Goal: Use online tool/utility: Utilize a website feature to perform a specific function

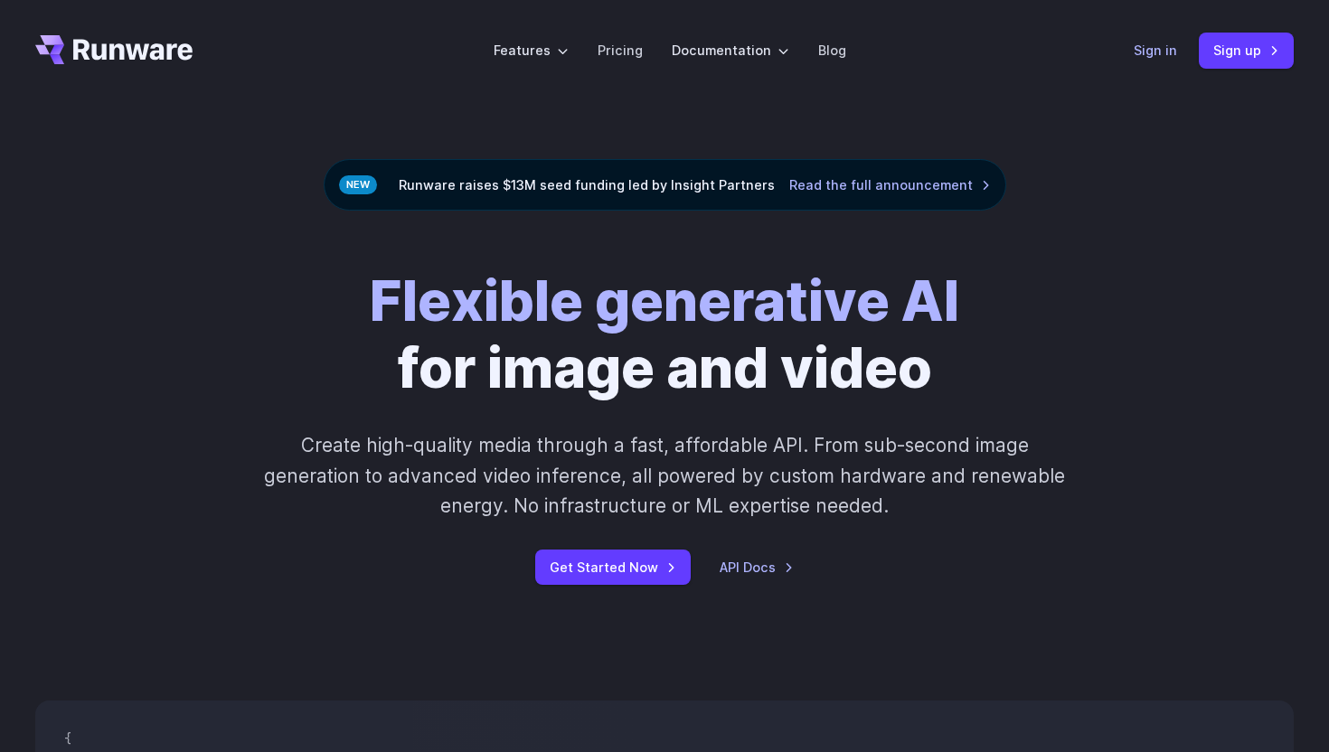
click at [1162, 50] on link "Sign in" at bounding box center [1155, 50] width 43 height 21
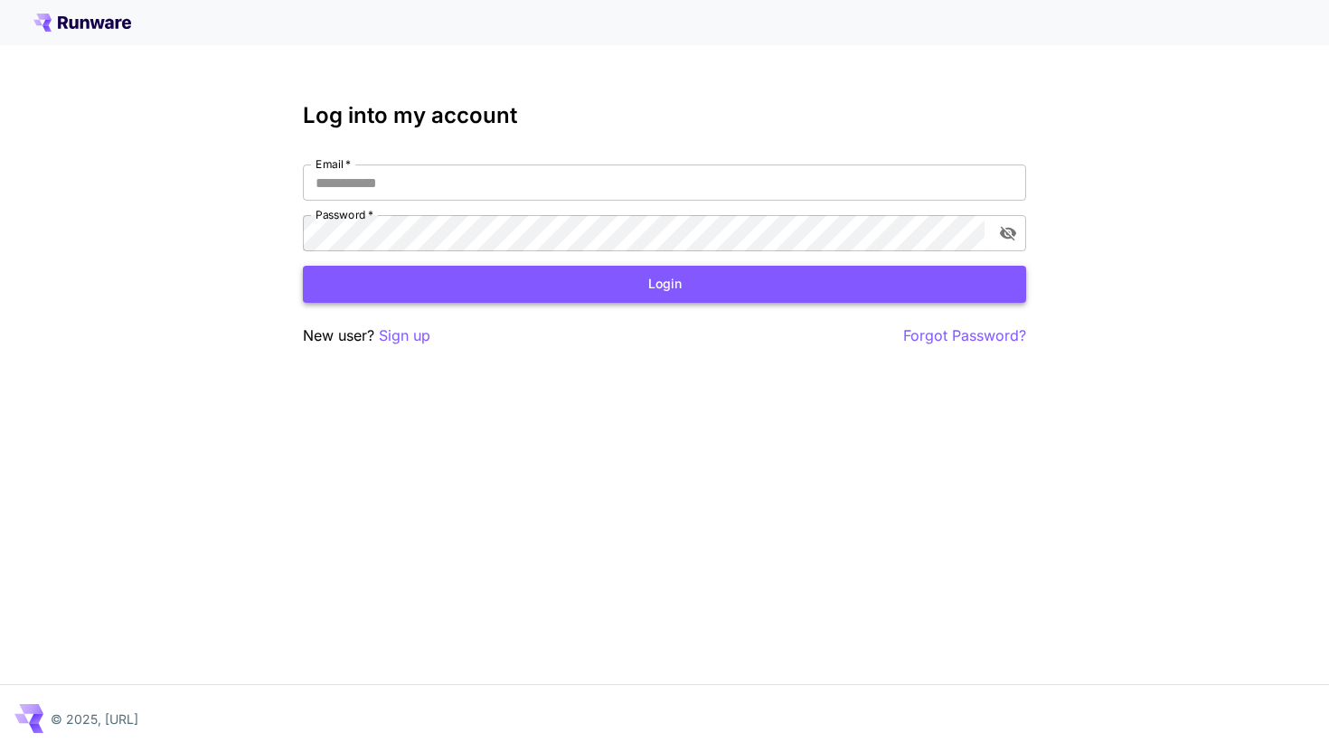
type input "**********"
click at [810, 282] on button "Login" at bounding box center [664, 284] width 723 height 37
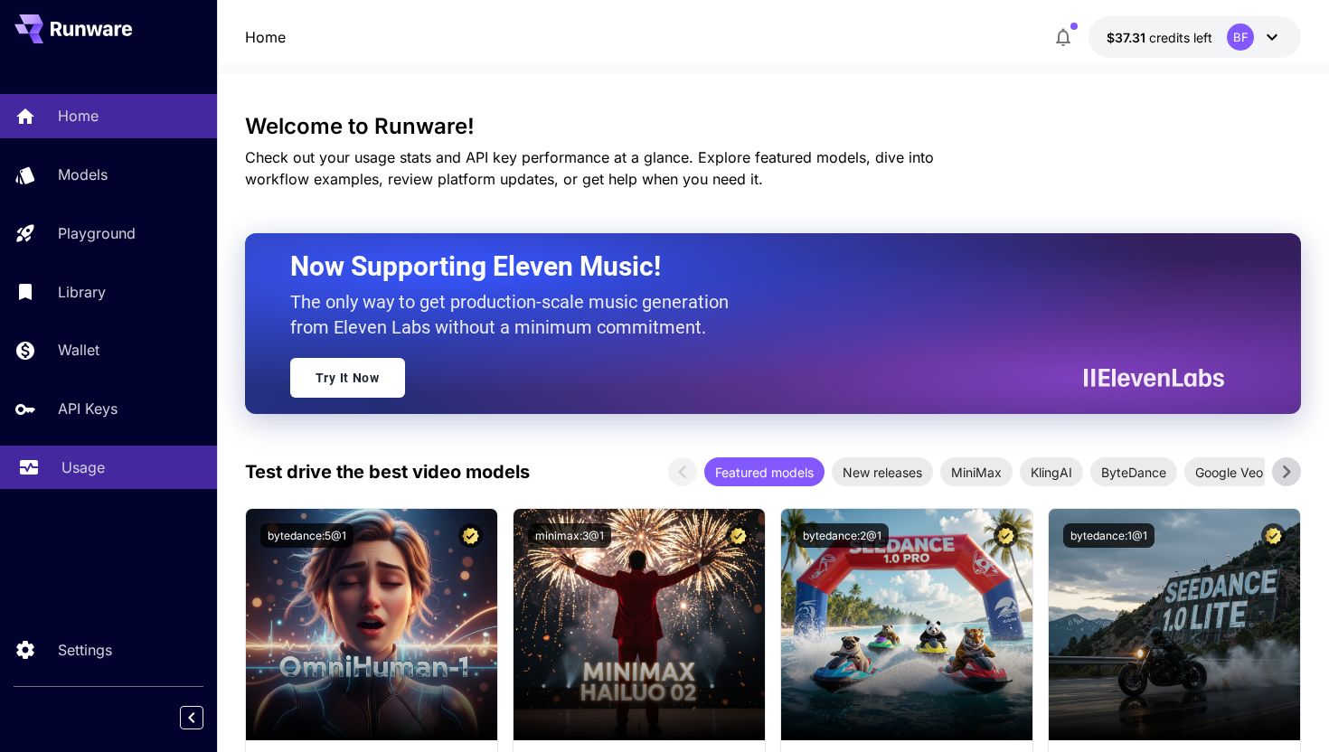
click at [73, 490] on link "Usage" at bounding box center [108, 468] width 217 height 44
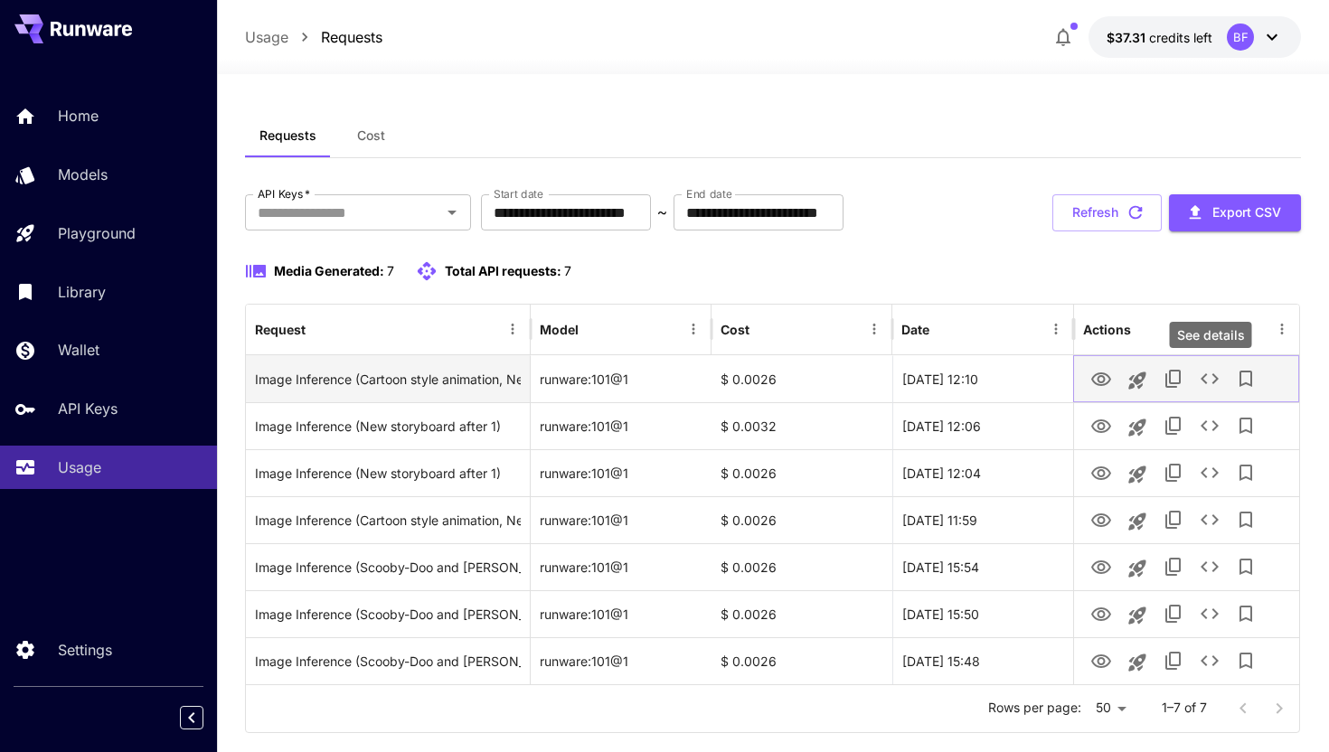
click at [1209, 376] on icon "See details" at bounding box center [1210, 379] width 22 height 22
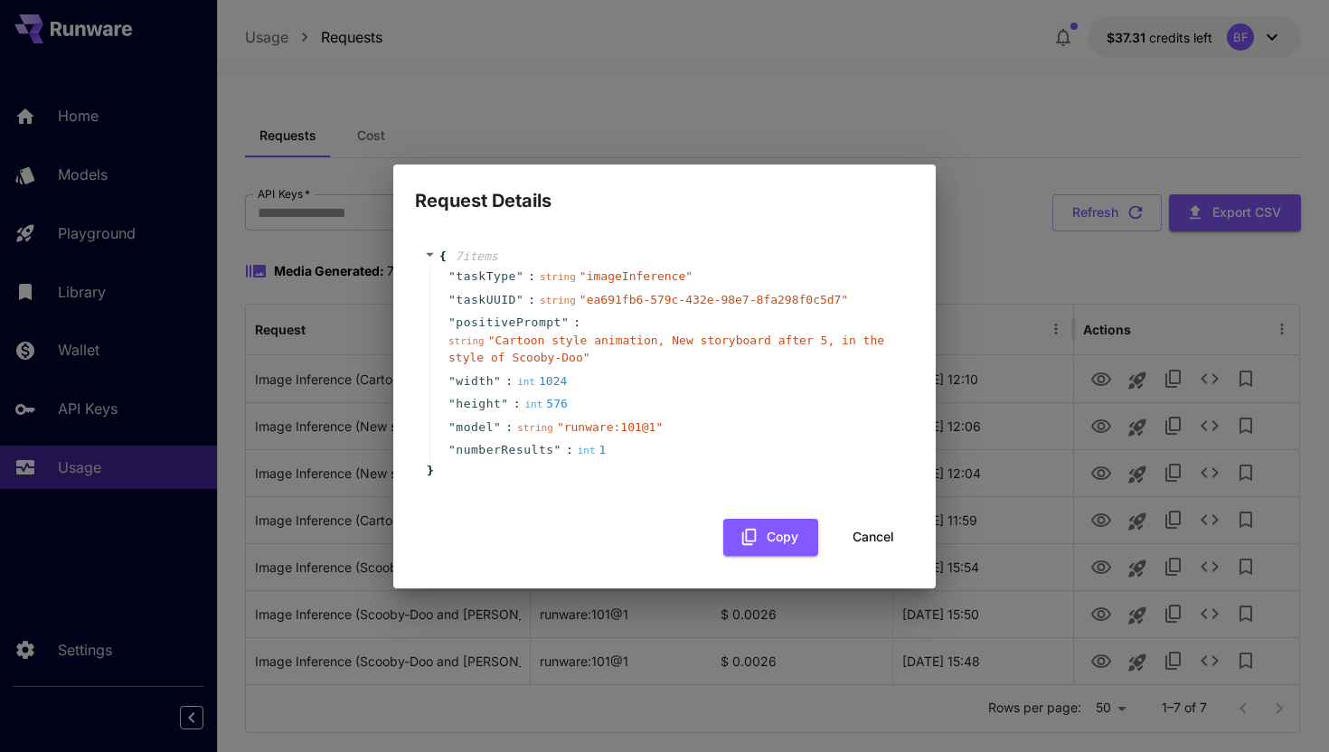
click at [867, 539] on button "Cancel" at bounding box center [873, 537] width 81 height 37
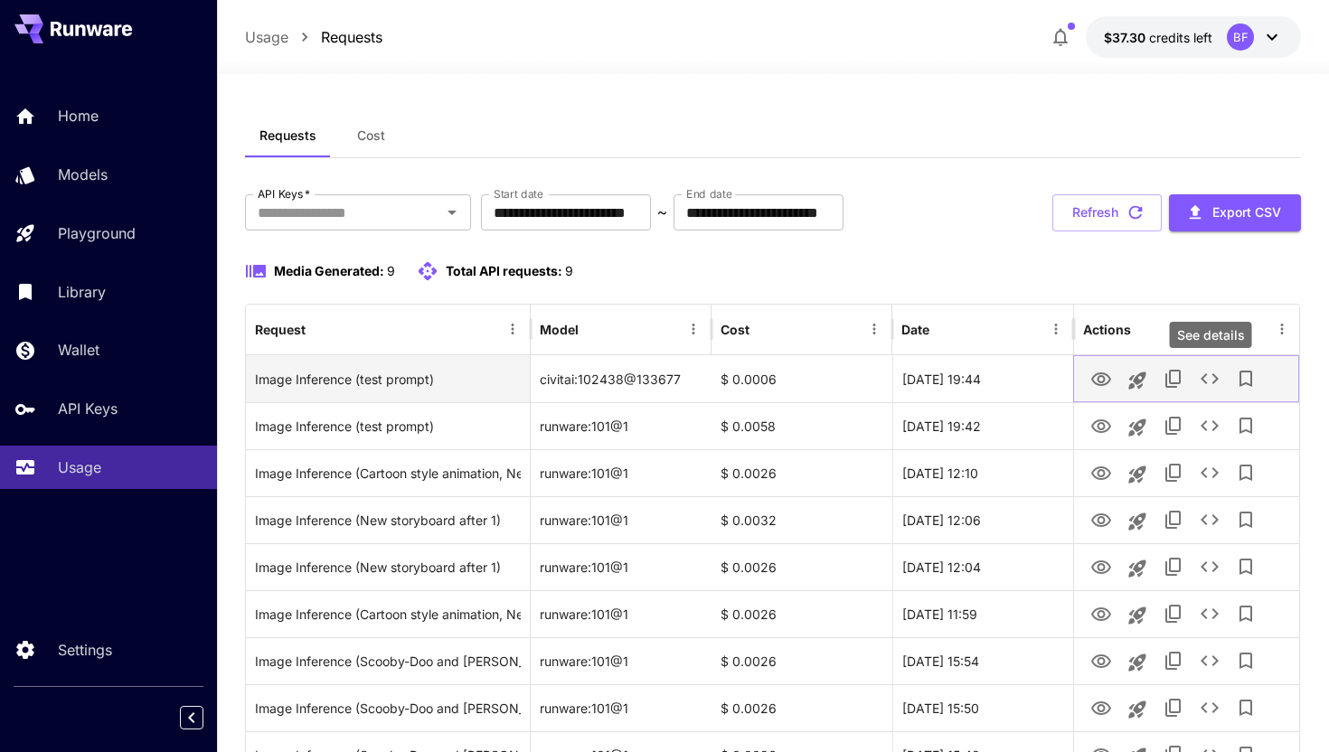
click at [1205, 387] on icon "See details" at bounding box center [1210, 379] width 22 height 22
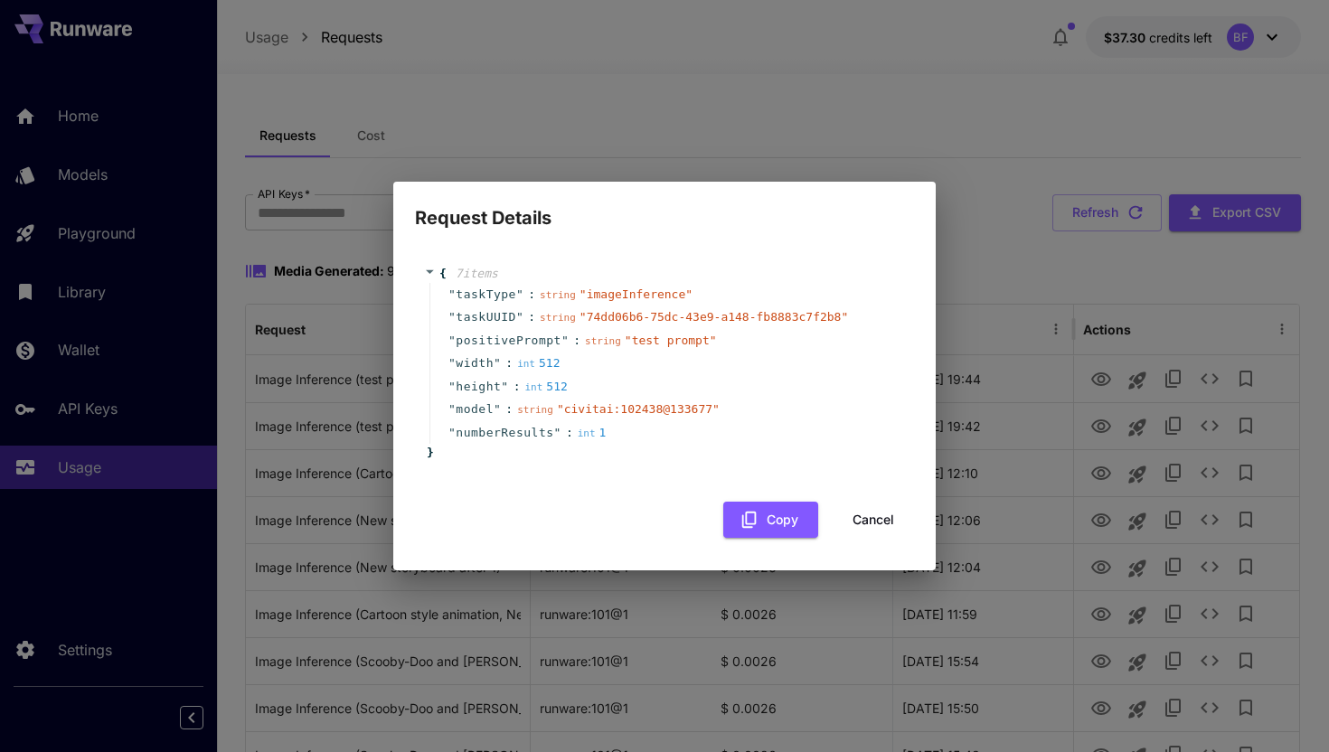
click at [1023, 284] on div "Request Details { 7 item s " taskType " : string " imageInference " " taskUUID …" at bounding box center [664, 376] width 1329 height 752
click at [872, 517] on button "Cancel" at bounding box center [873, 520] width 81 height 37
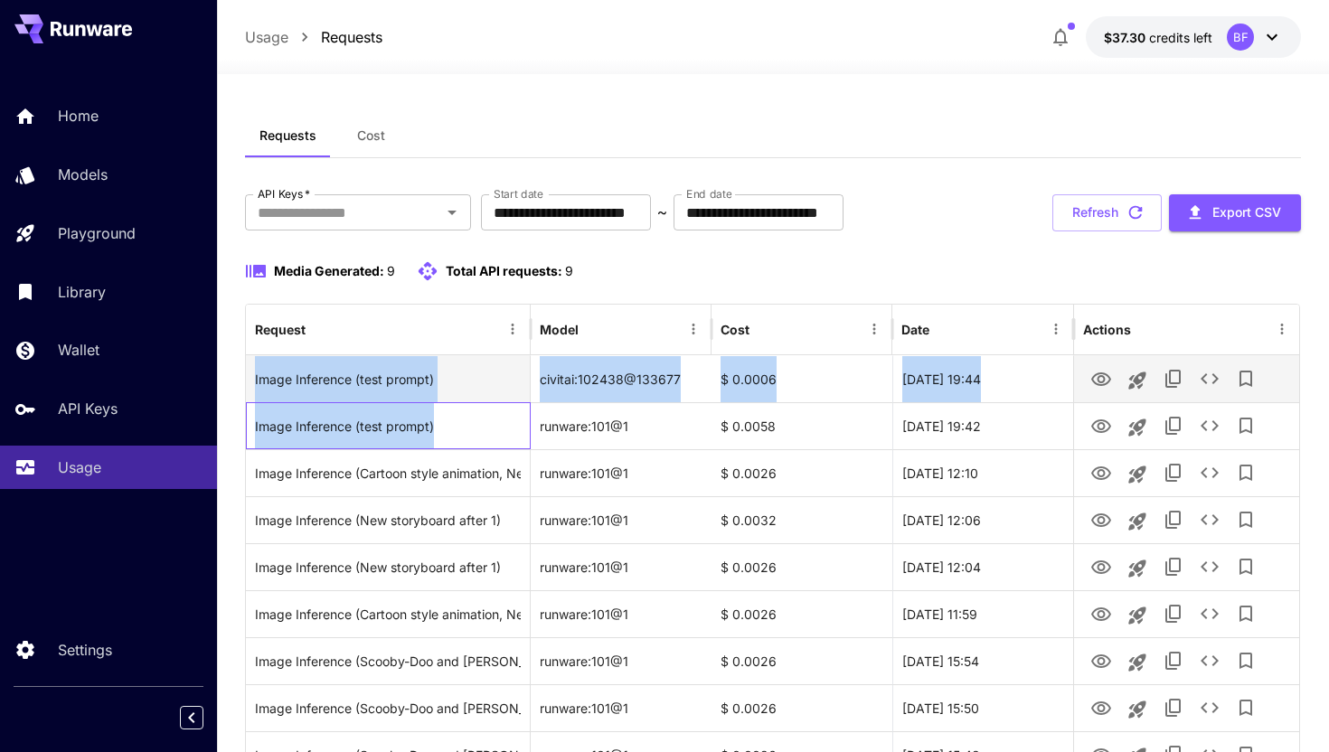
drag, startPoint x: 462, startPoint y: 434, endPoint x: 253, endPoint y: 381, distance: 215.6
click at [253, 381] on div "Image Inference (test prompt) civitai:102438@133677 $ 0.0006 25 Sep, 2025 19:44…" at bounding box center [772, 566] width 1053 height 423
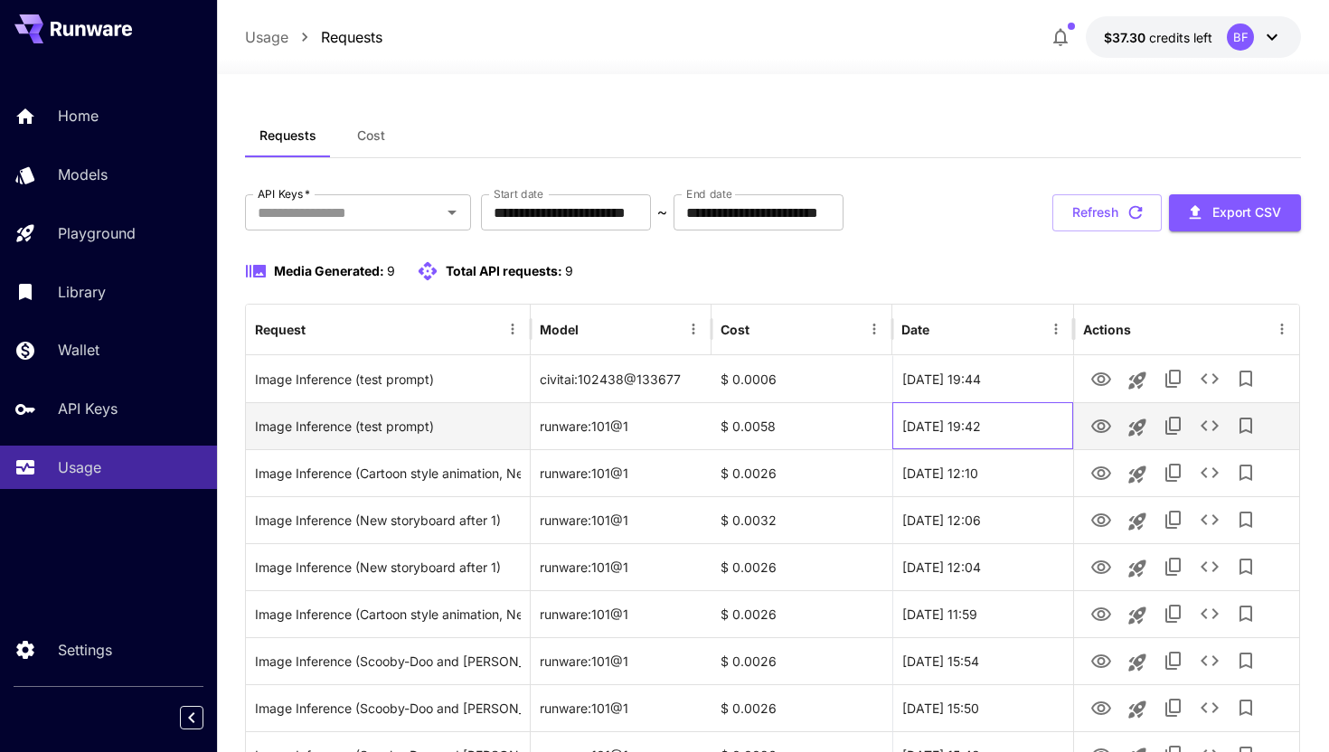
click at [1036, 434] on div "[DATE] 19:42" at bounding box center [982, 425] width 181 height 47
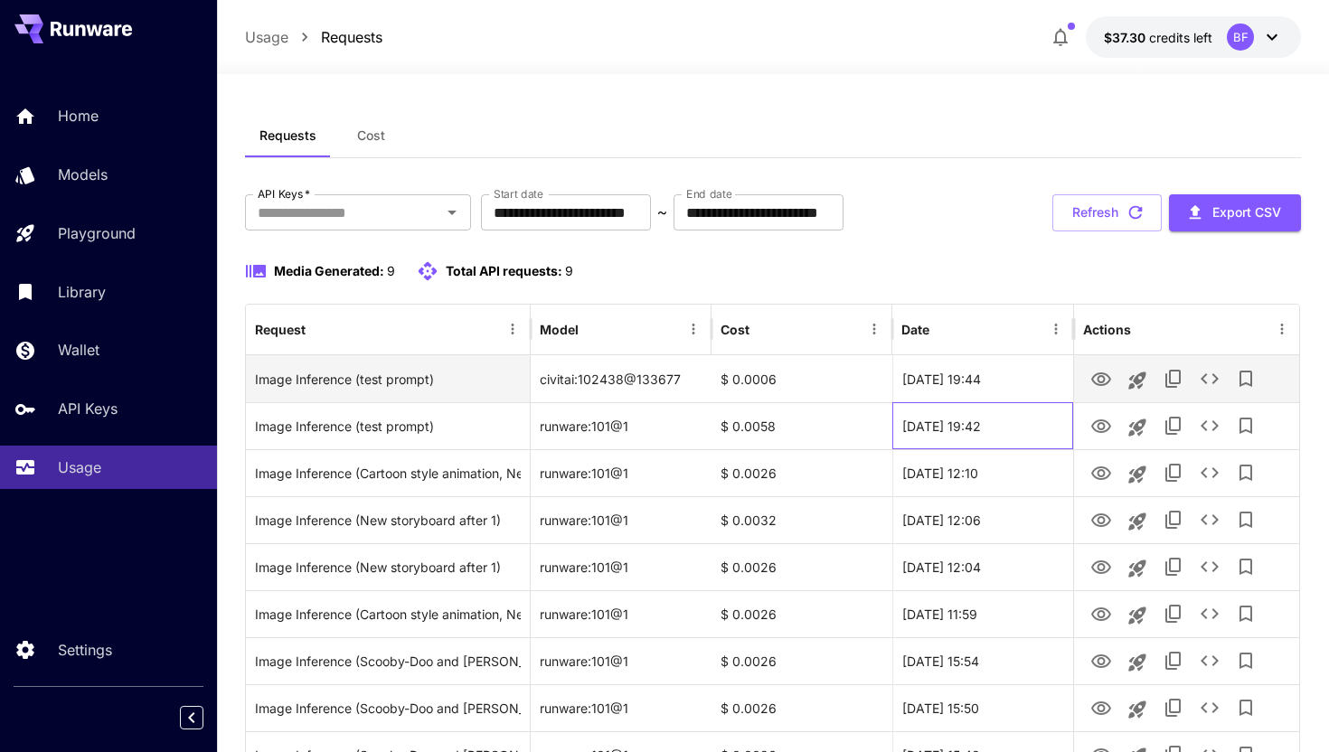
drag, startPoint x: 1033, startPoint y: 425, endPoint x: 908, endPoint y: 383, distance: 132.4
click at [908, 383] on div "Image Inference (test prompt) civitai:102438@133677 $ 0.0006 25 Sep, 2025 19:44…" at bounding box center [772, 566] width 1053 height 423
copy div "5 Sep, 2025 19:44 Image Inference (test prompt) runware:101@1 $ 0.0058 25 Sep, …"
click at [1203, 383] on icon "See details" at bounding box center [1210, 379] width 22 height 22
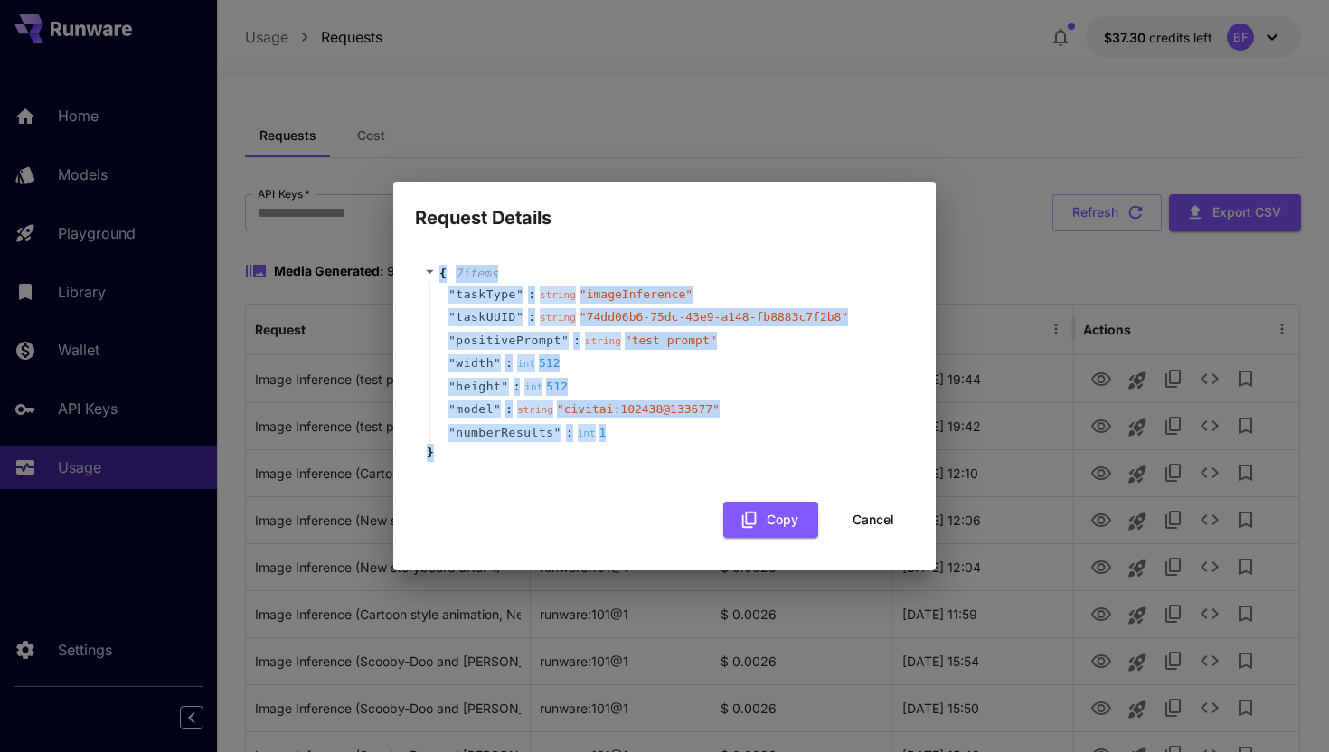
drag, startPoint x: 460, startPoint y: 458, endPoint x: 407, endPoint y: 272, distance: 192.9
click at [407, 272] on div "{ 7 item s " taskType " : string " imageInference " " taskUUID " : string " 74d…" at bounding box center [664, 401] width 542 height 338
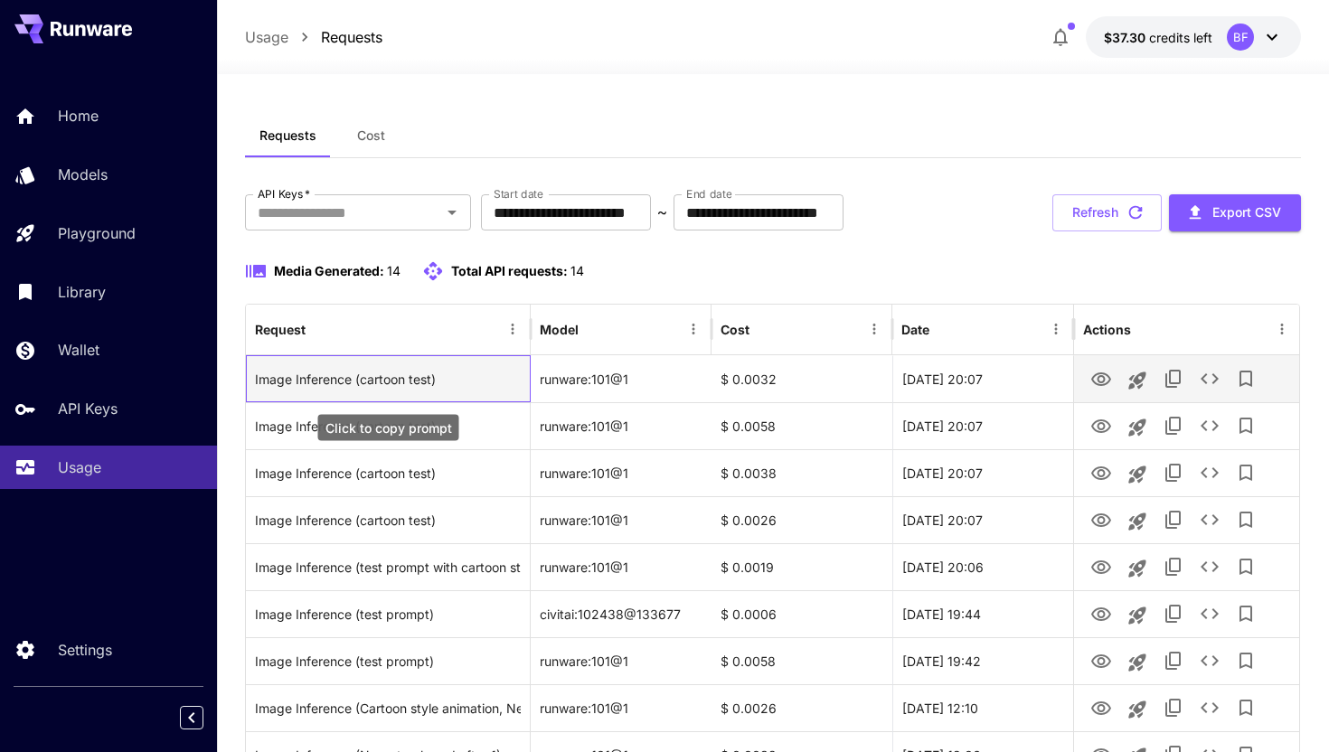
click at [424, 386] on div "Image Inference (cartoon test)" at bounding box center [388, 379] width 266 height 46
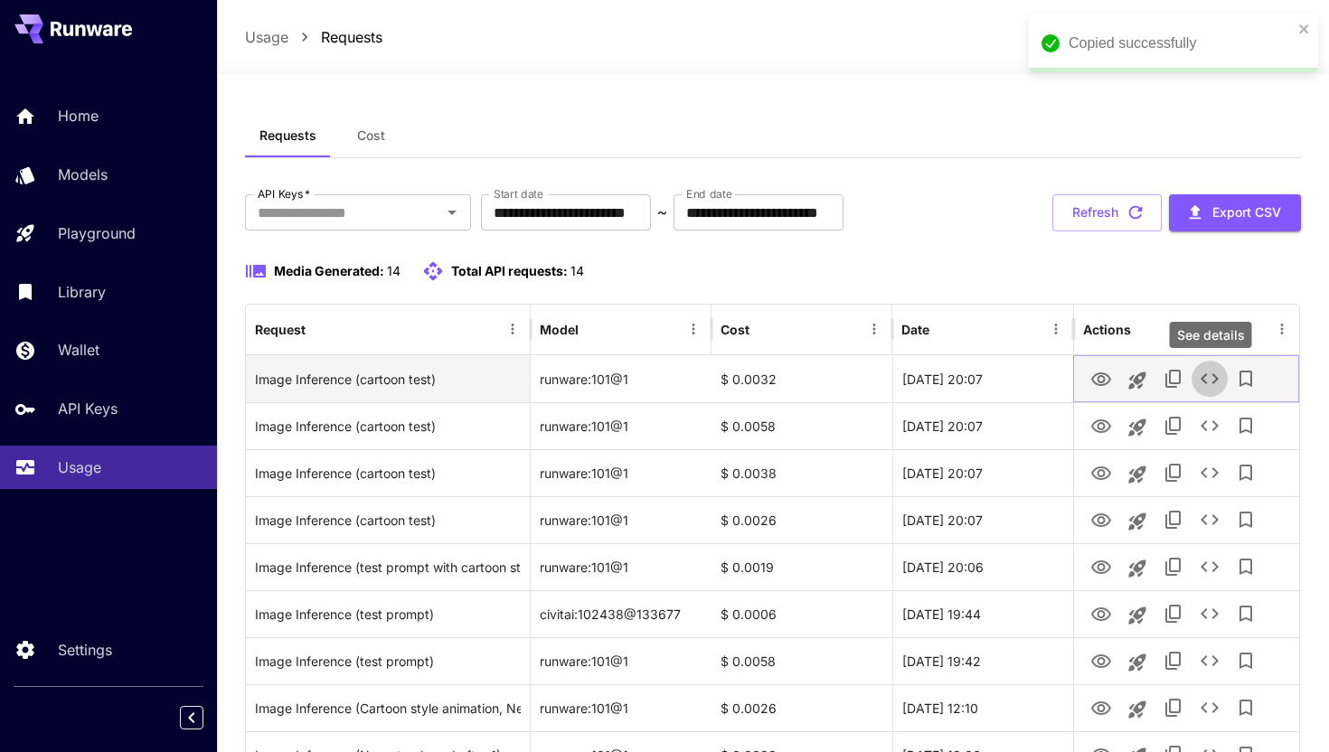
click at [1204, 380] on icon "See details" at bounding box center [1210, 379] width 22 height 22
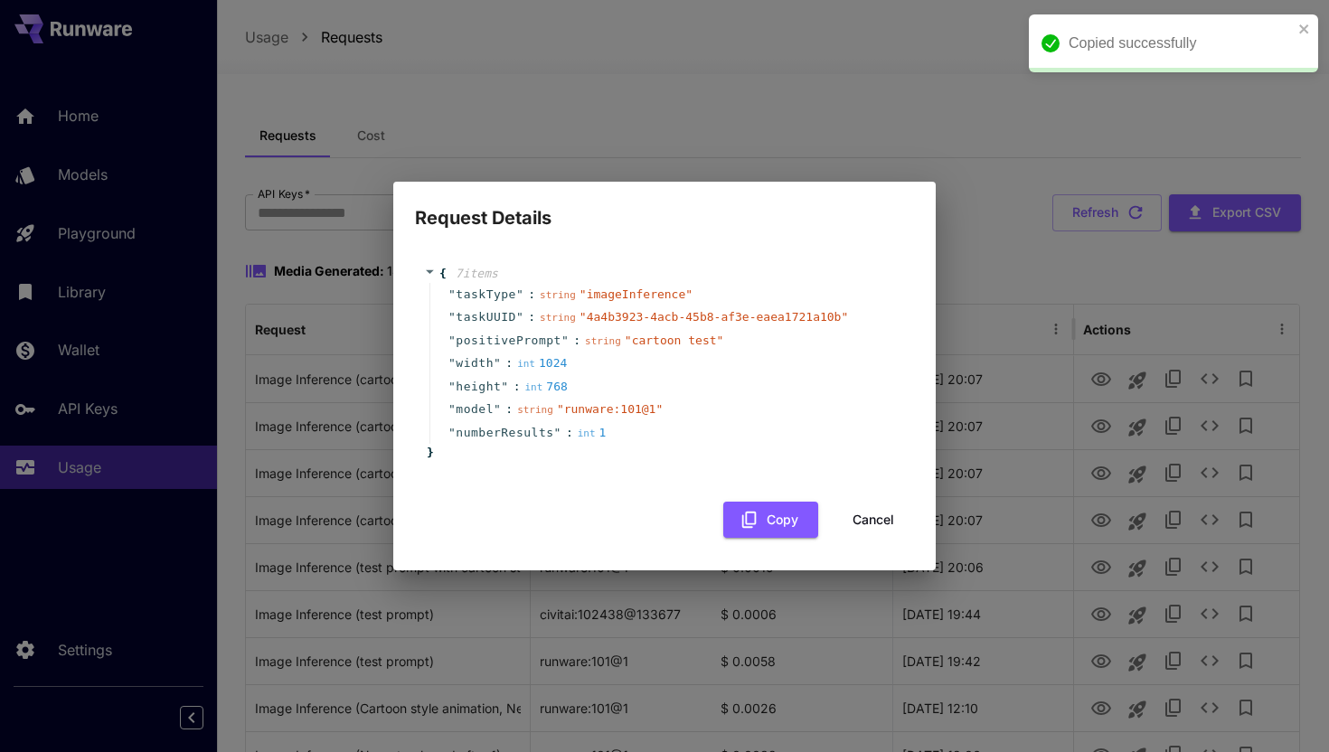
click at [1208, 439] on div "Request Details { 7 item s " taskType " : string " imageInference " " taskUUID …" at bounding box center [664, 376] width 1329 height 752
click at [1208, 429] on div "Request Details { 7 item s " taskType " : string " imageInference " " taskUUID …" at bounding box center [664, 376] width 1329 height 752
click at [891, 512] on button "Cancel" at bounding box center [873, 520] width 81 height 37
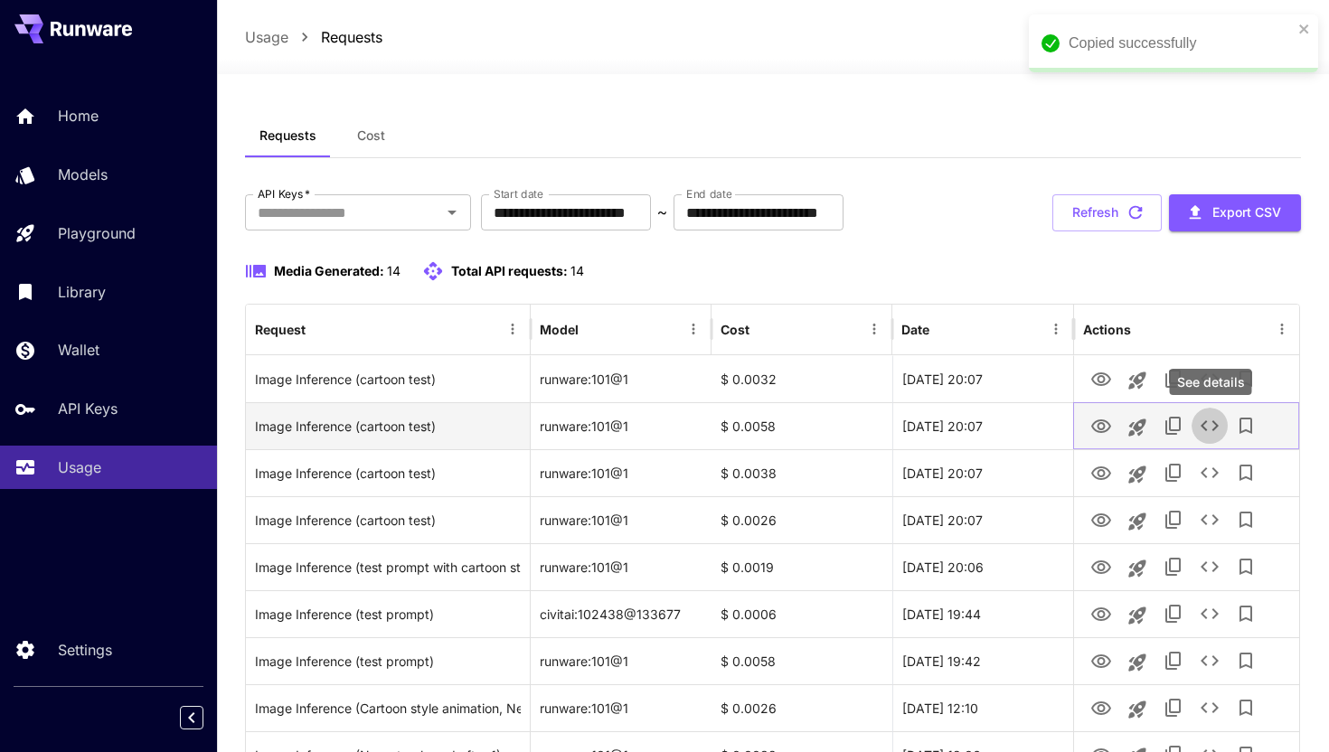
click at [1214, 420] on icon "See details" at bounding box center [1210, 426] width 22 height 22
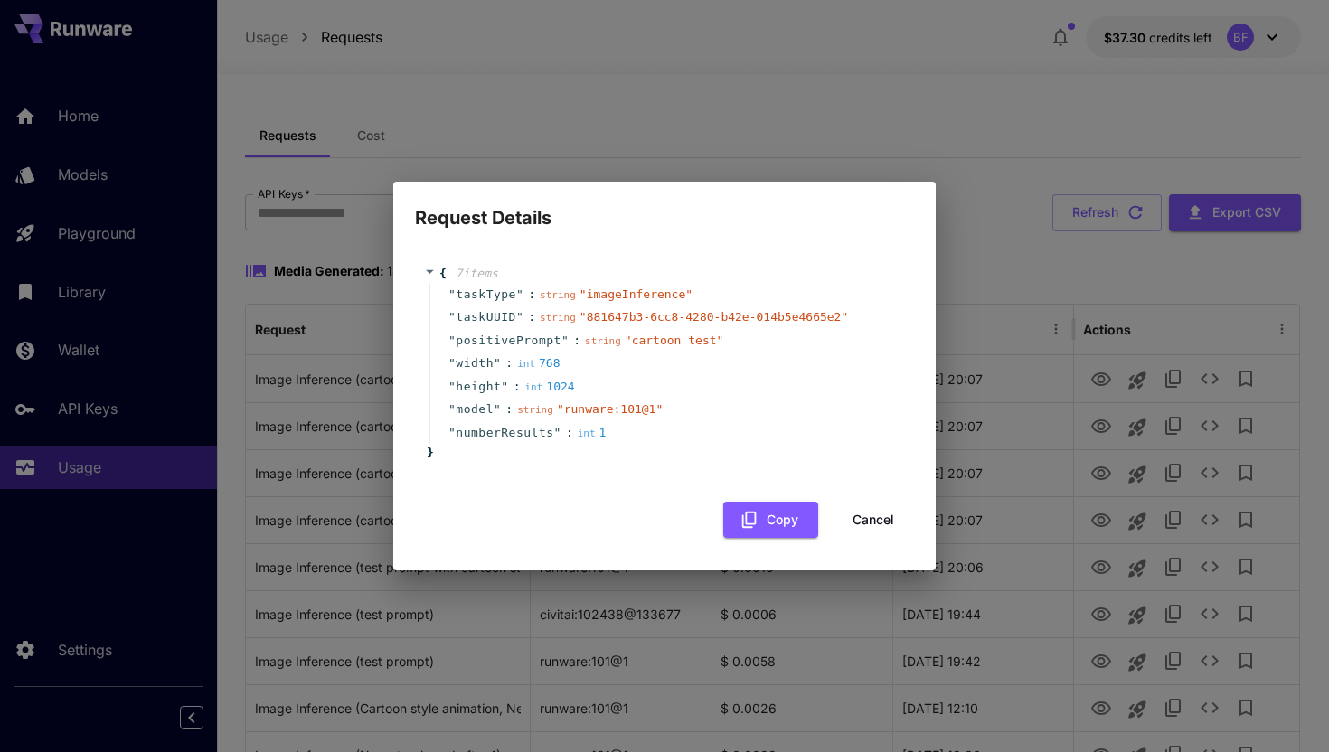
click at [852, 520] on button "Cancel" at bounding box center [873, 520] width 81 height 37
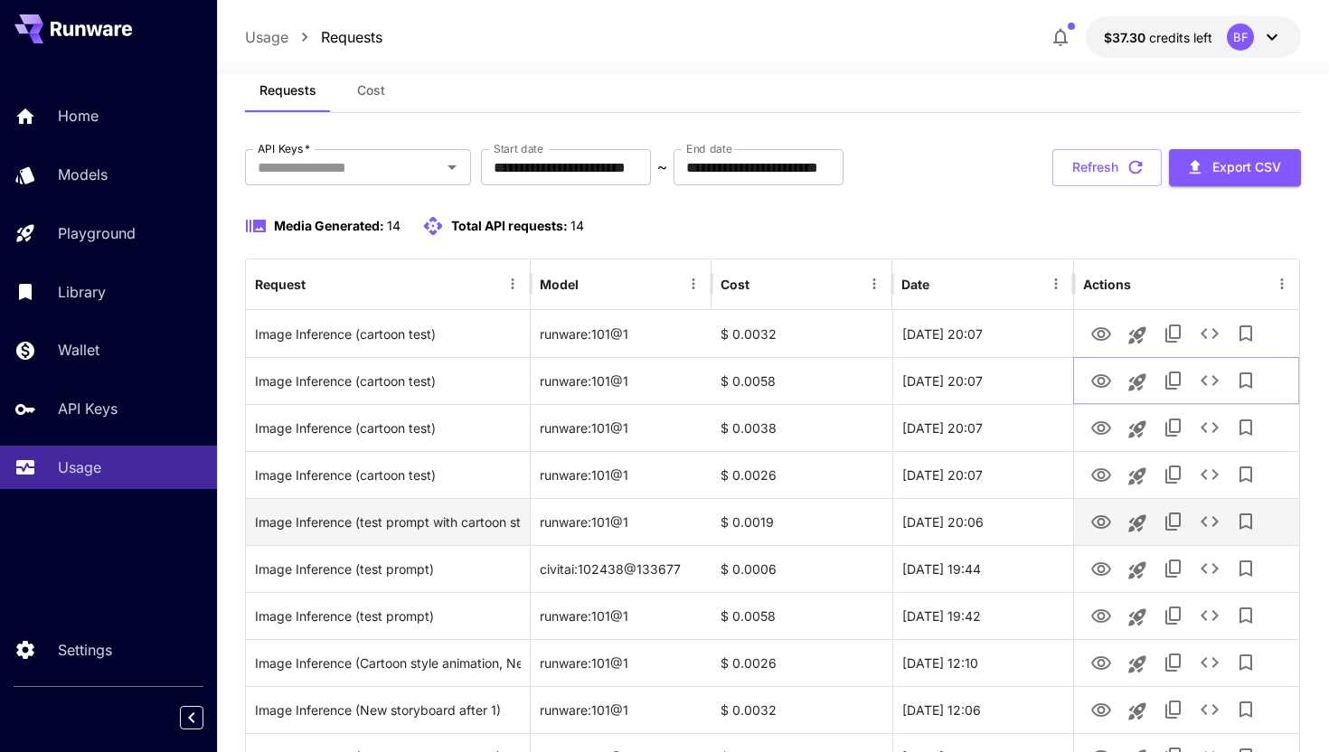
scroll to position [53, 0]
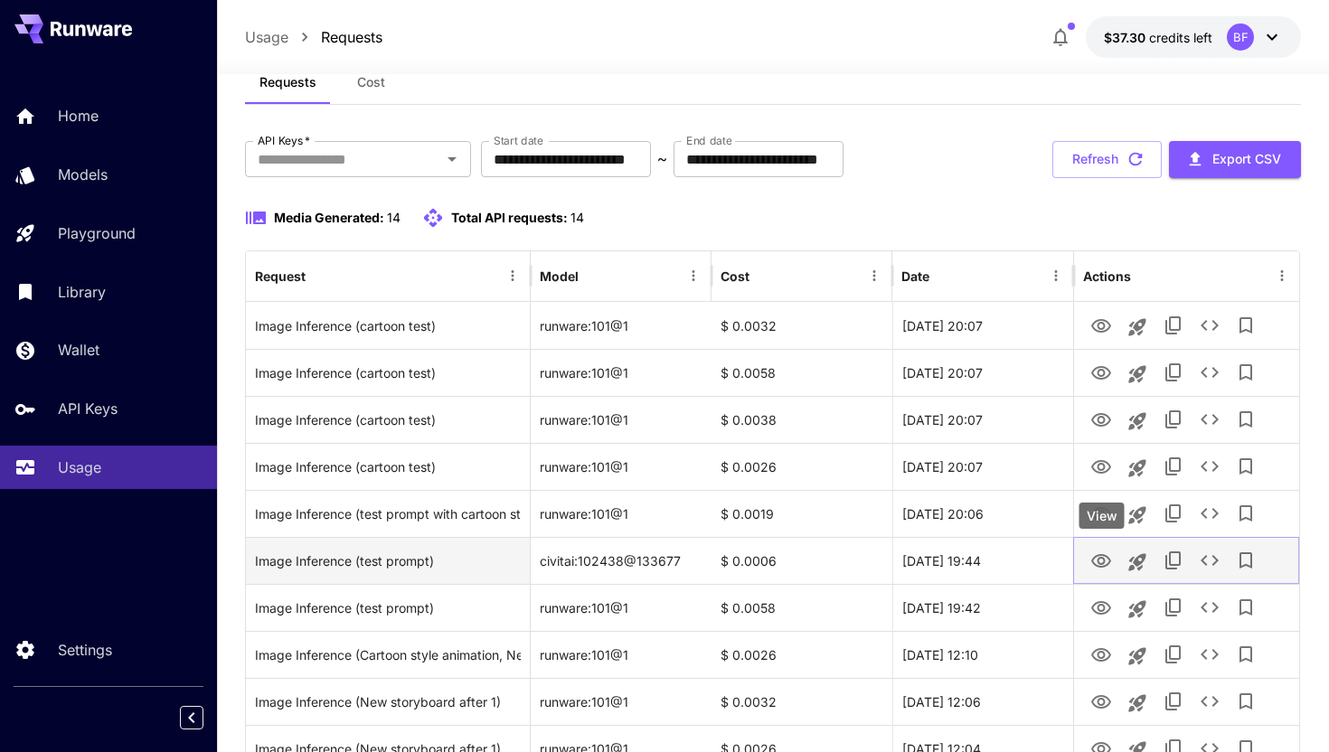
click at [1104, 561] on icon "View" at bounding box center [1101, 561] width 20 height 14
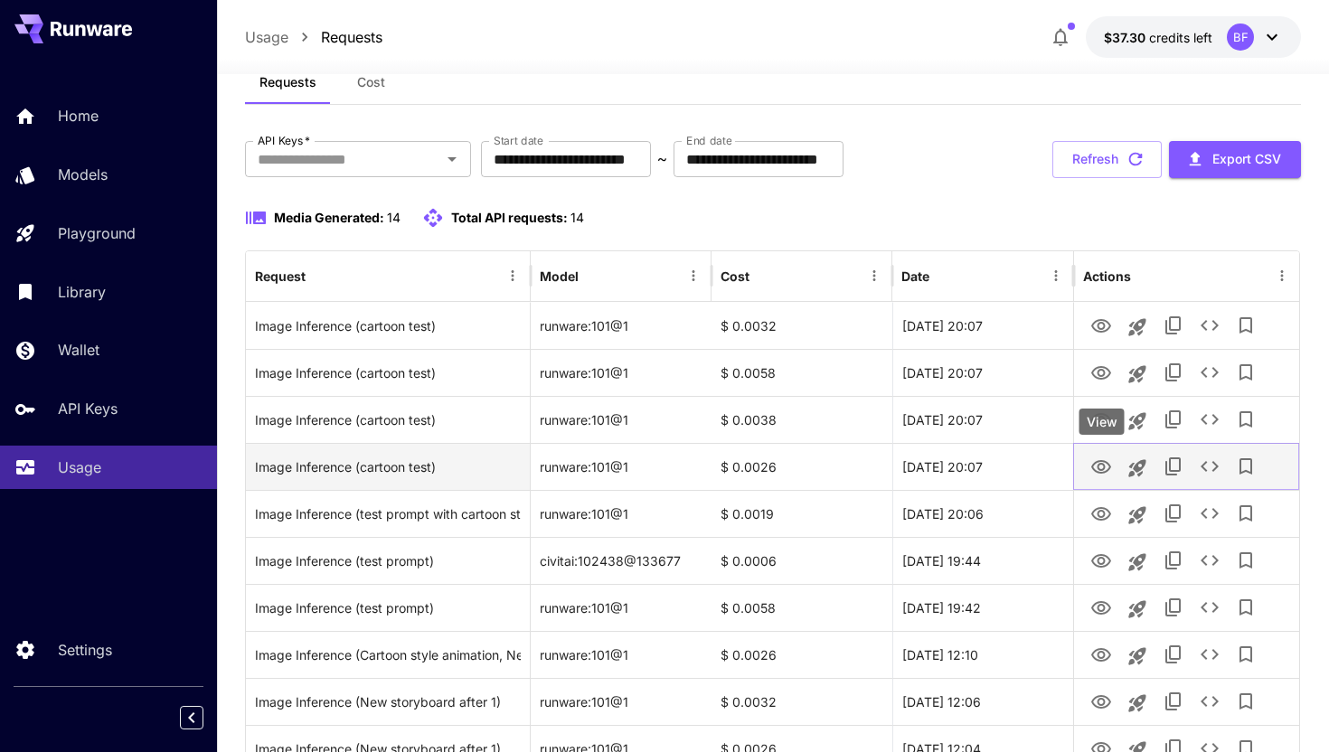
click at [1104, 467] on icon "View" at bounding box center [1101, 467] width 20 height 14
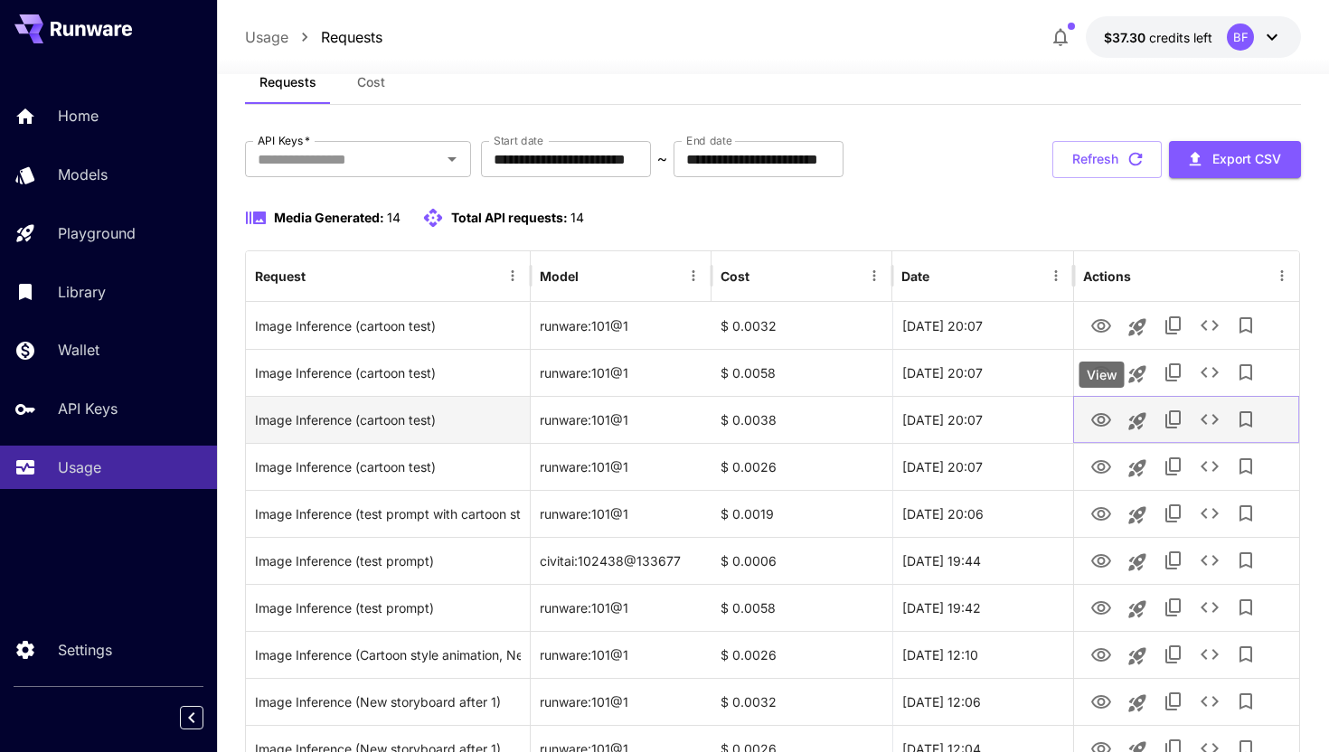
click at [1093, 424] on icon "View" at bounding box center [1101, 421] width 22 height 22
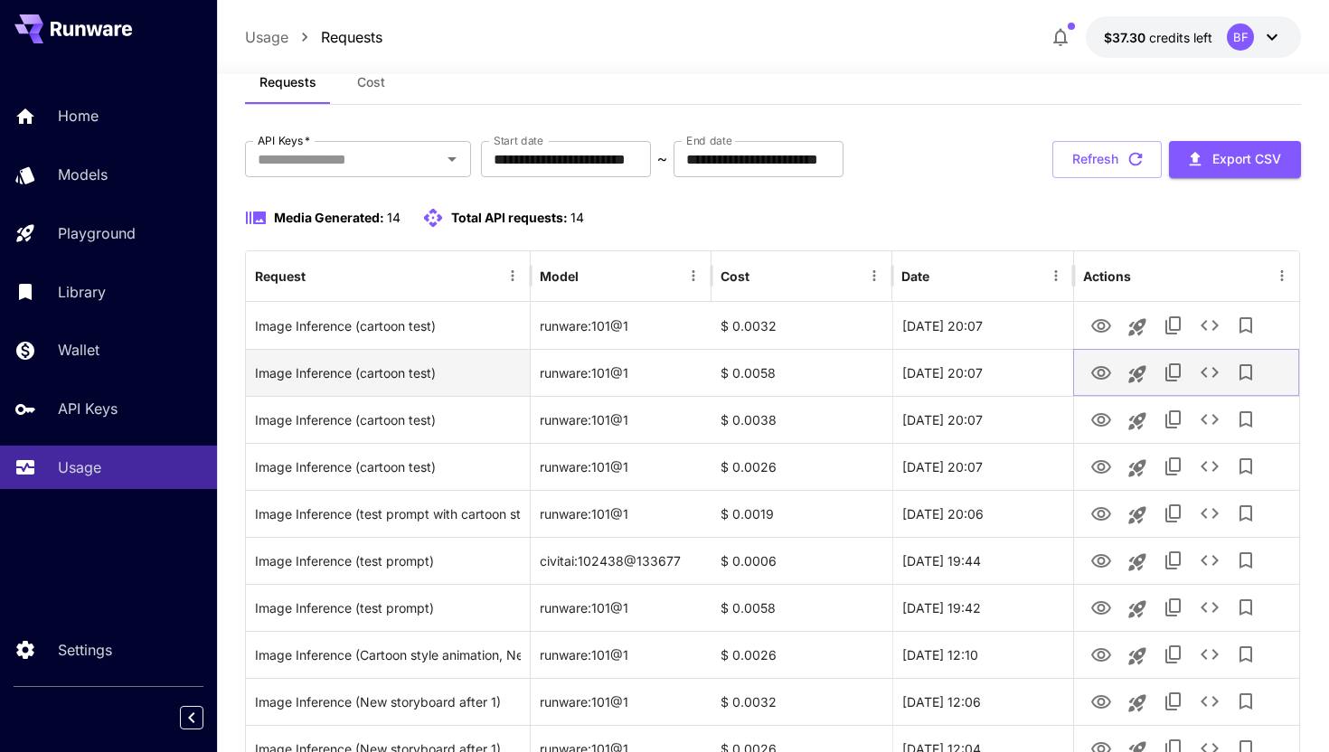
click at [1095, 365] on icon "View" at bounding box center [1101, 374] width 22 height 22
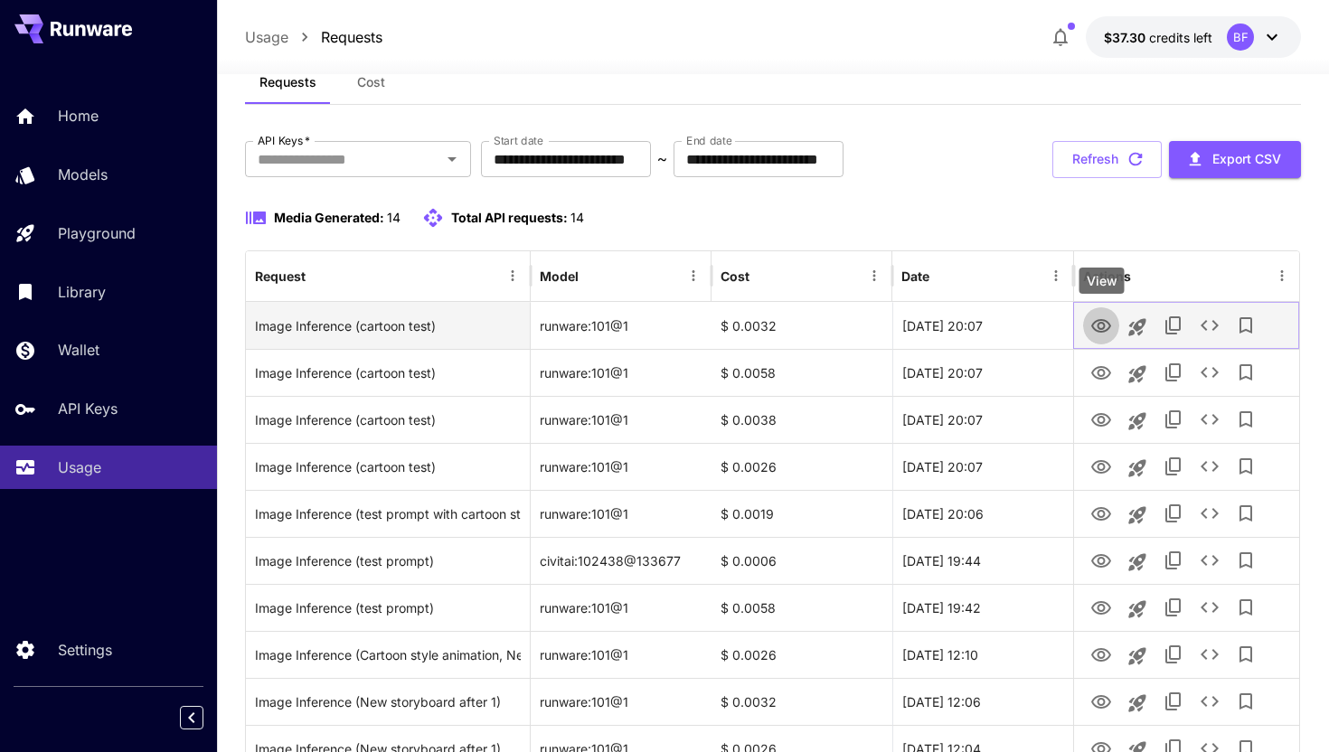
click at [1096, 323] on icon "View" at bounding box center [1101, 327] width 22 height 22
click at [1200, 322] on icon "See details" at bounding box center [1210, 326] width 22 height 22
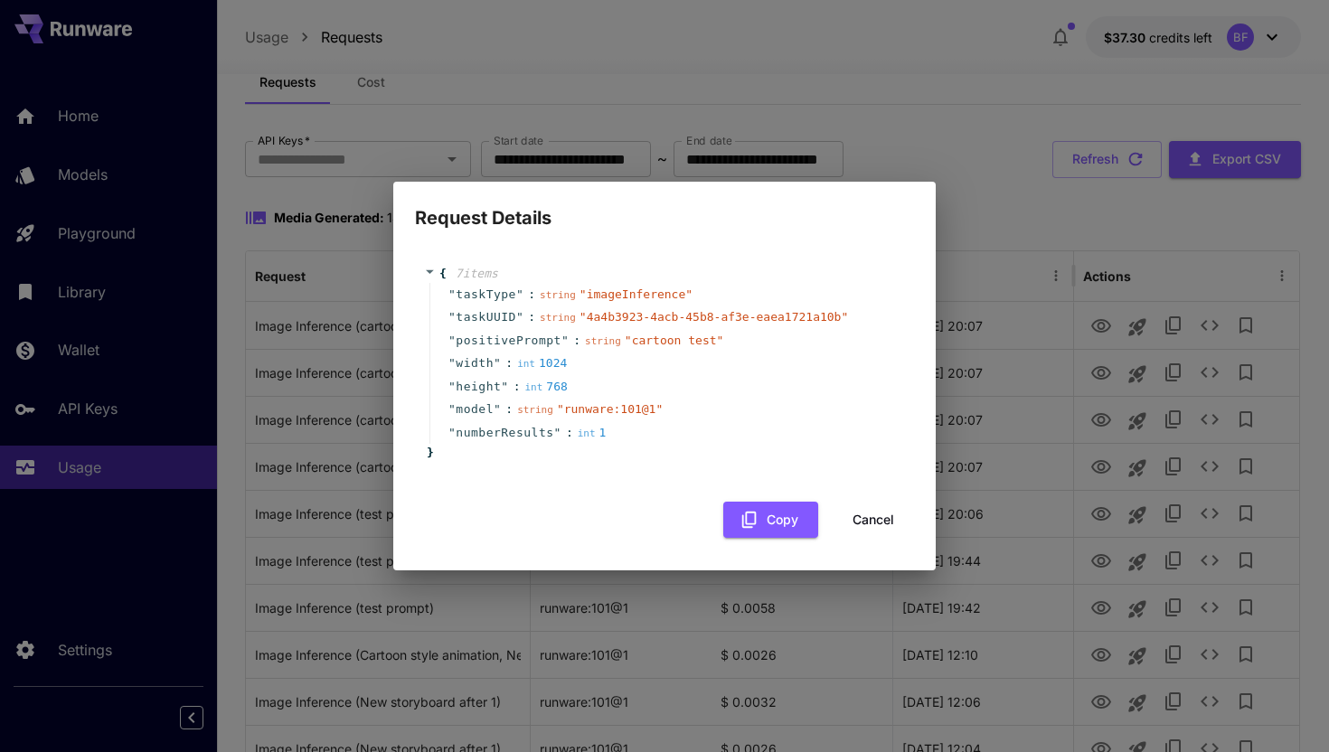
click at [884, 519] on button "Cancel" at bounding box center [873, 520] width 81 height 37
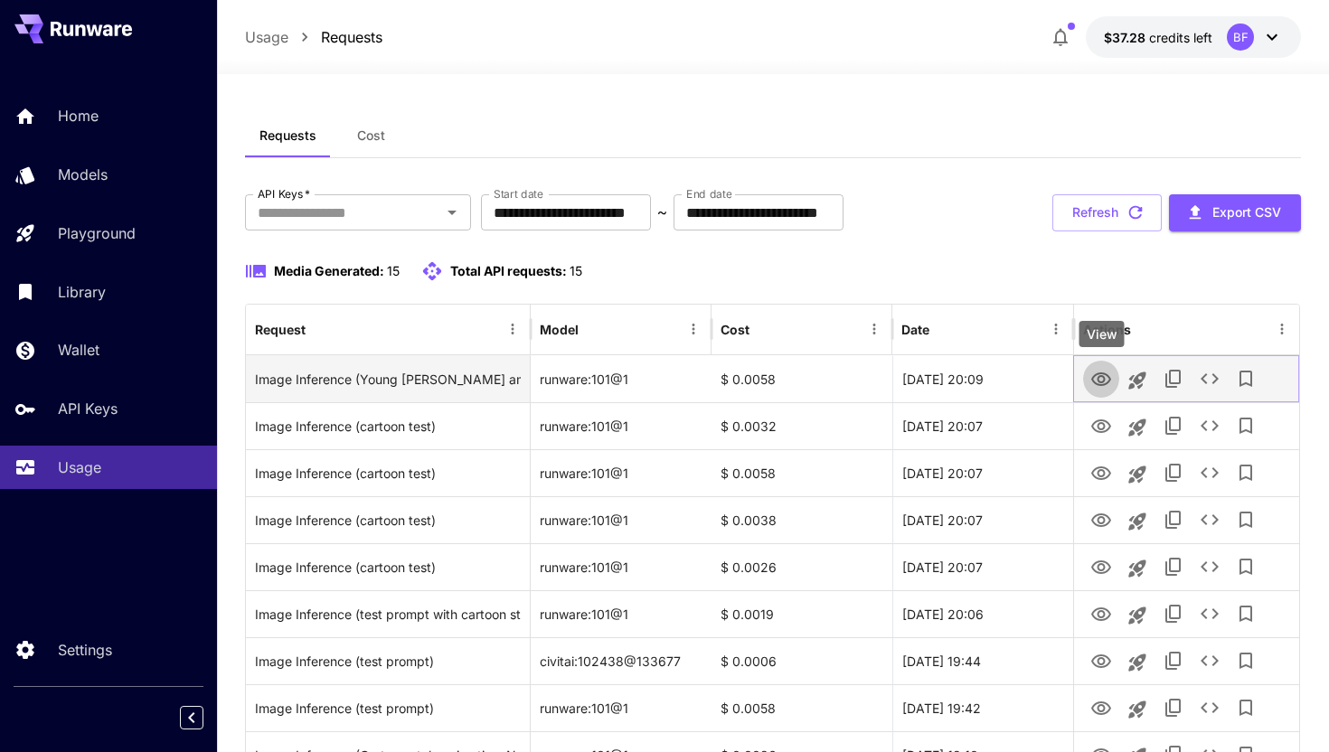
click at [1105, 377] on icon "View" at bounding box center [1101, 380] width 22 height 22
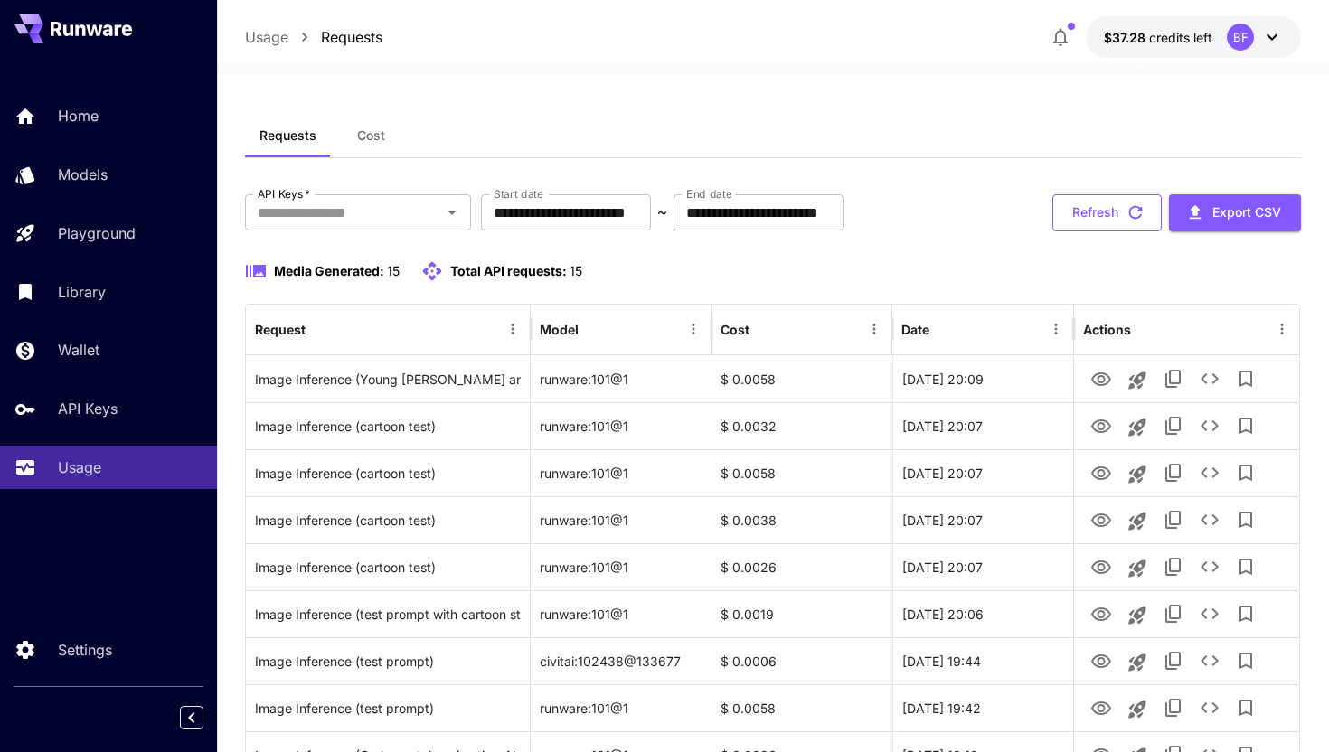
click at [1087, 211] on button "Refresh" at bounding box center [1106, 212] width 109 height 37
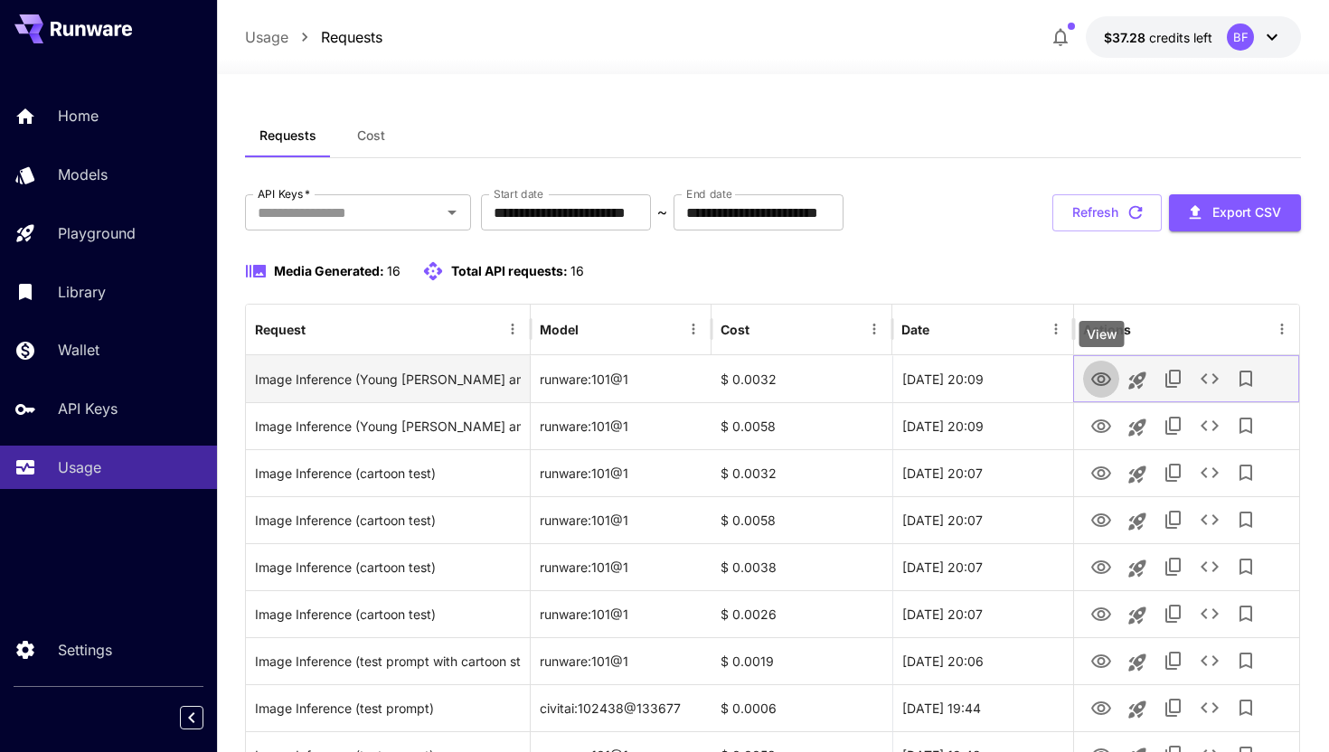
click at [1105, 380] on icon "View" at bounding box center [1101, 380] width 20 height 14
click at [1196, 377] on button "See details" at bounding box center [1210, 379] width 36 height 36
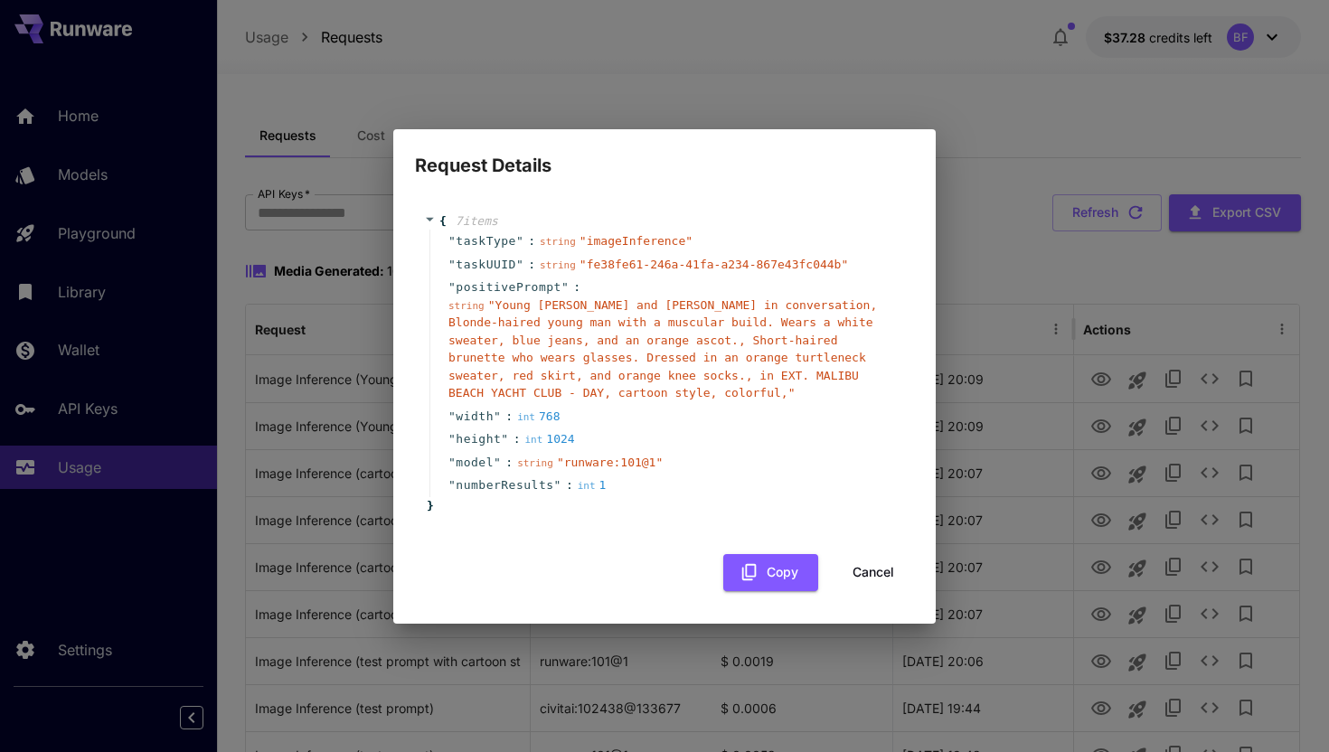
click at [860, 563] on button "Cancel" at bounding box center [873, 572] width 81 height 37
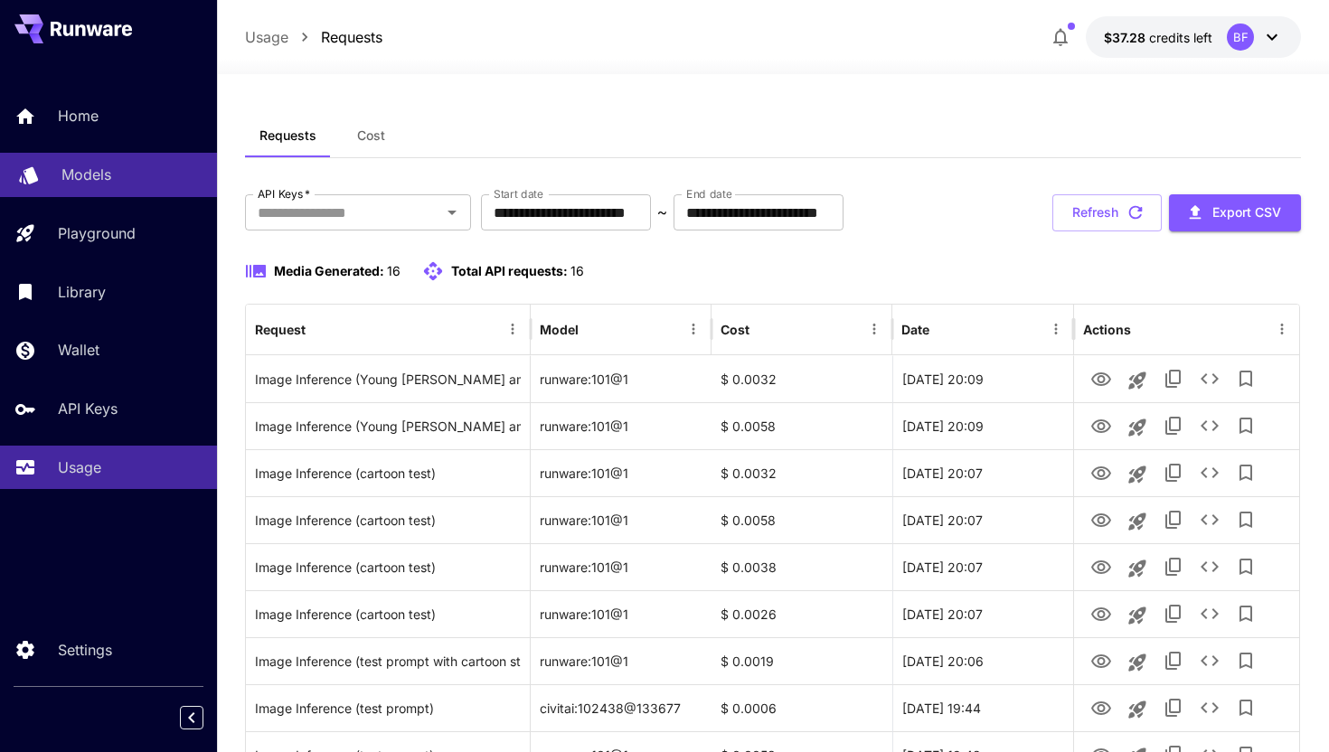
click at [102, 162] on link "Models" at bounding box center [108, 175] width 217 height 44
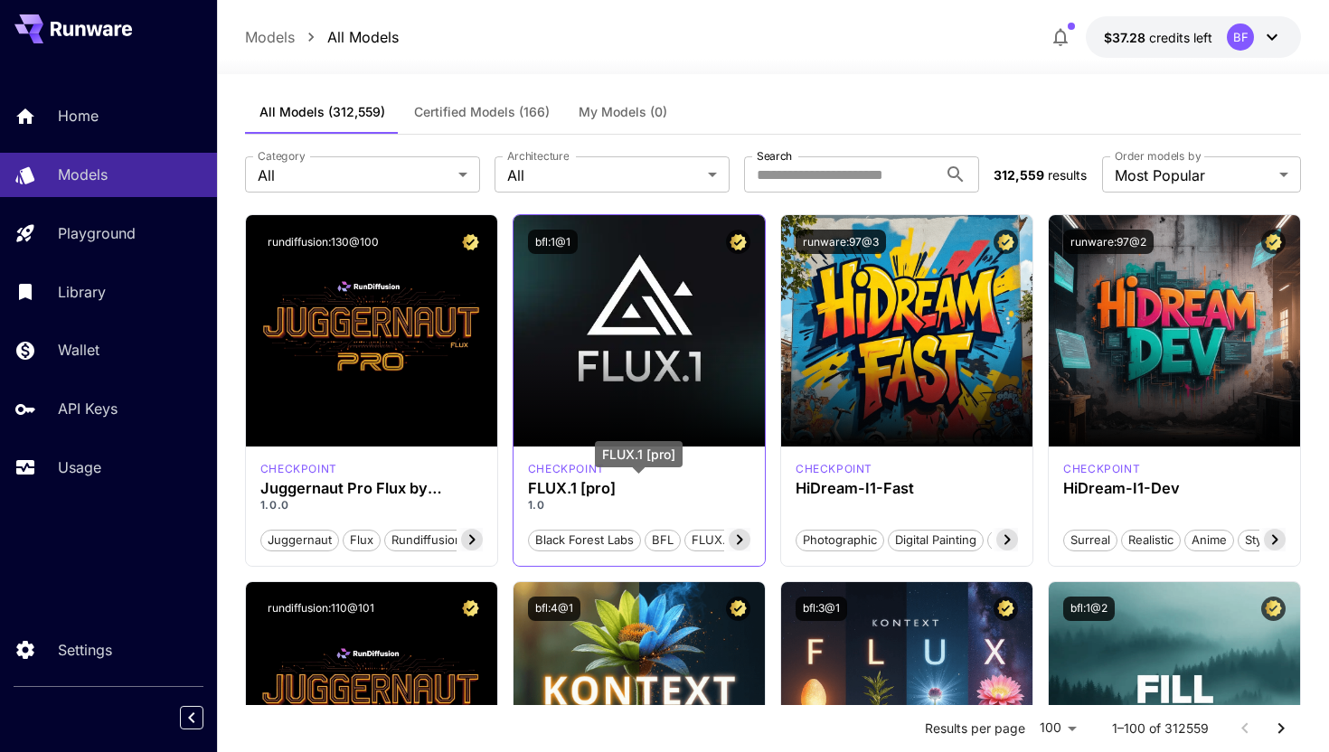
scroll to position [14, 0]
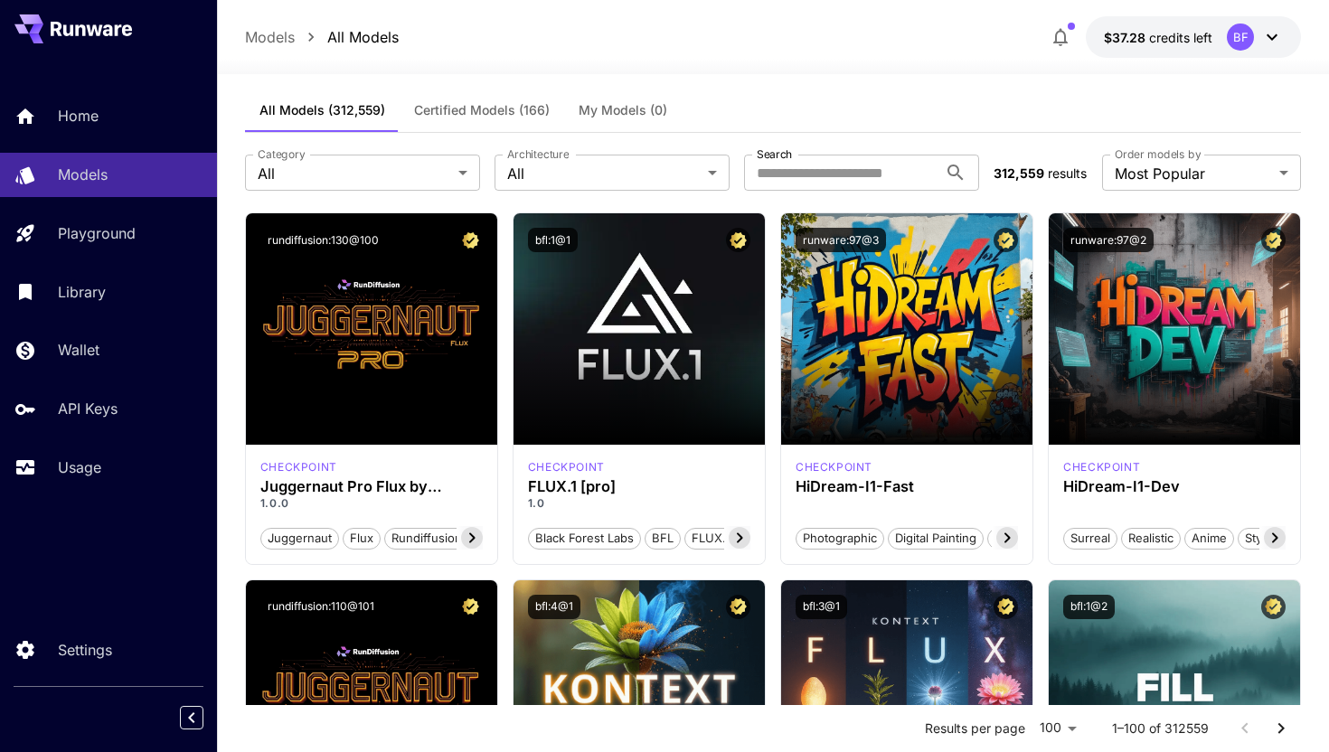
click at [494, 118] on span "Certified Models (166)" at bounding box center [482, 110] width 136 height 16
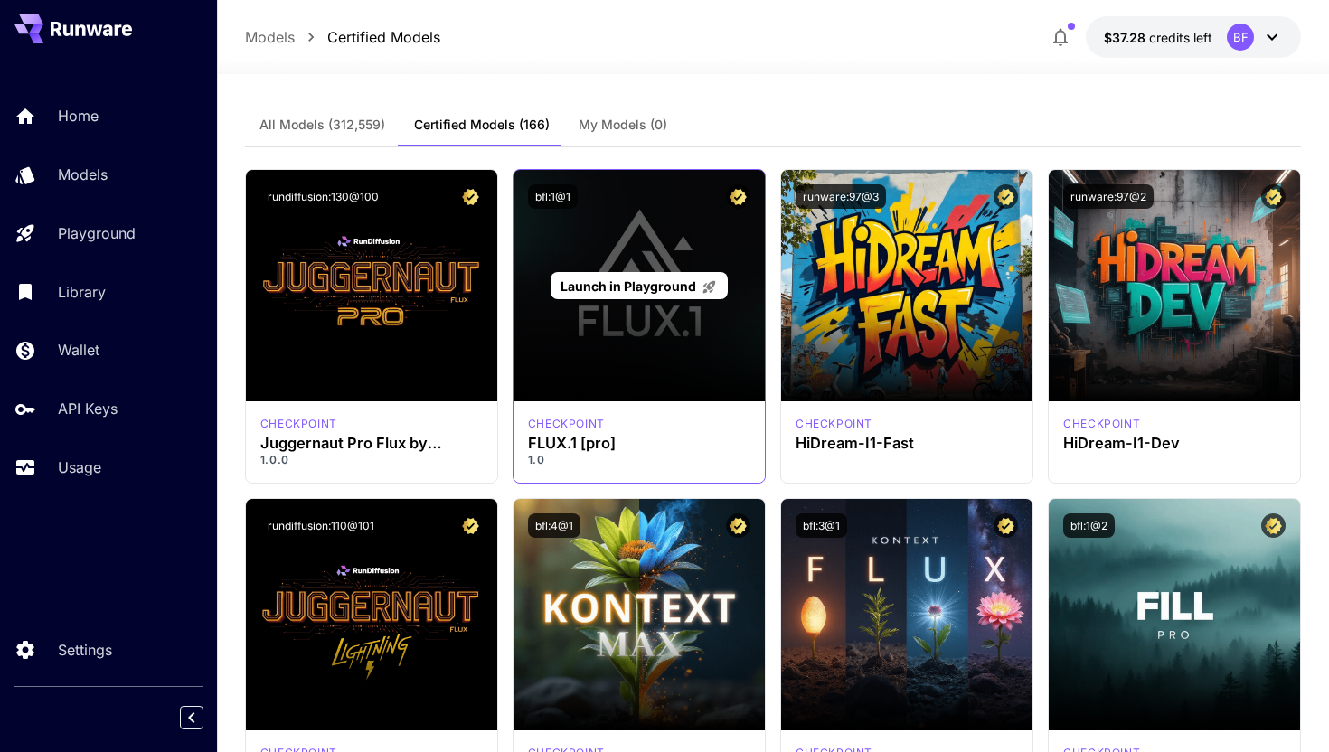
click at [614, 257] on div "Launch in Playground" at bounding box center [639, 285] width 251 height 231
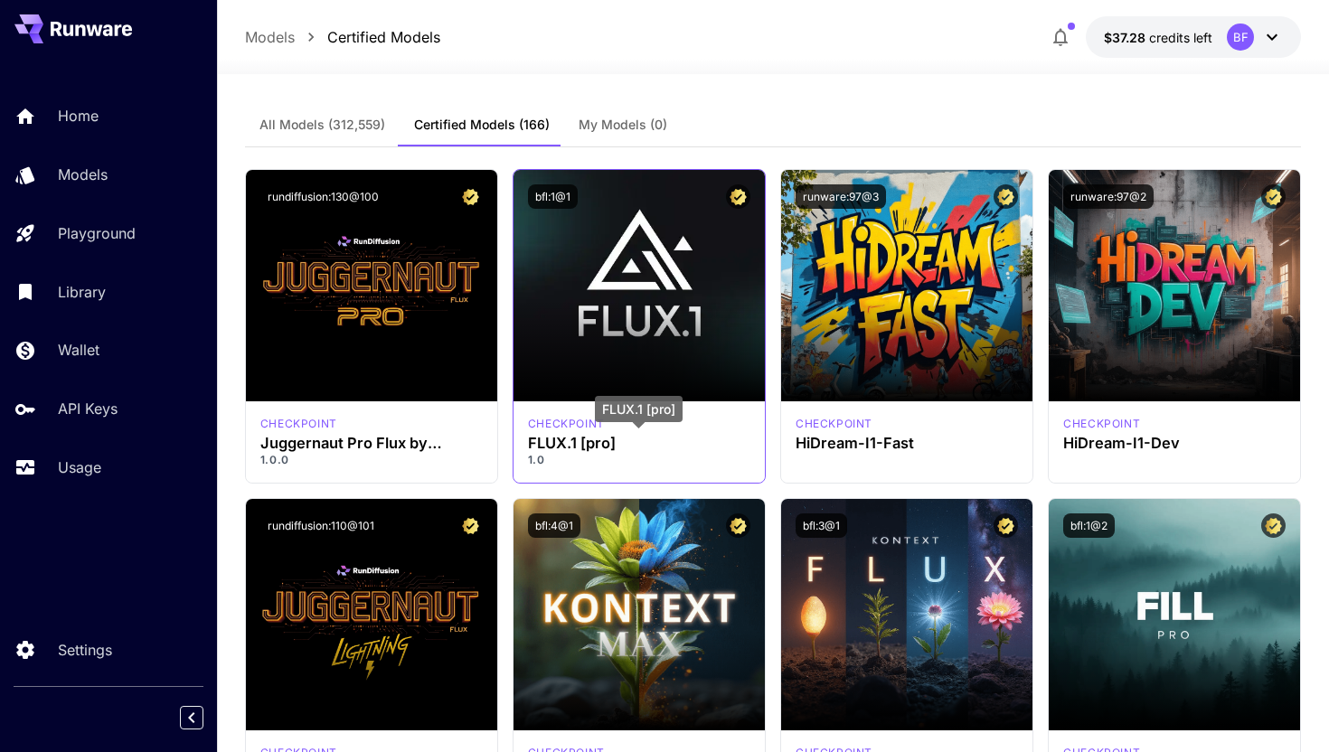
click at [672, 442] on h3 "FLUX.1 [pro]" at bounding box center [639, 443] width 222 height 17
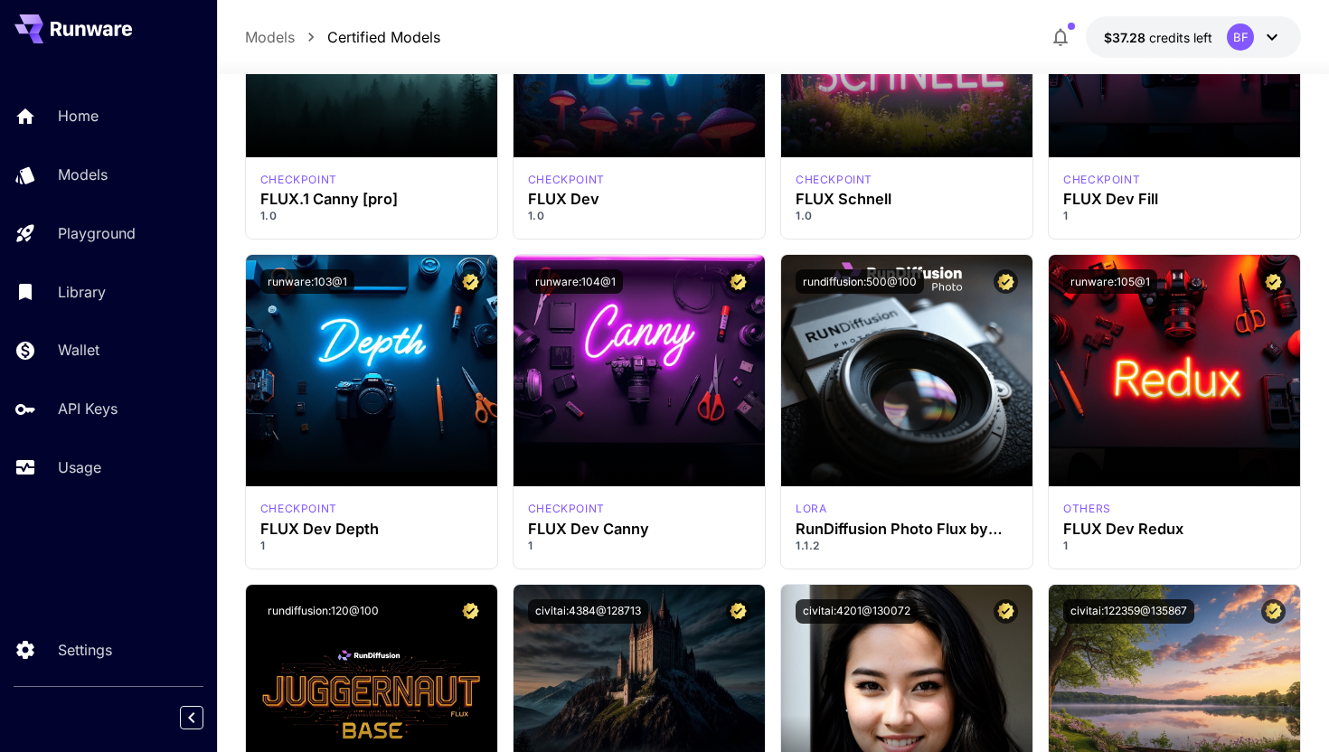
scroll to position [1246, 0]
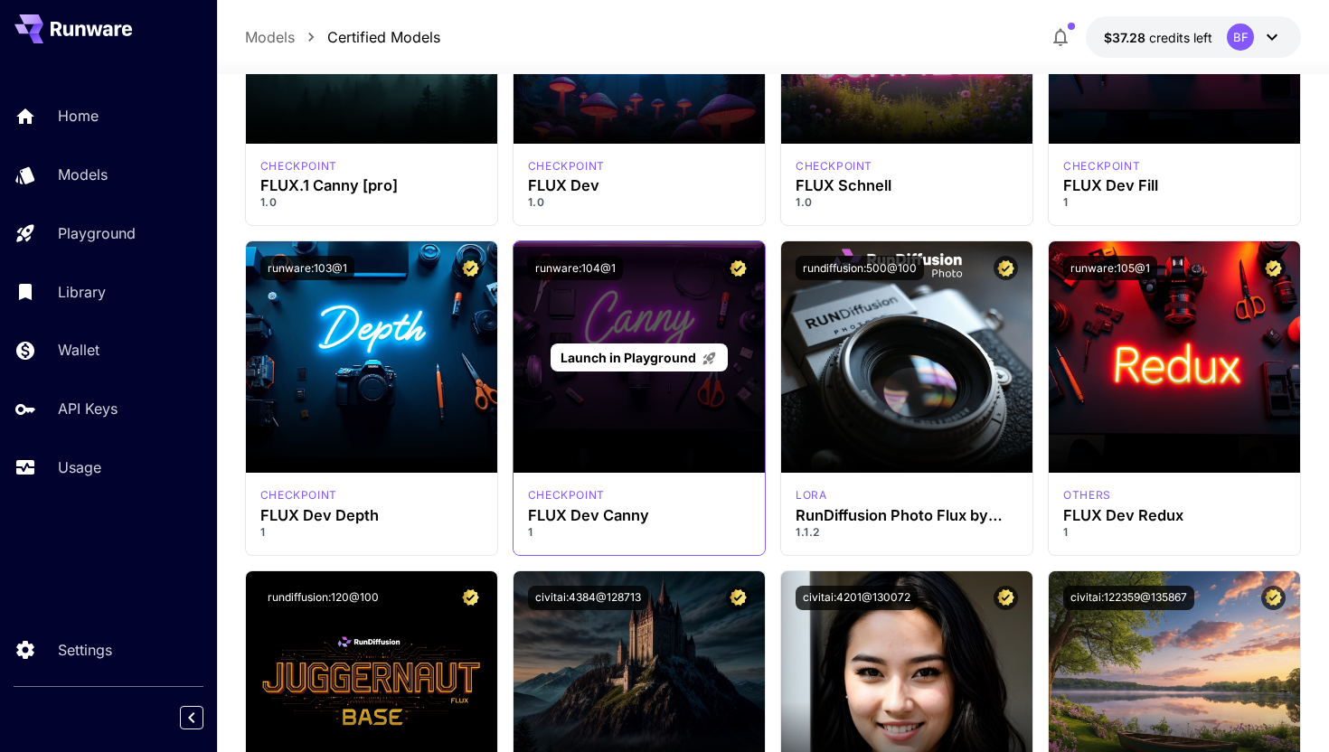
click at [639, 360] on span "Launch in Playground" at bounding box center [629, 357] width 136 height 15
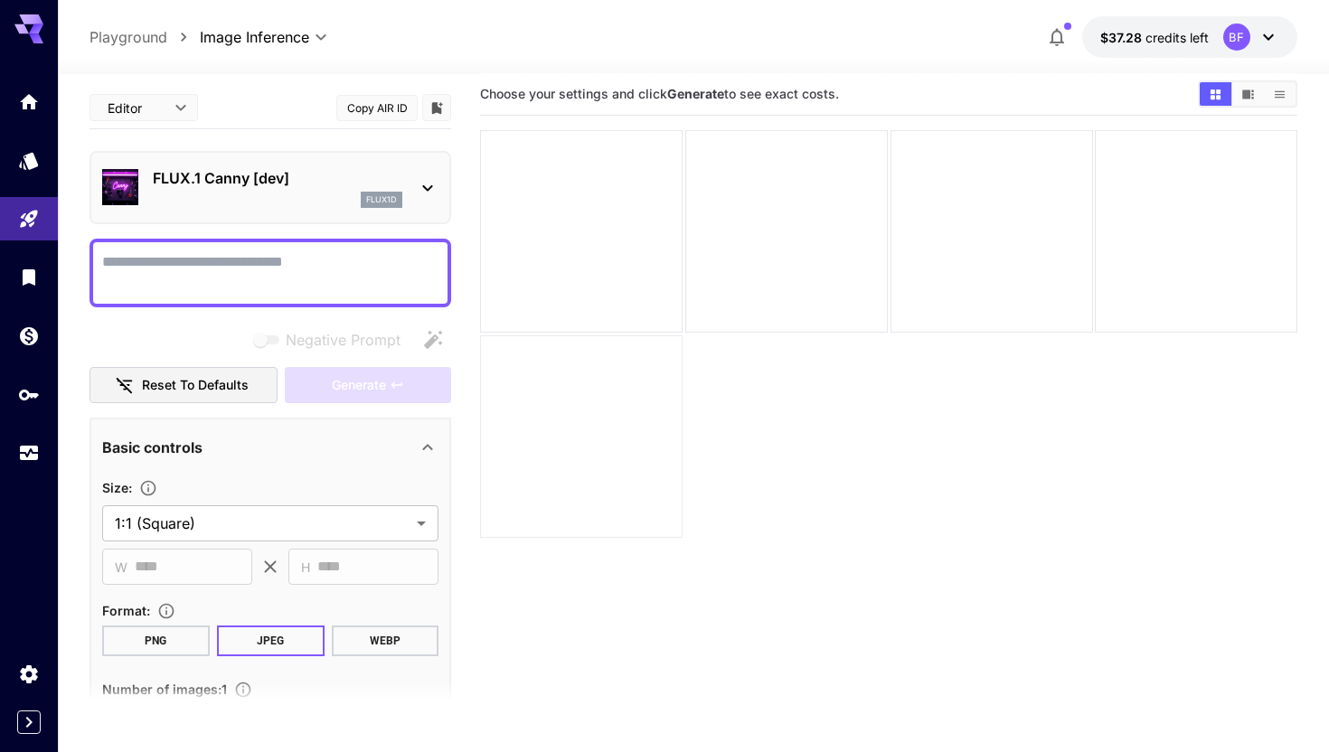
scroll to position [14, 0]
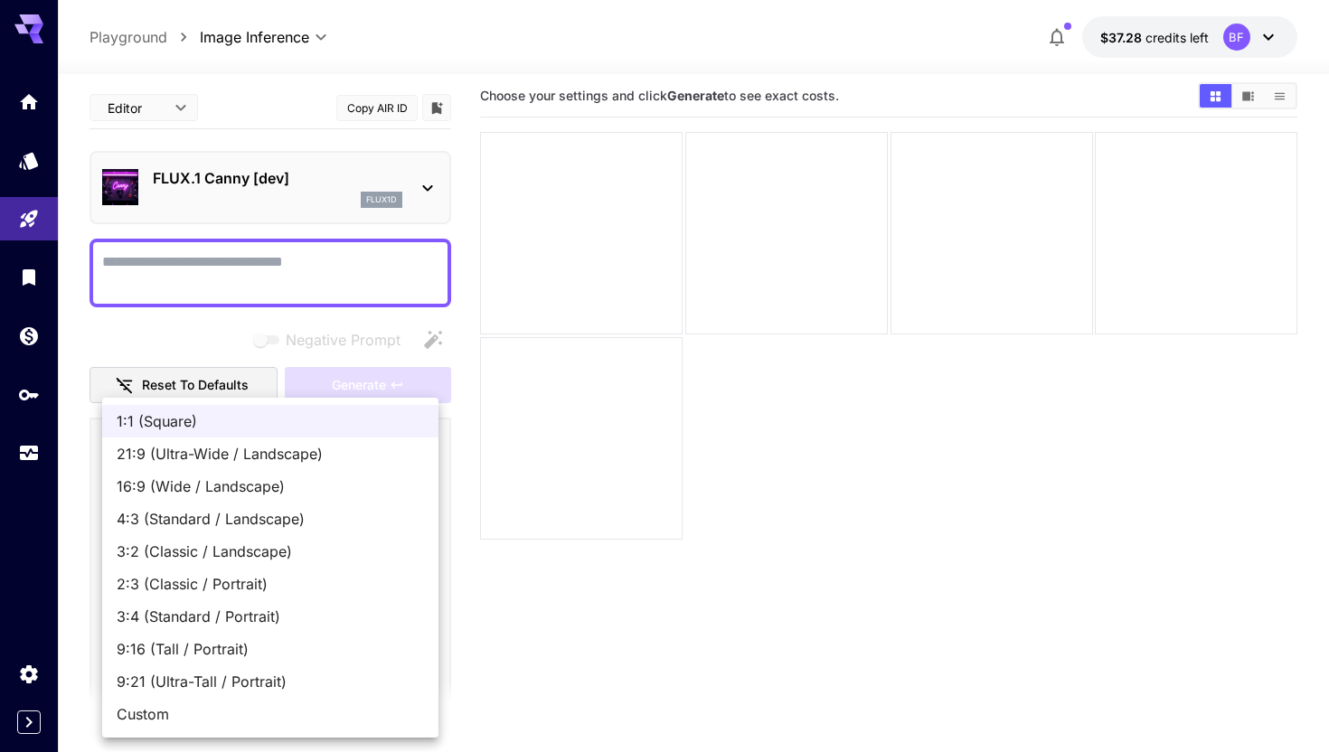
click at [407, 513] on body "**********" at bounding box center [664, 433] width 1329 height 895
click at [555, 582] on div at bounding box center [664, 376] width 1329 height 752
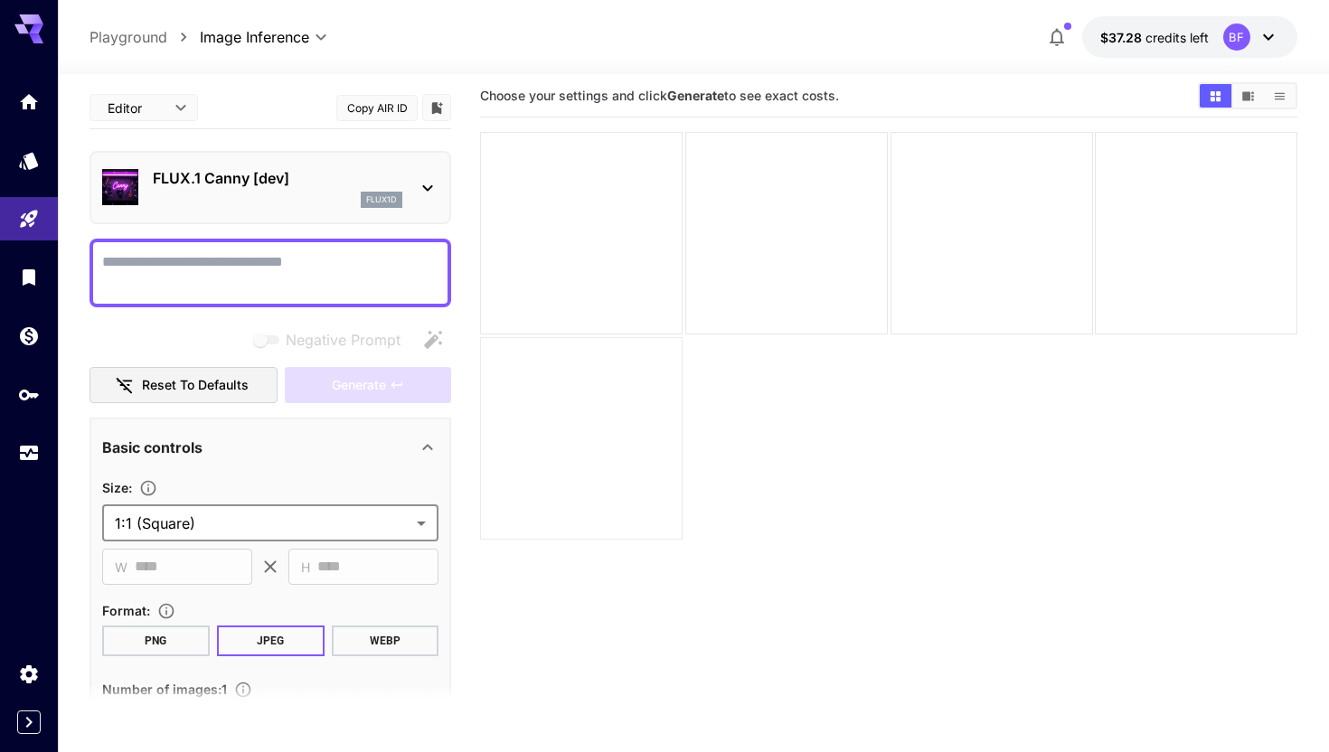
scroll to position [0, 0]
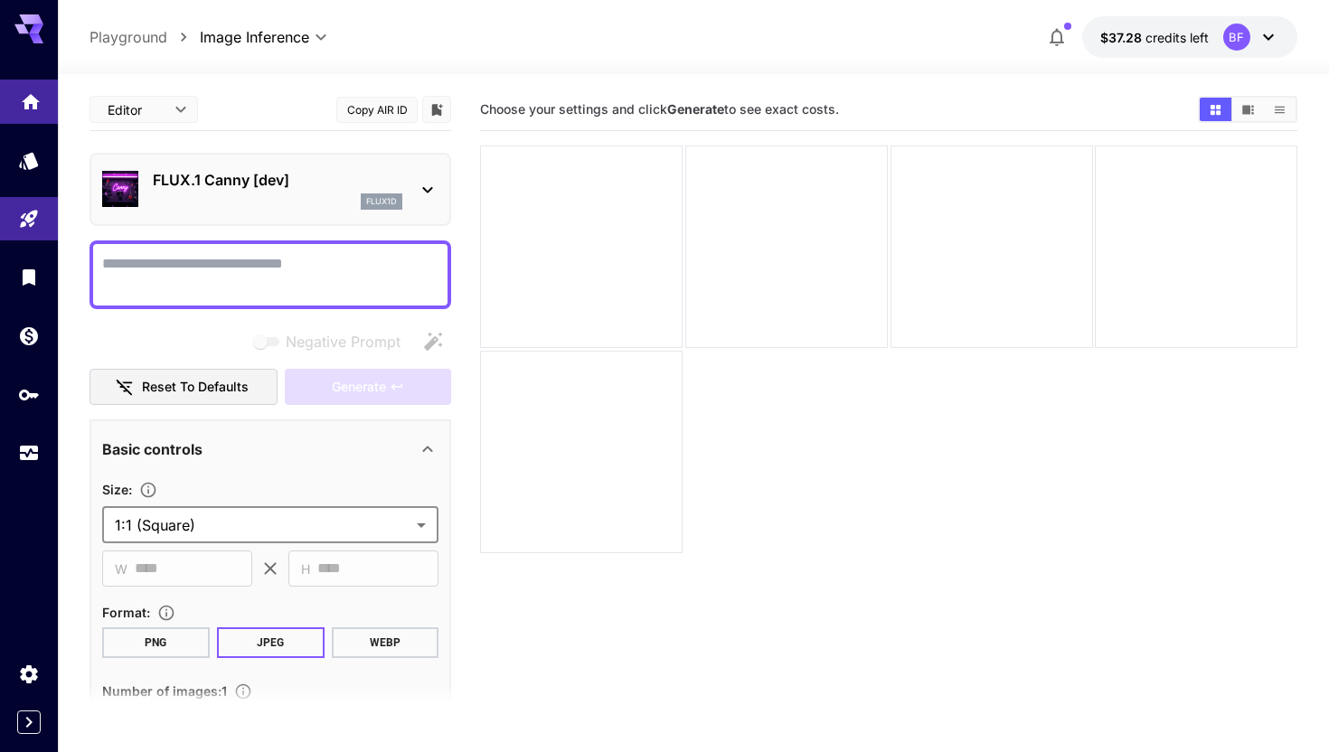
click at [37, 108] on icon "Home" at bounding box center [31, 97] width 22 height 22
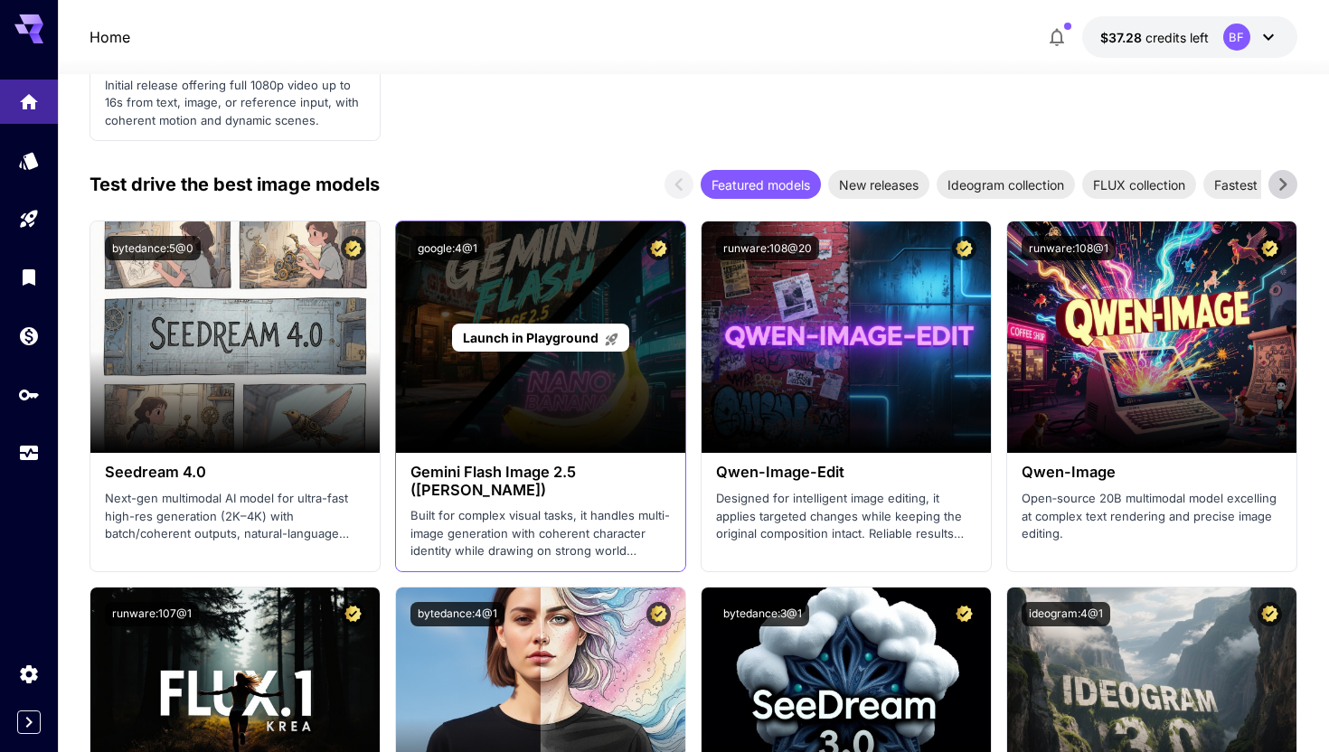
scroll to position [2454, 0]
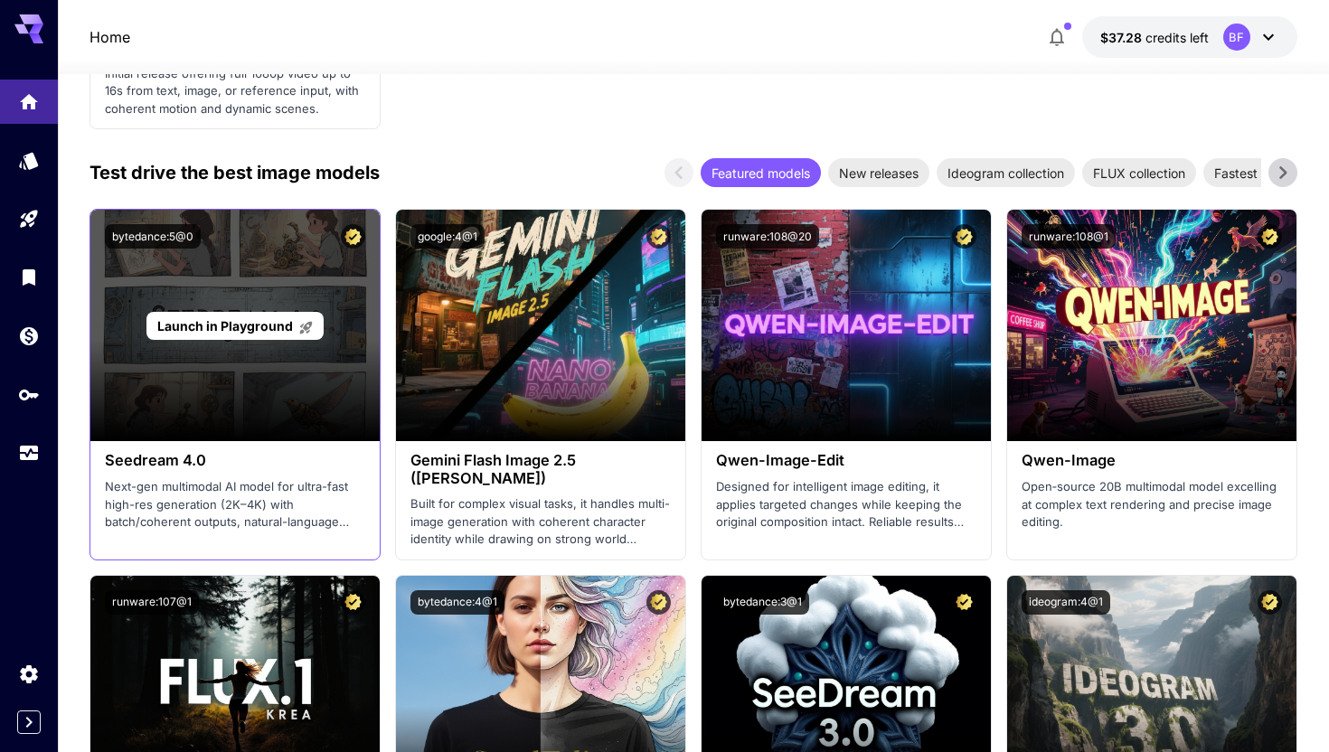
click at [251, 401] on div "Launch in Playground" at bounding box center [234, 325] width 289 height 231
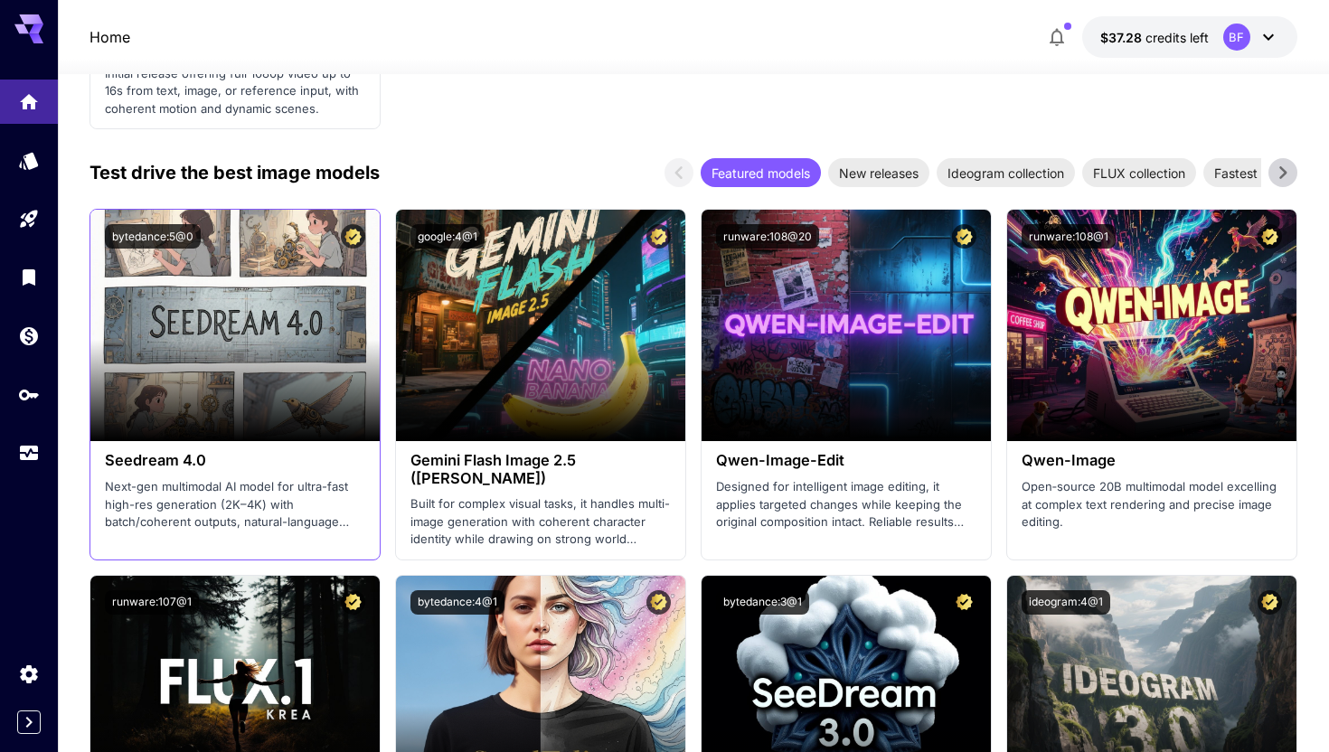
click at [265, 485] on p "Next-gen multimodal AI model for ultra-fast high-res generation (2K–4K) with ba…" at bounding box center [235, 504] width 260 height 53
click at [174, 461] on h3 "Seedream 4.0" at bounding box center [235, 460] width 260 height 17
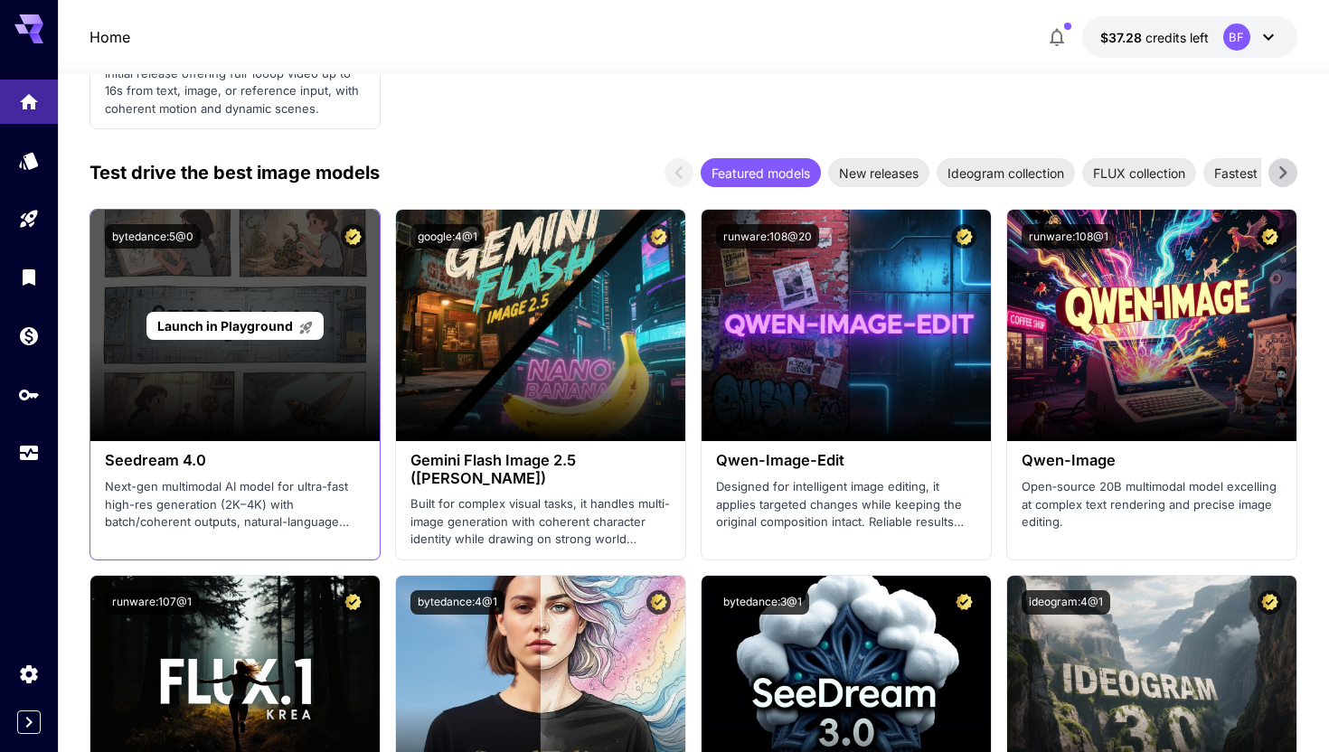
click at [249, 331] on span "Launch in Playground" at bounding box center [225, 325] width 136 height 15
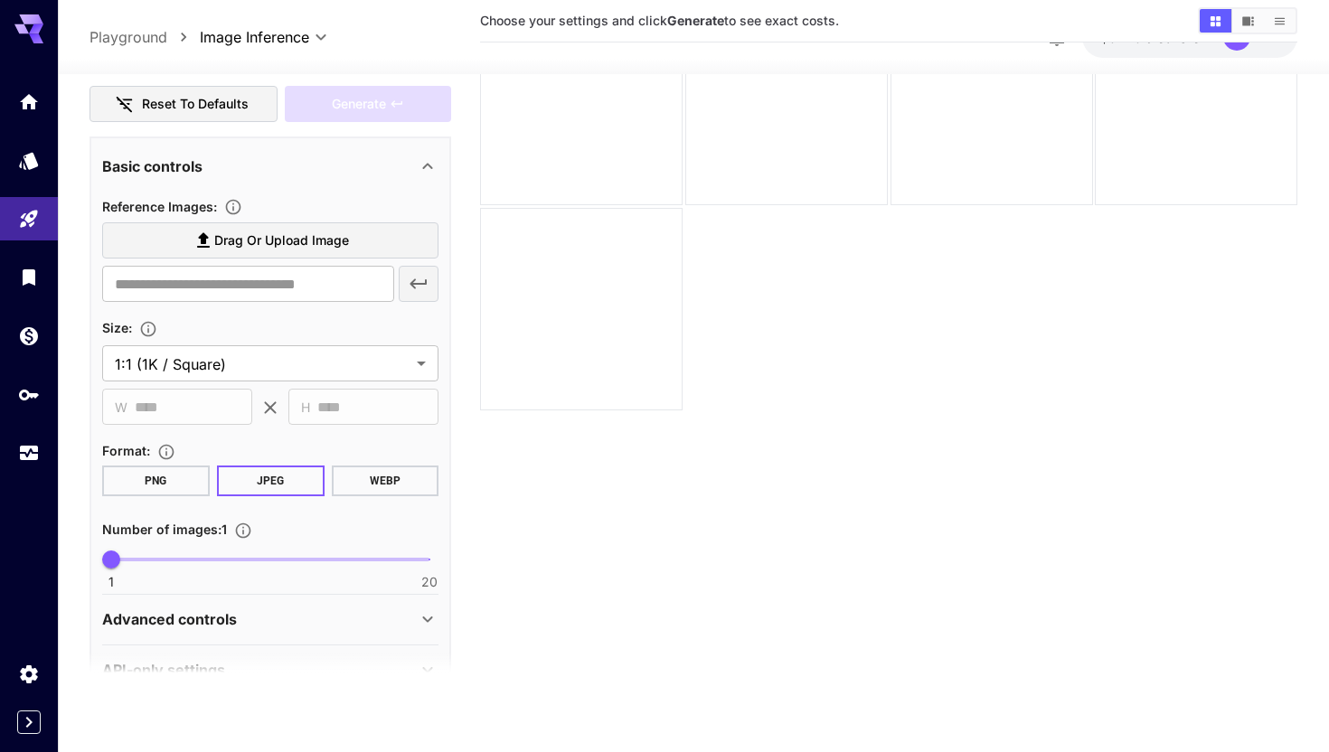
scroll to position [296, 0]
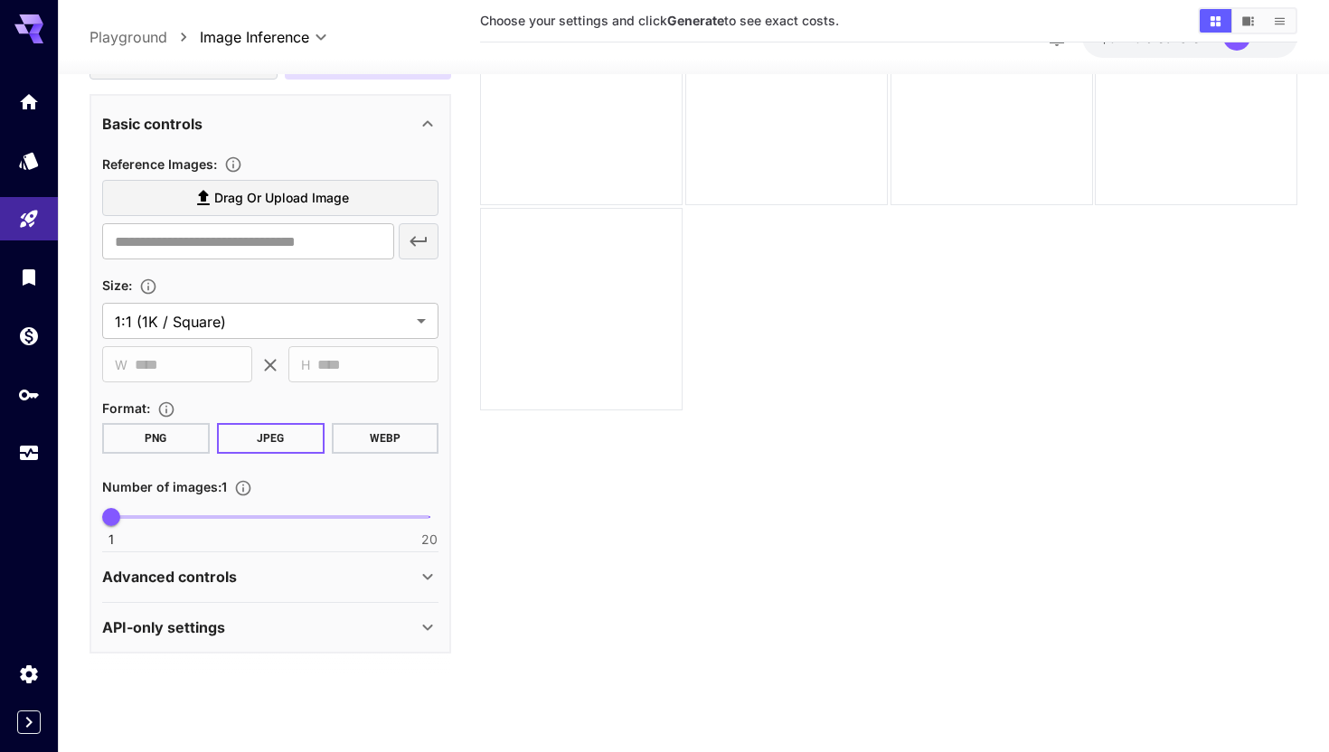
click at [423, 622] on icon at bounding box center [428, 628] width 22 height 22
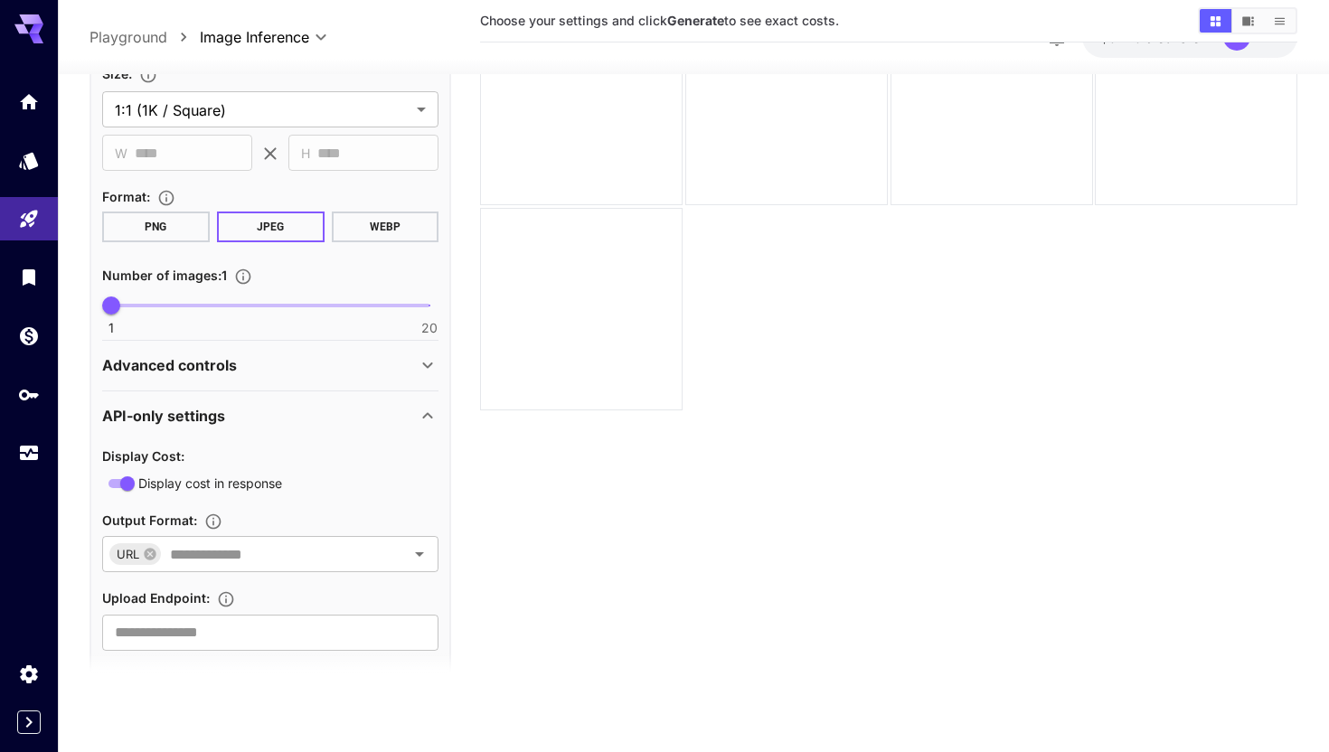
scroll to position [539, 0]
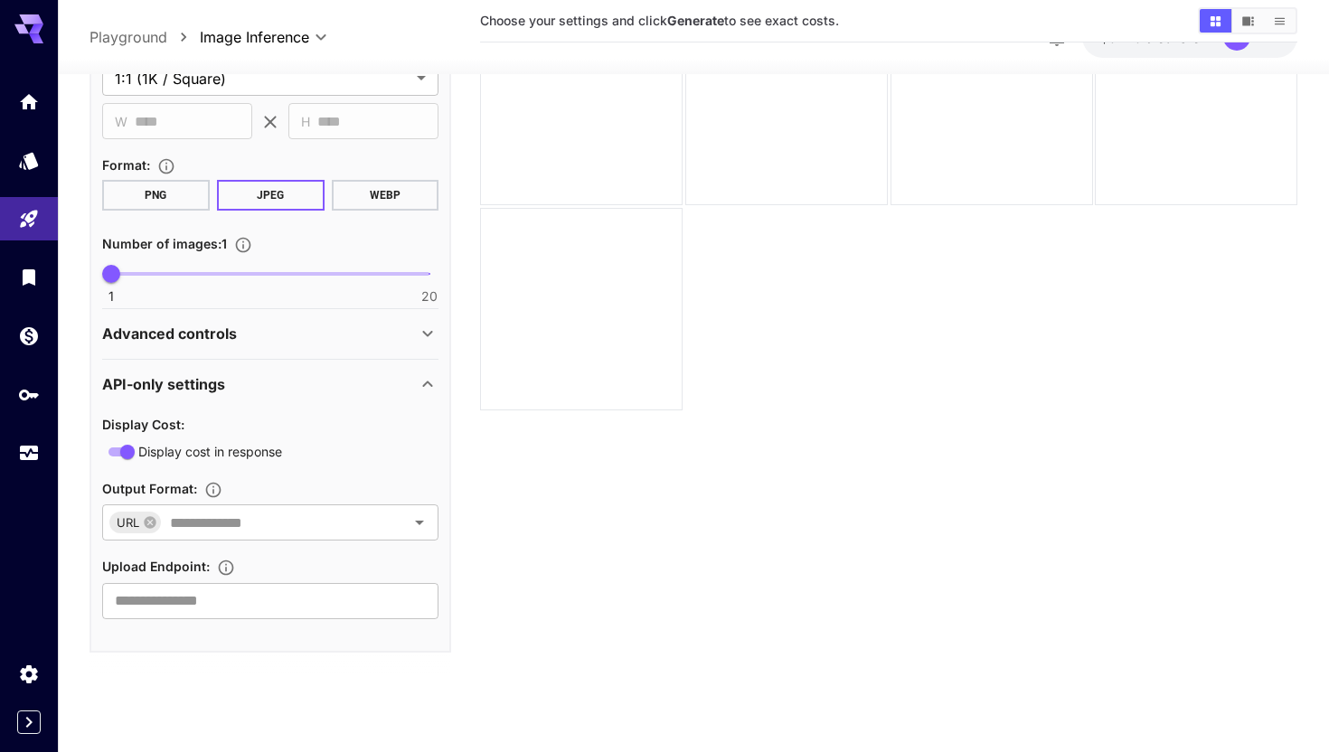
click at [427, 337] on icon at bounding box center [428, 334] width 22 height 22
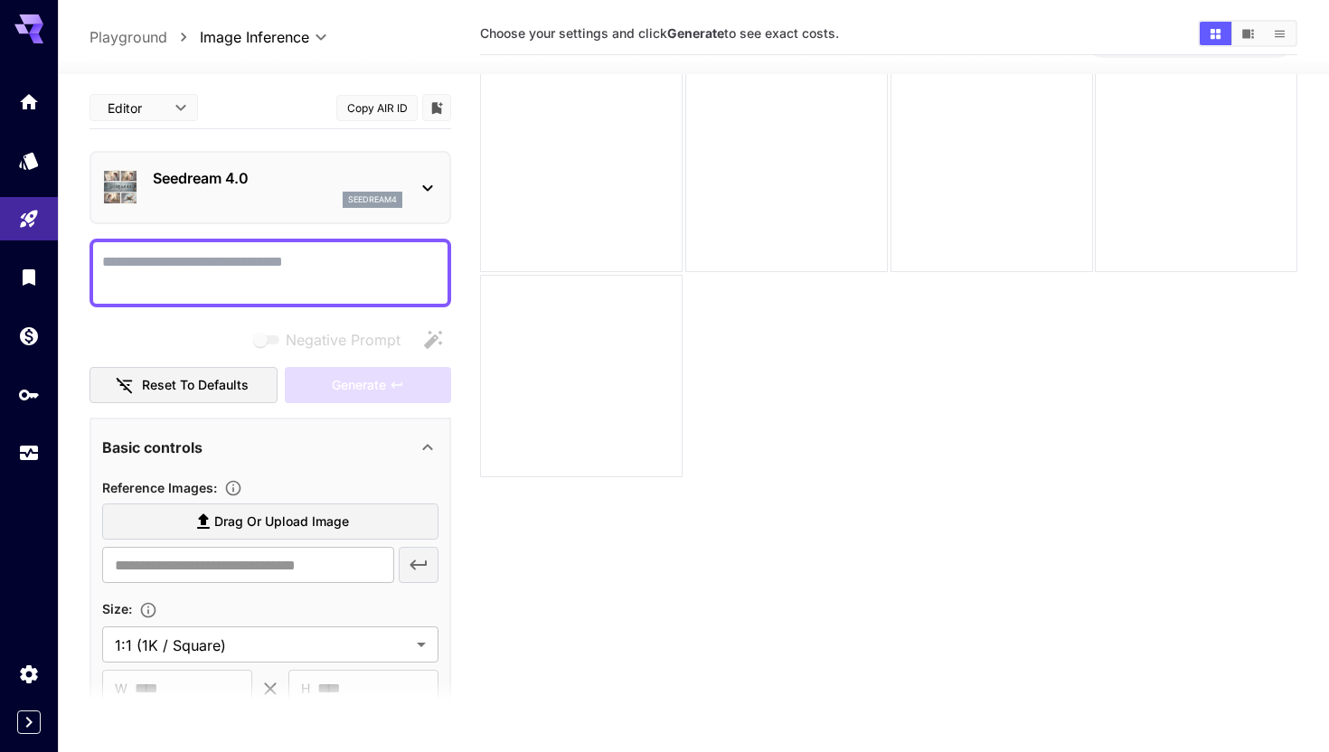
scroll to position [0, 0]
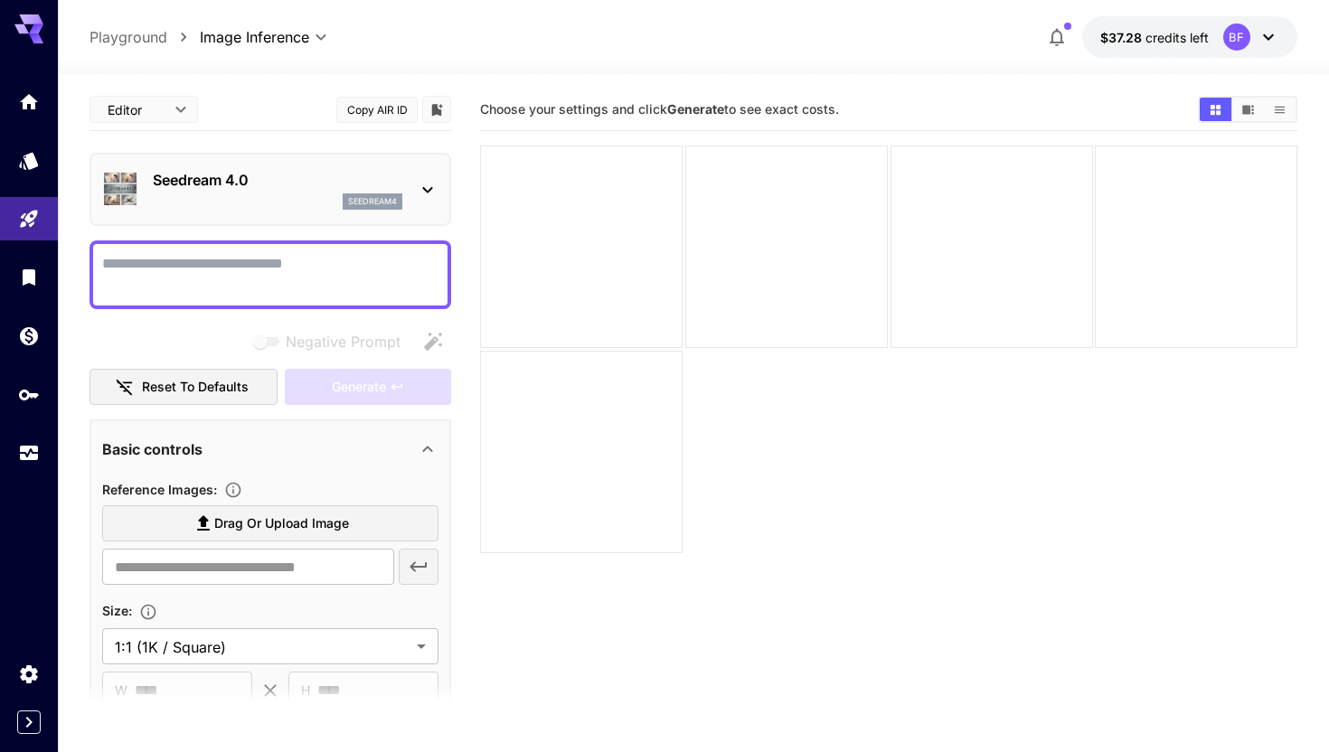
click at [428, 193] on icon at bounding box center [428, 190] width 10 height 6
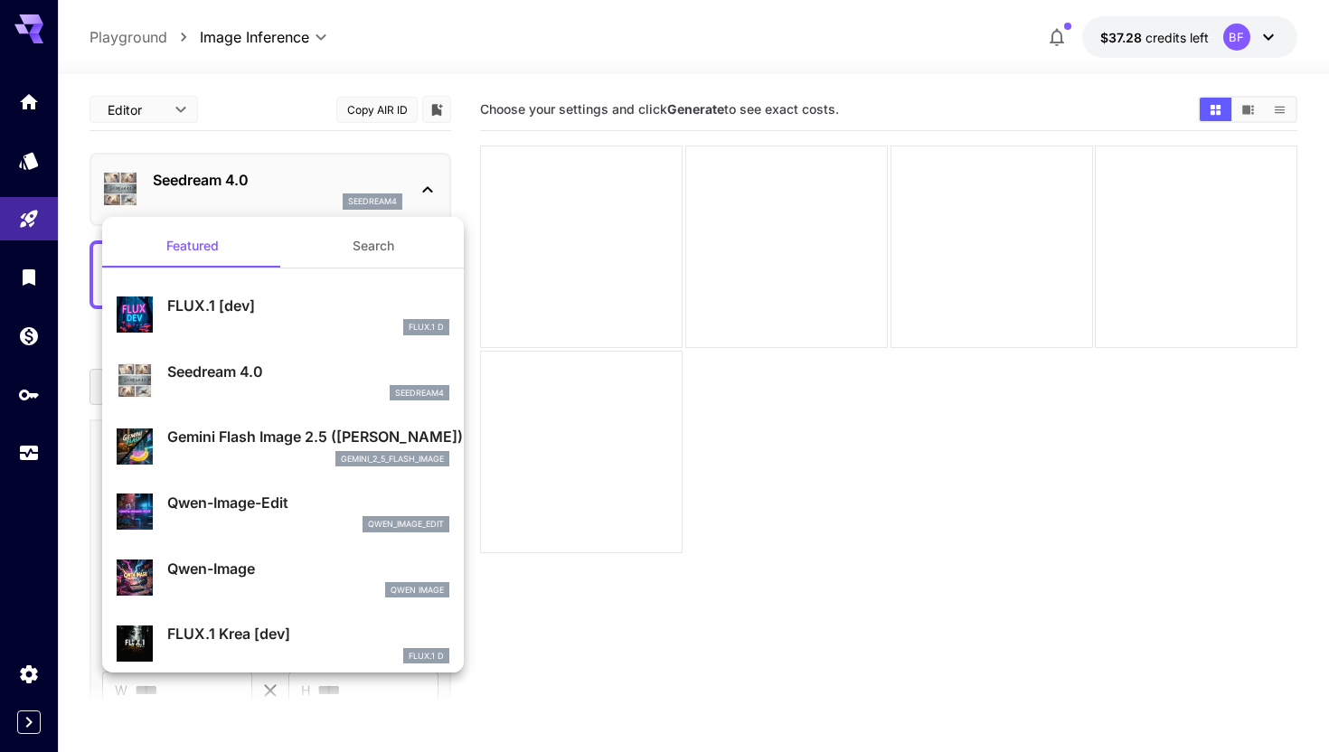
click at [629, 85] on div at bounding box center [664, 376] width 1329 height 752
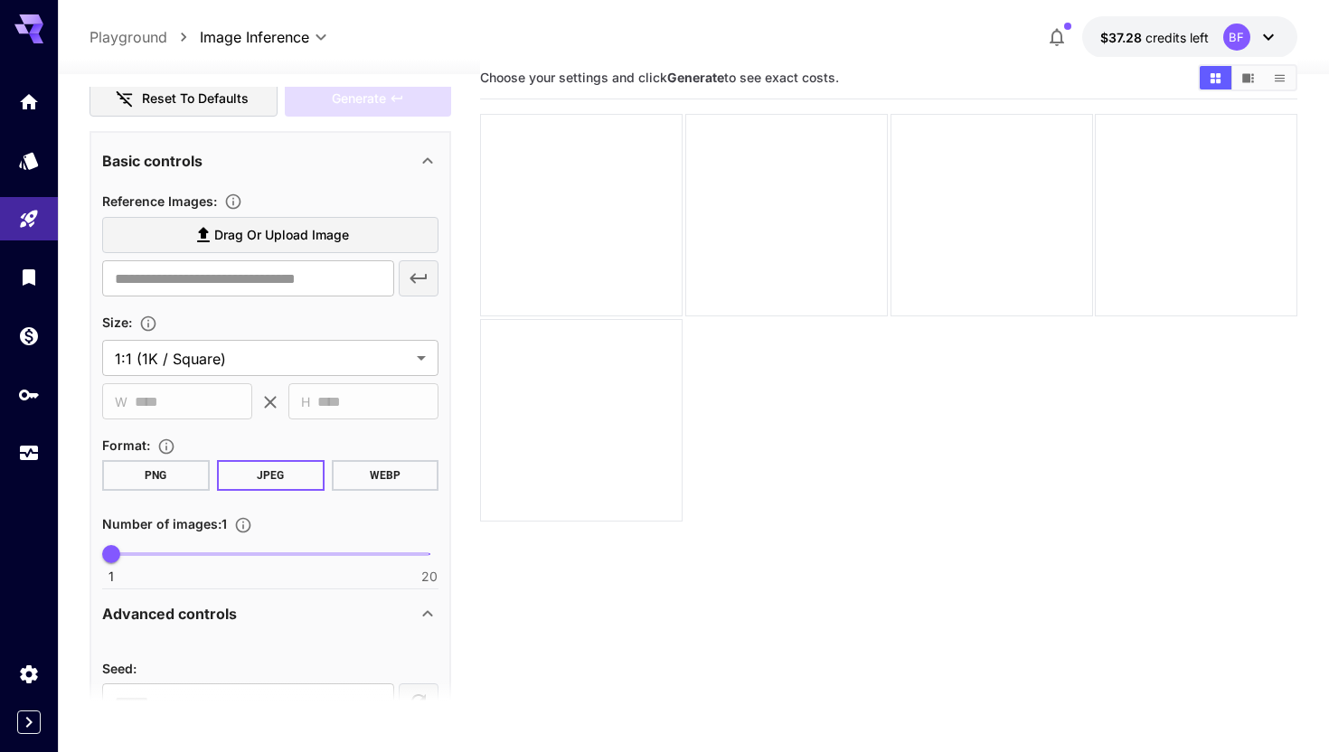
scroll to position [35, 0]
click at [30, 453] on icon "Usage" at bounding box center [31, 449] width 22 height 22
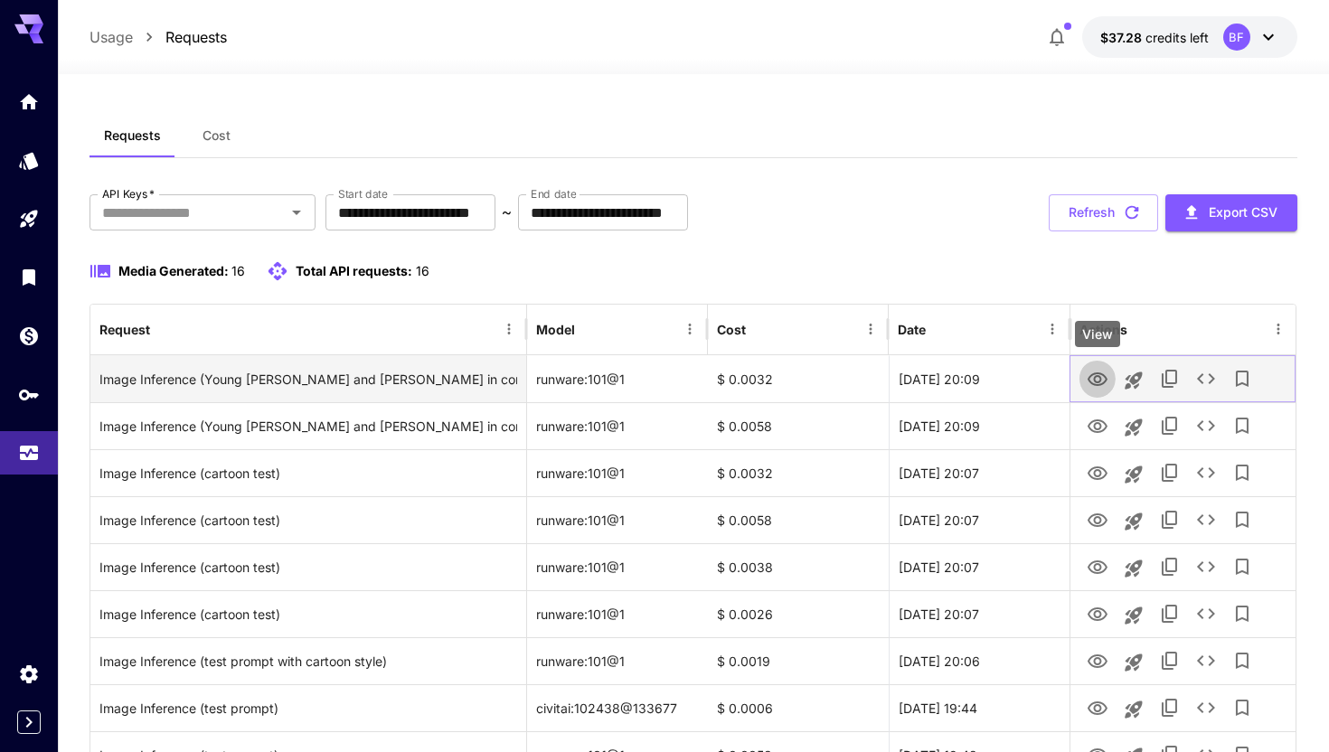
click at [1089, 378] on icon "View" at bounding box center [1098, 380] width 20 height 14
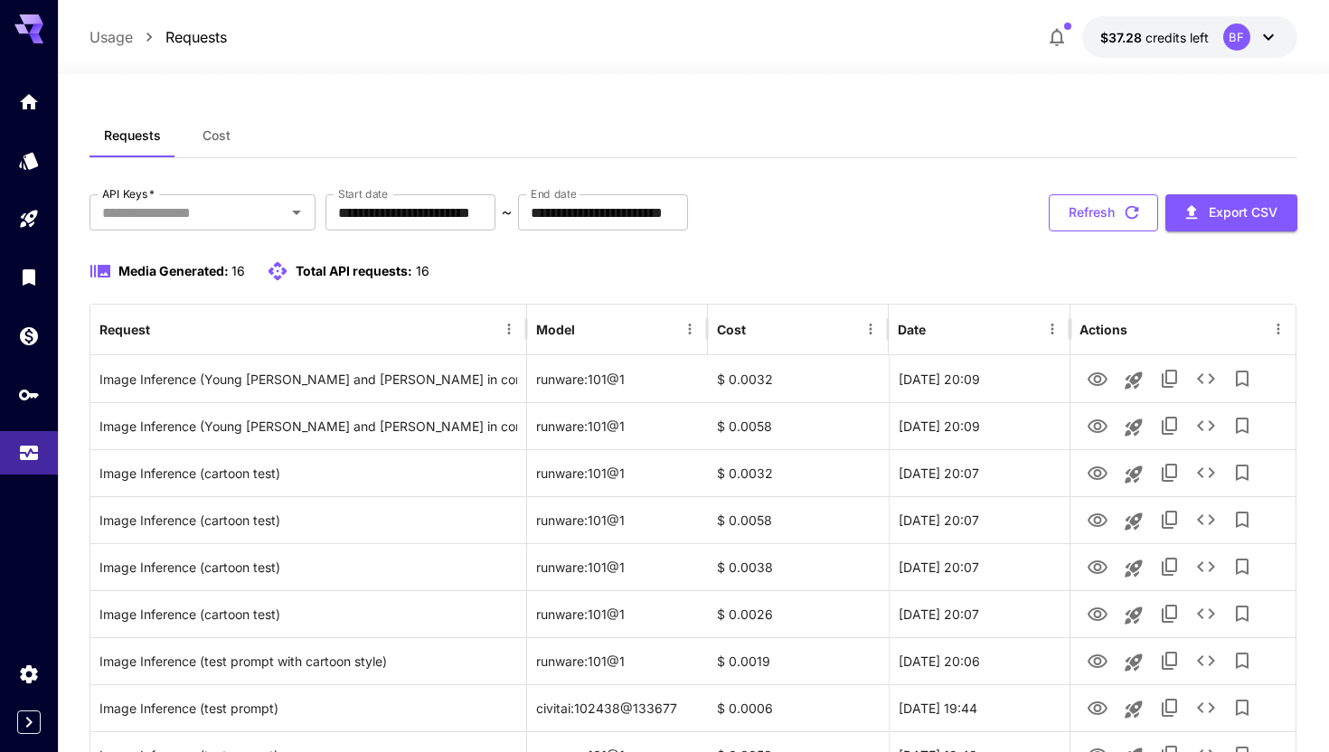
click at [1060, 224] on button "Refresh" at bounding box center [1103, 212] width 109 height 37
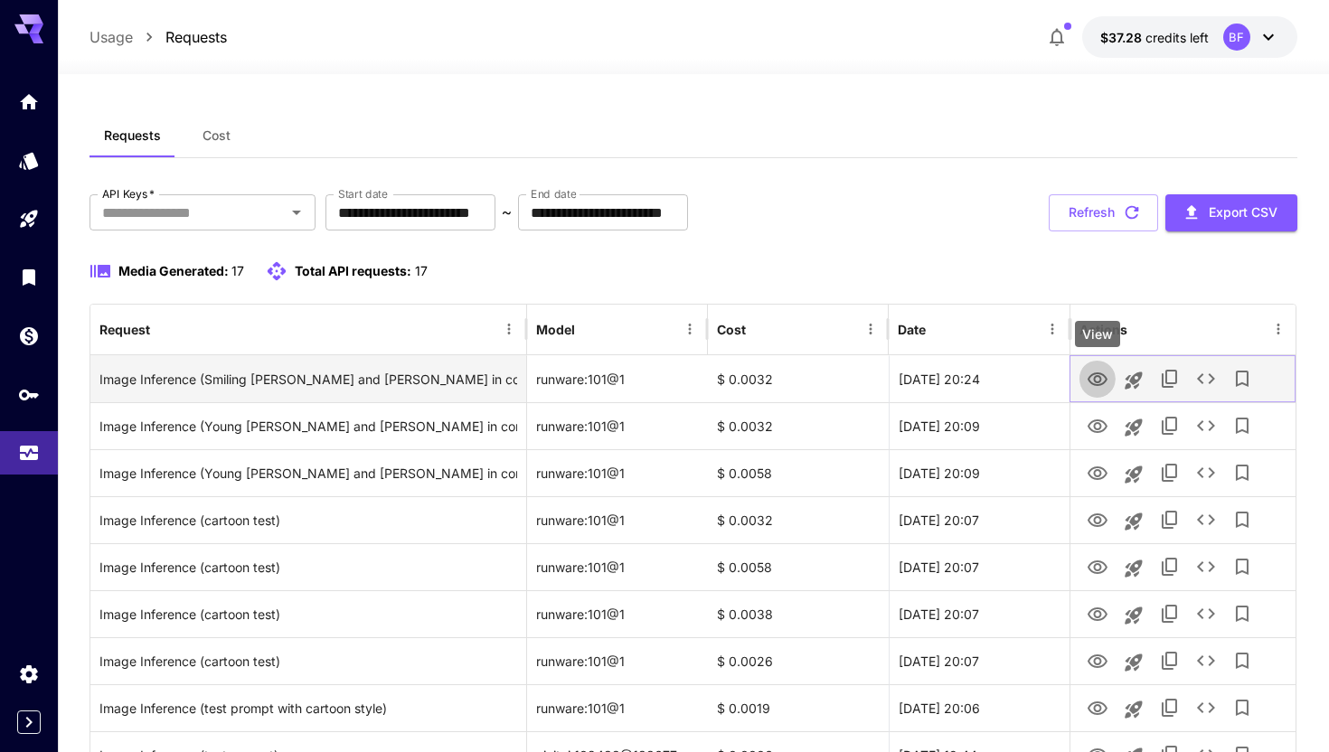
click at [1104, 379] on icon "View" at bounding box center [1098, 380] width 22 height 22
click at [1202, 382] on icon "See details" at bounding box center [1206, 378] width 18 height 11
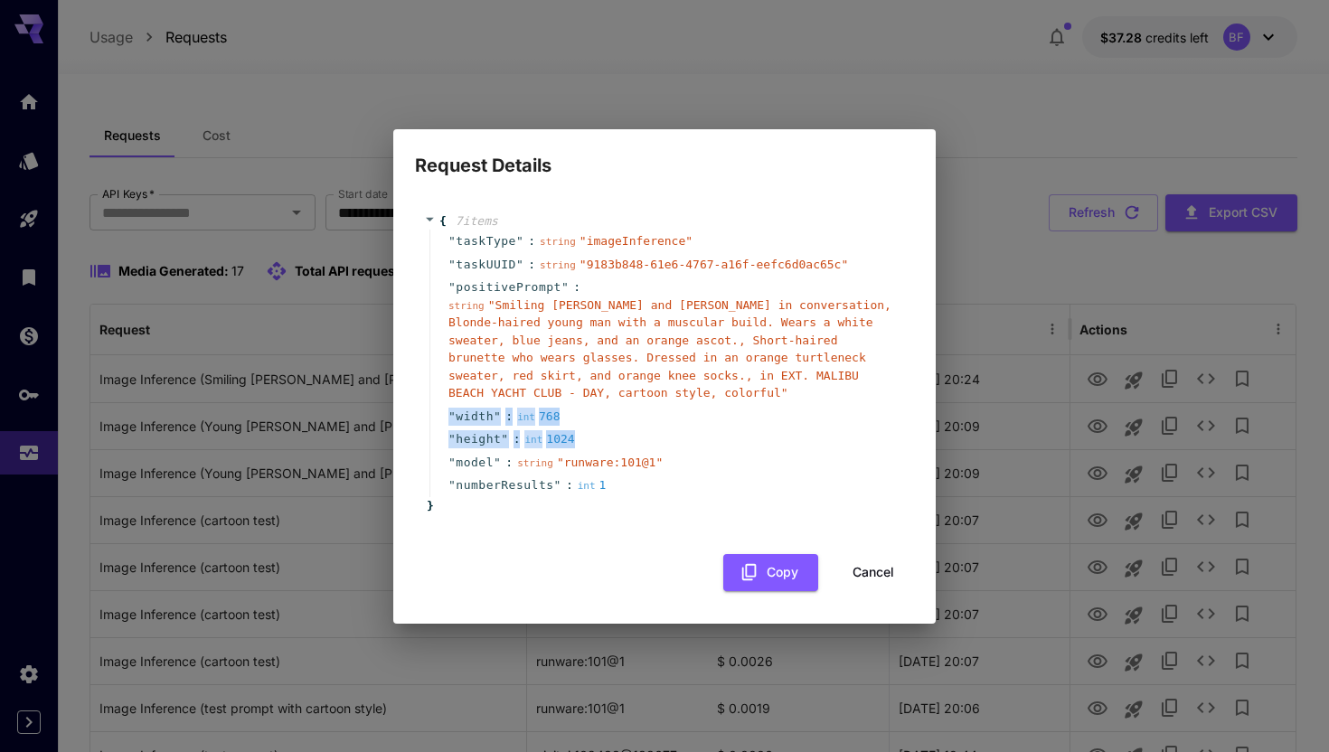
drag, startPoint x: 587, startPoint y: 439, endPoint x: 435, endPoint y: 412, distance: 154.1
click at [435, 412] on div "" taskType " : string " imageInference " " taskUUID " : string " 9183b848-61e6-…" at bounding box center [667, 364] width 476 height 268
copy div "" width " : int 768 " height " : int 1024"
click at [887, 564] on button "Cancel" at bounding box center [873, 572] width 81 height 37
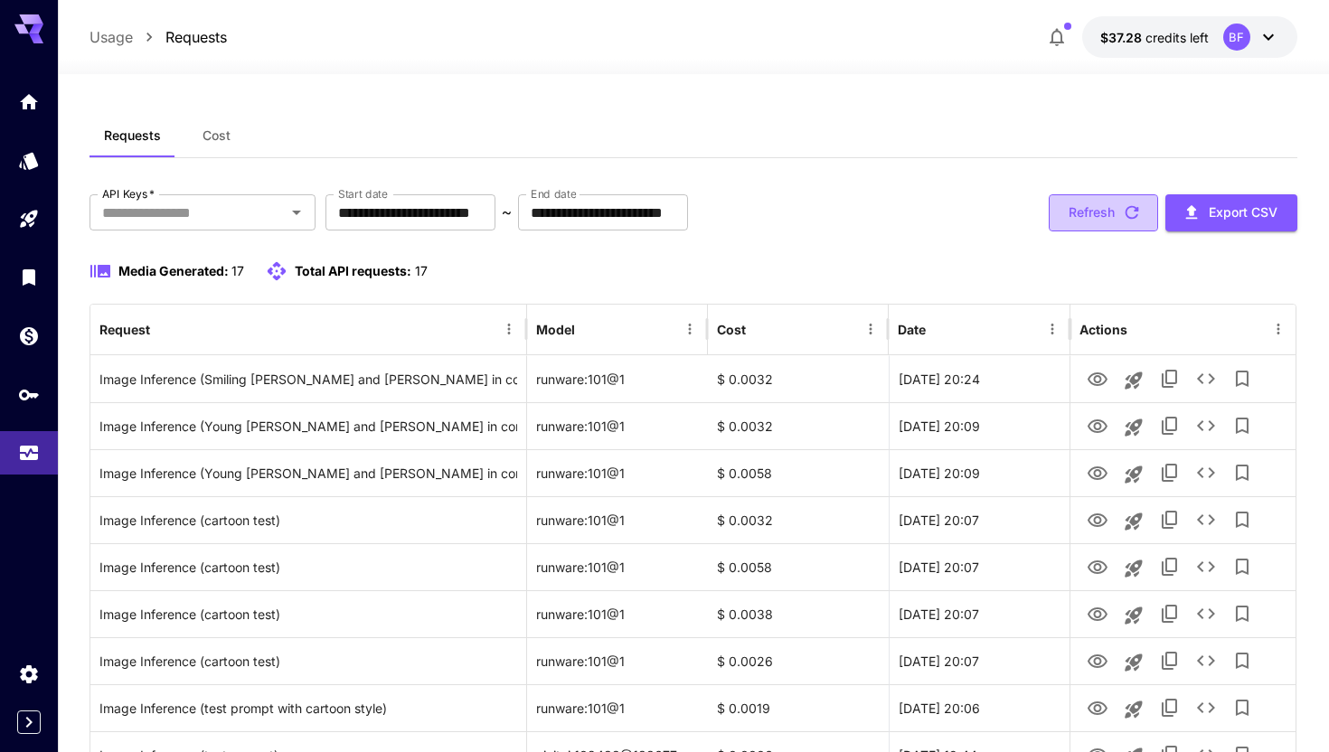
click at [1097, 202] on button "Refresh" at bounding box center [1103, 212] width 109 height 37
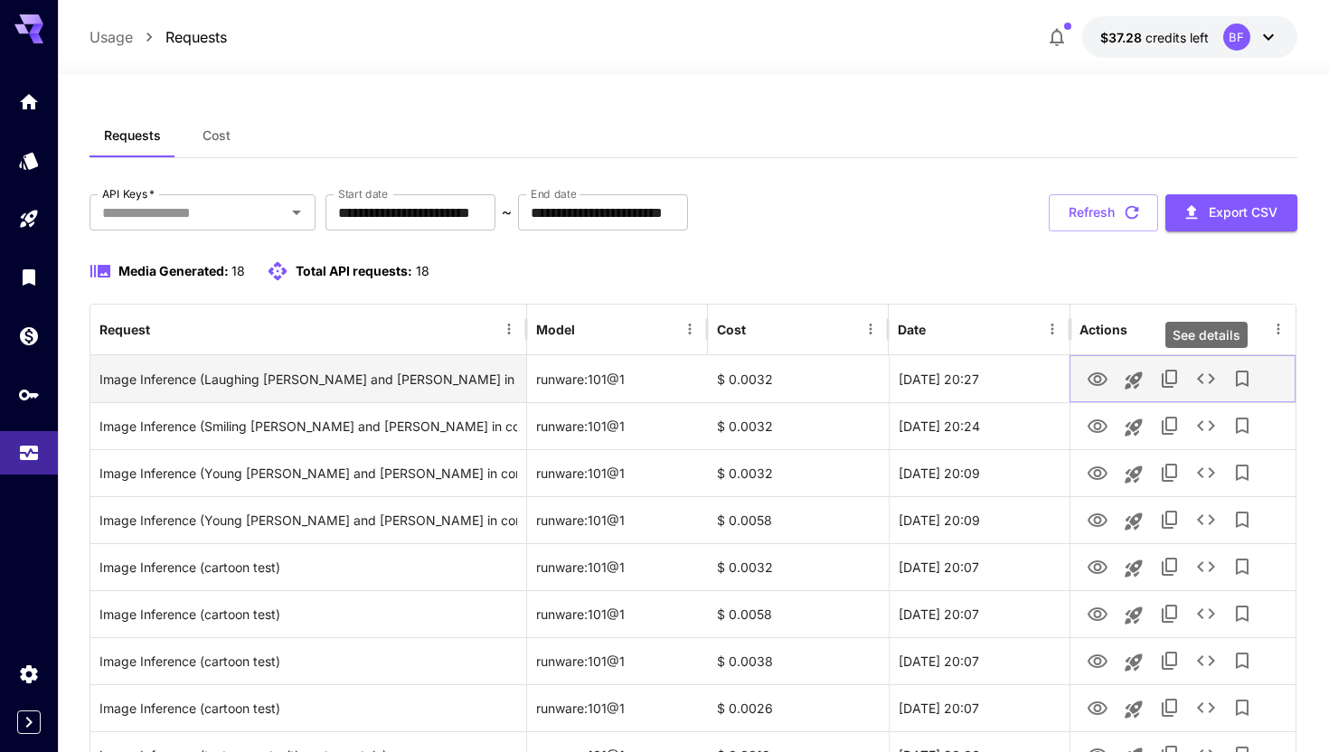
click at [1207, 385] on icon "See details" at bounding box center [1206, 379] width 22 height 22
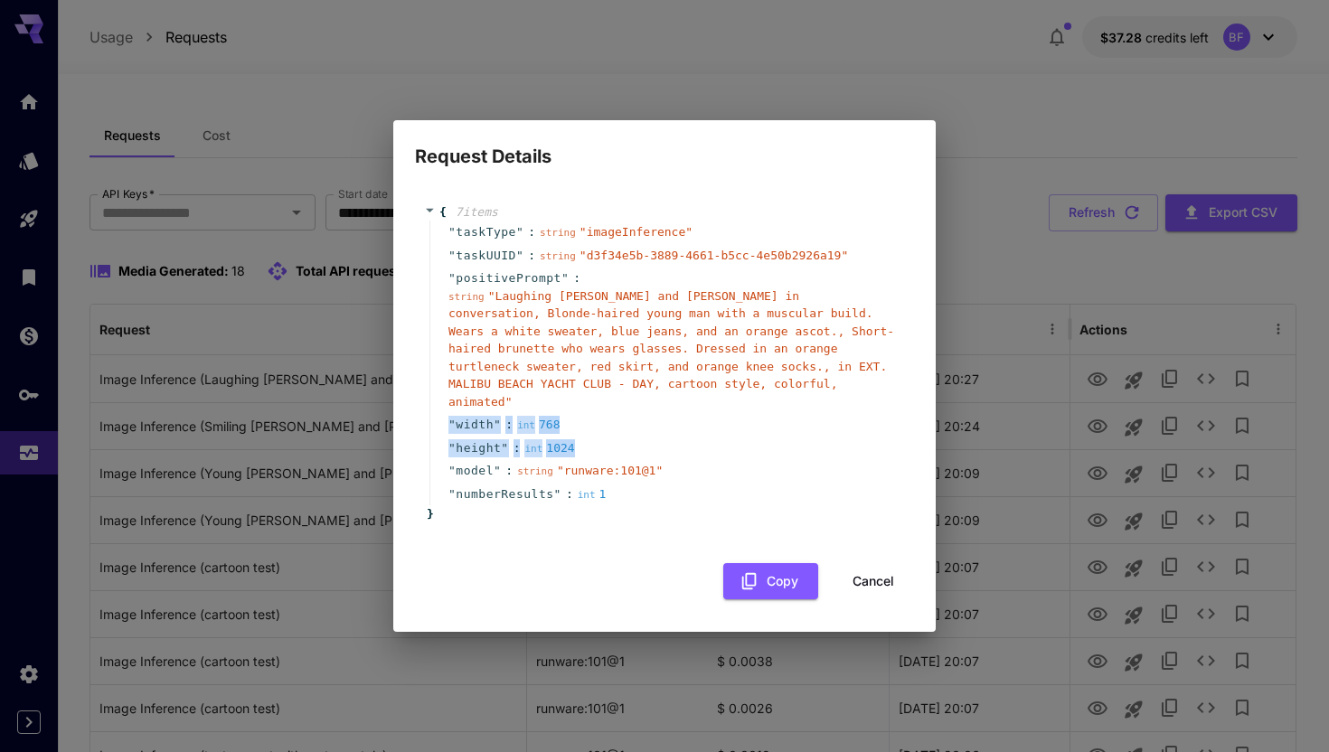
drag, startPoint x: 591, startPoint y: 436, endPoint x: 443, endPoint y: 411, distance: 150.3
click at [443, 411] on div "" taskType " : string " imageInference " " taskUUID " : string " d3f34e5b-3889-…" at bounding box center [667, 363] width 476 height 285
copy div "" width " : int 768 " height " : int 1024"
click at [868, 577] on button "Cancel" at bounding box center [873, 581] width 81 height 37
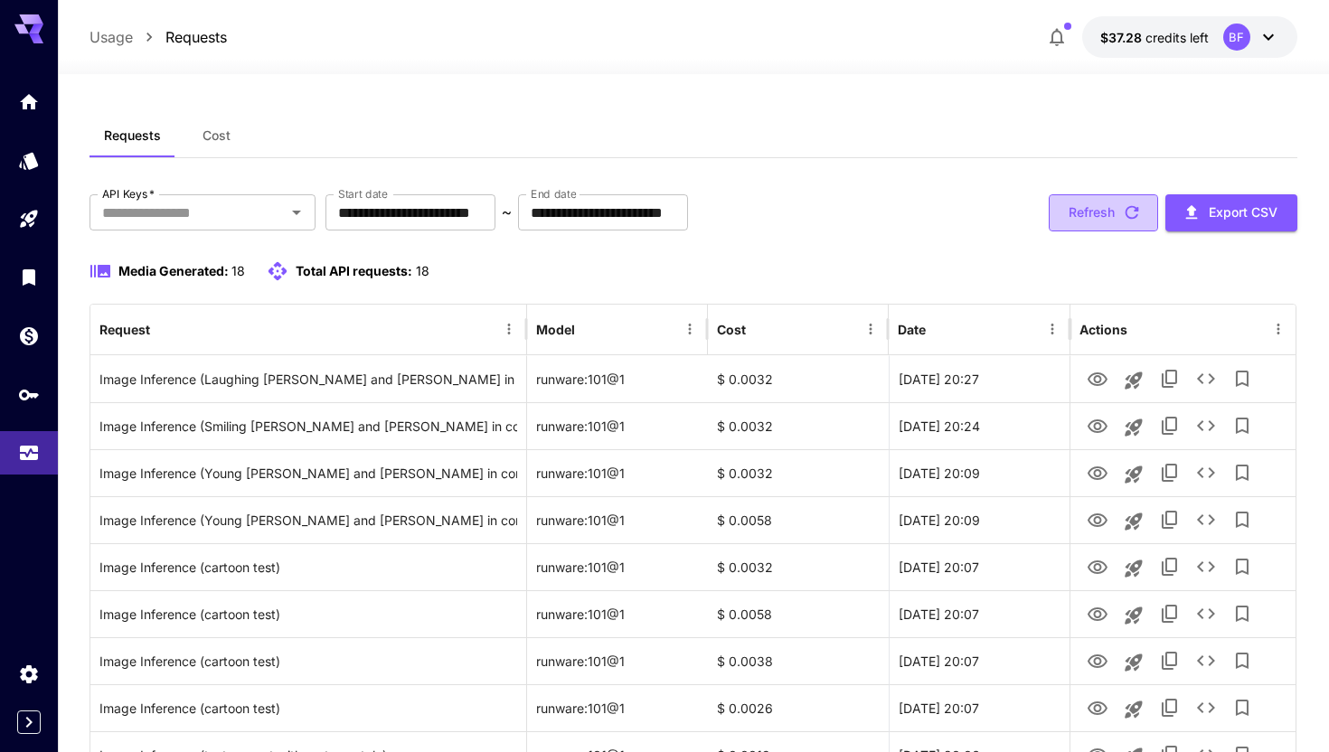
click at [1112, 208] on button "Refresh" at bounding box center [1103, 212] width 109 height 37
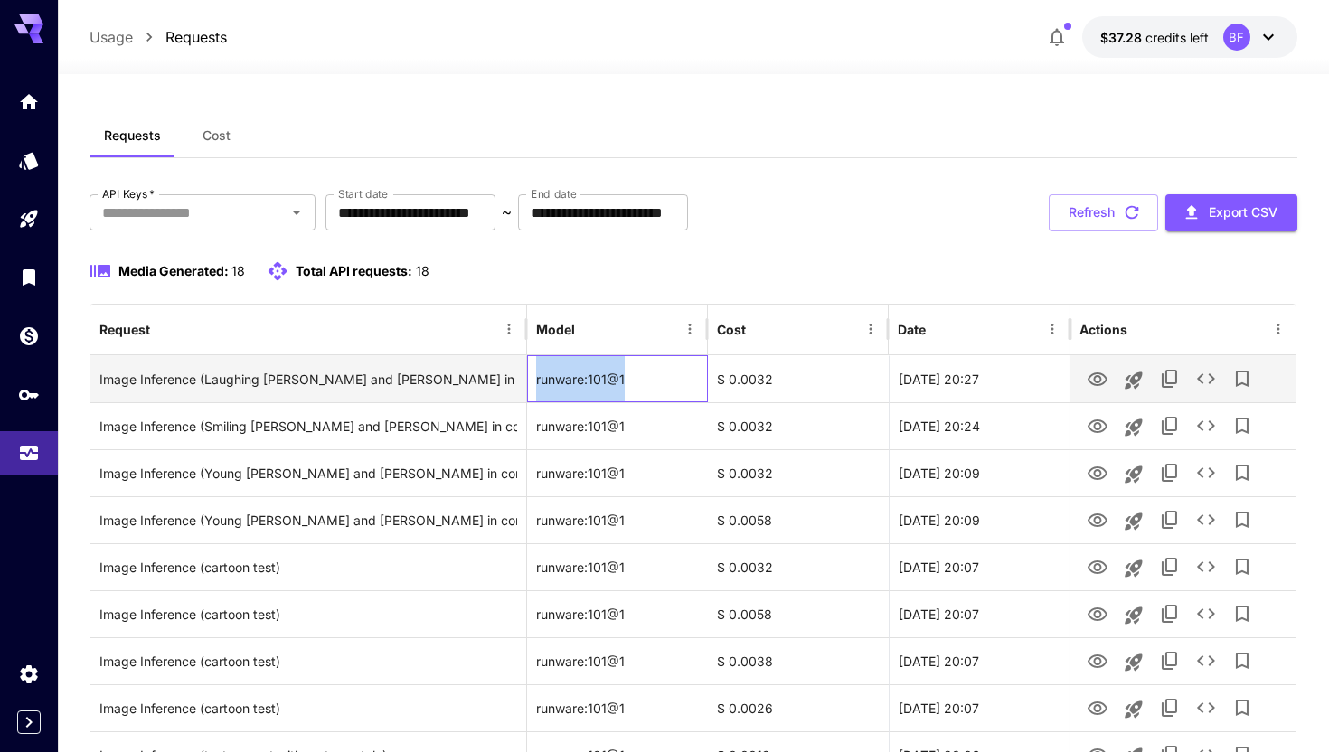
drag, startPoint x: 636, startPoint y: 379, endPoint x: 525, endPoint y: 383, distance: 110.4
click at [525, 383] on div "Image Inference (Laughing Fred Jones and Velma Dinkley in conversation, Blonde-…" at bounding box center [692, 378] width 1204 height 47
copy div "on, Blonde-haired young man with a muscular build. Wears a white sweater, blue …"
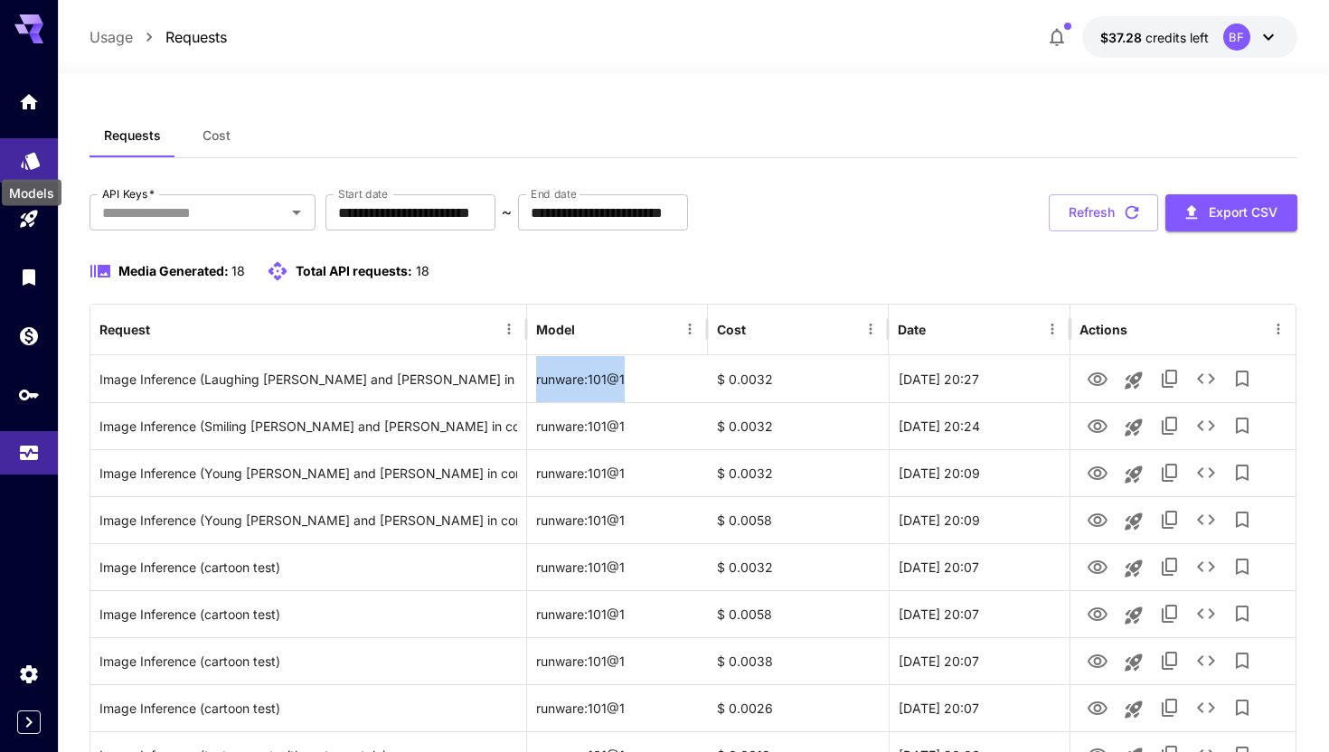
click at [32, 156] on icon "Models" at bounding box center [30, 159] width 19 height 17
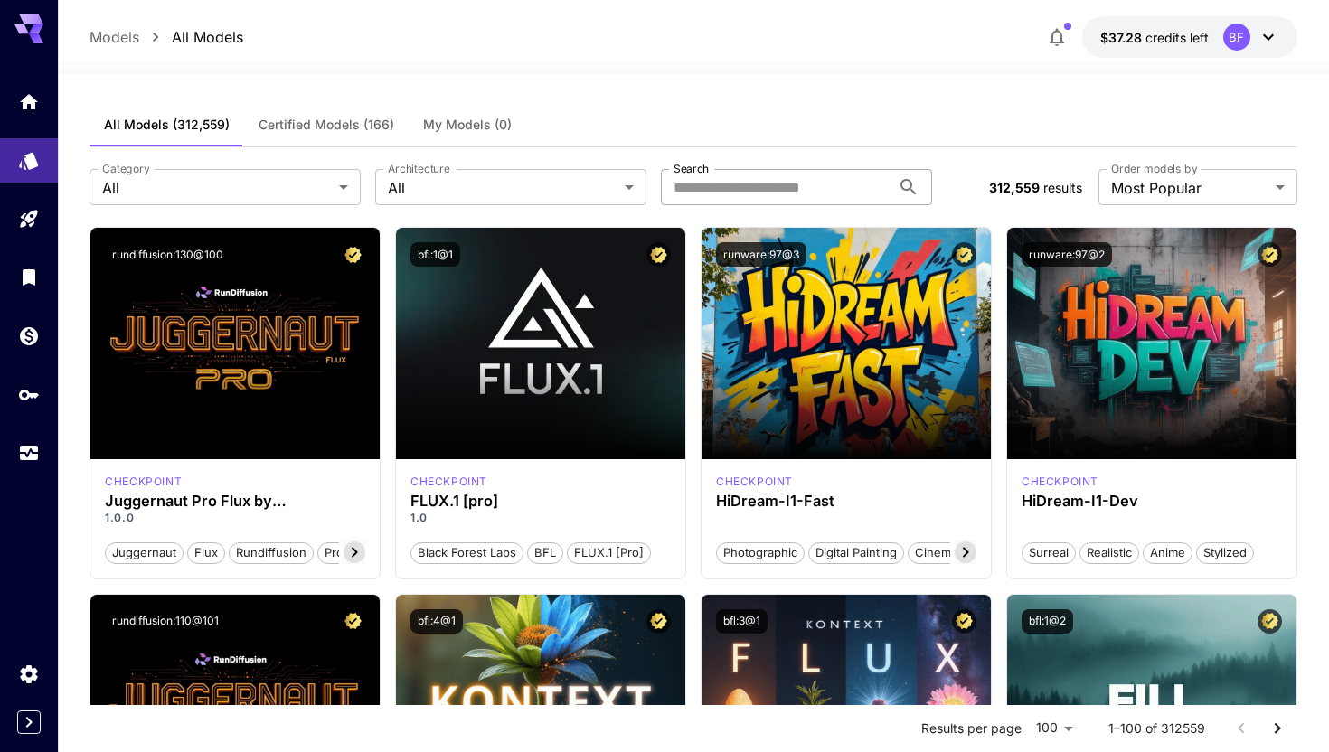
click at [737, 188] on input "Search" at bounding box center [776, 187] width 230 height 36
paste input "**********"
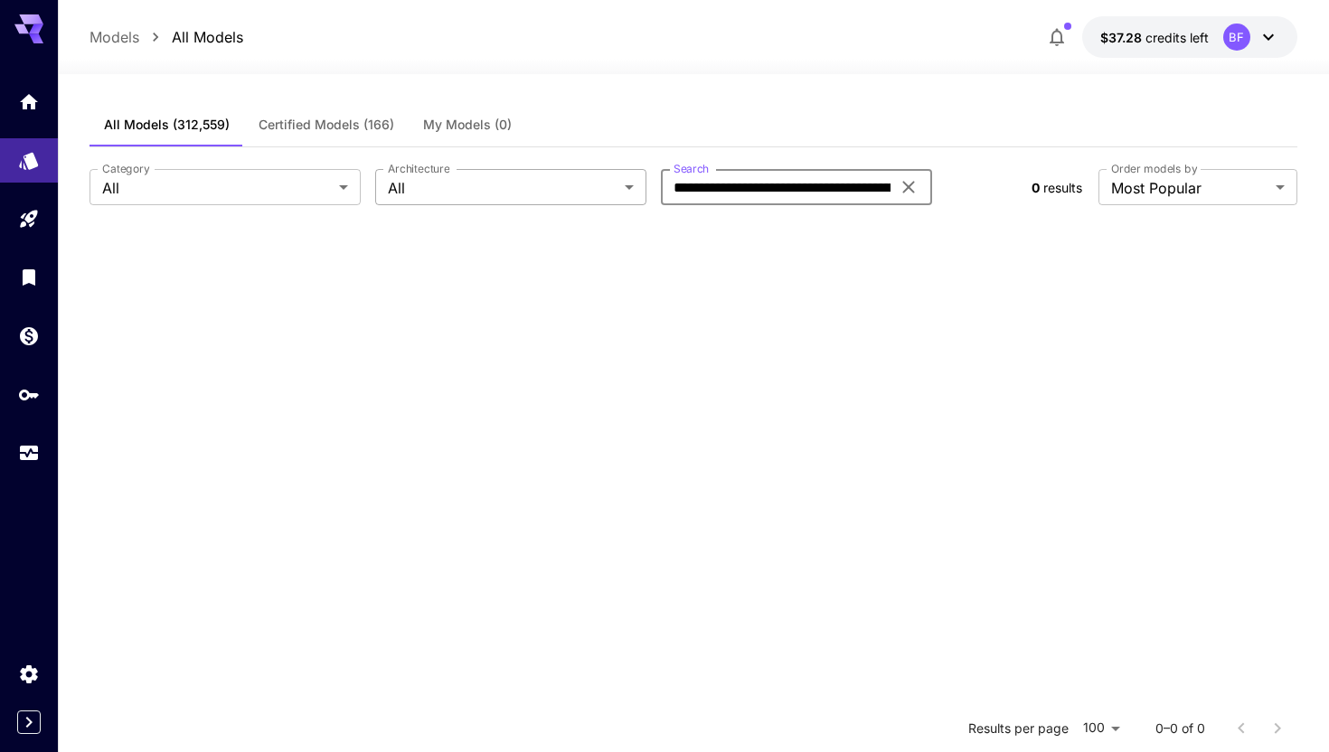
drag, startPoint x: 793, startPoint y: 191, endPoint x: 426, endPoint y: 185, distance: 367.1
click at [426, 185] on div "**********" at bounding box center [554, 187] width 928 height 36
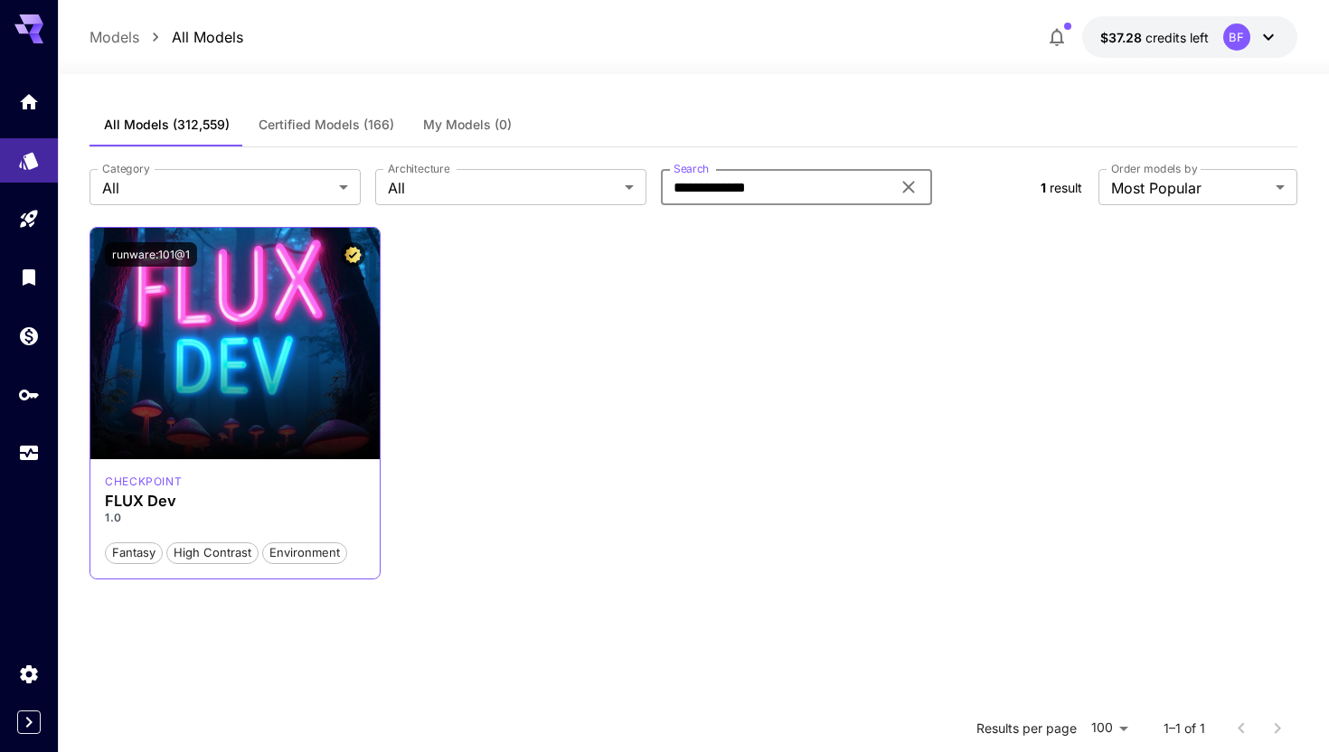
type input "**********"
click at [229, 488] on div "checkpoint" at bounding box center [235, 482] width 260 height 16
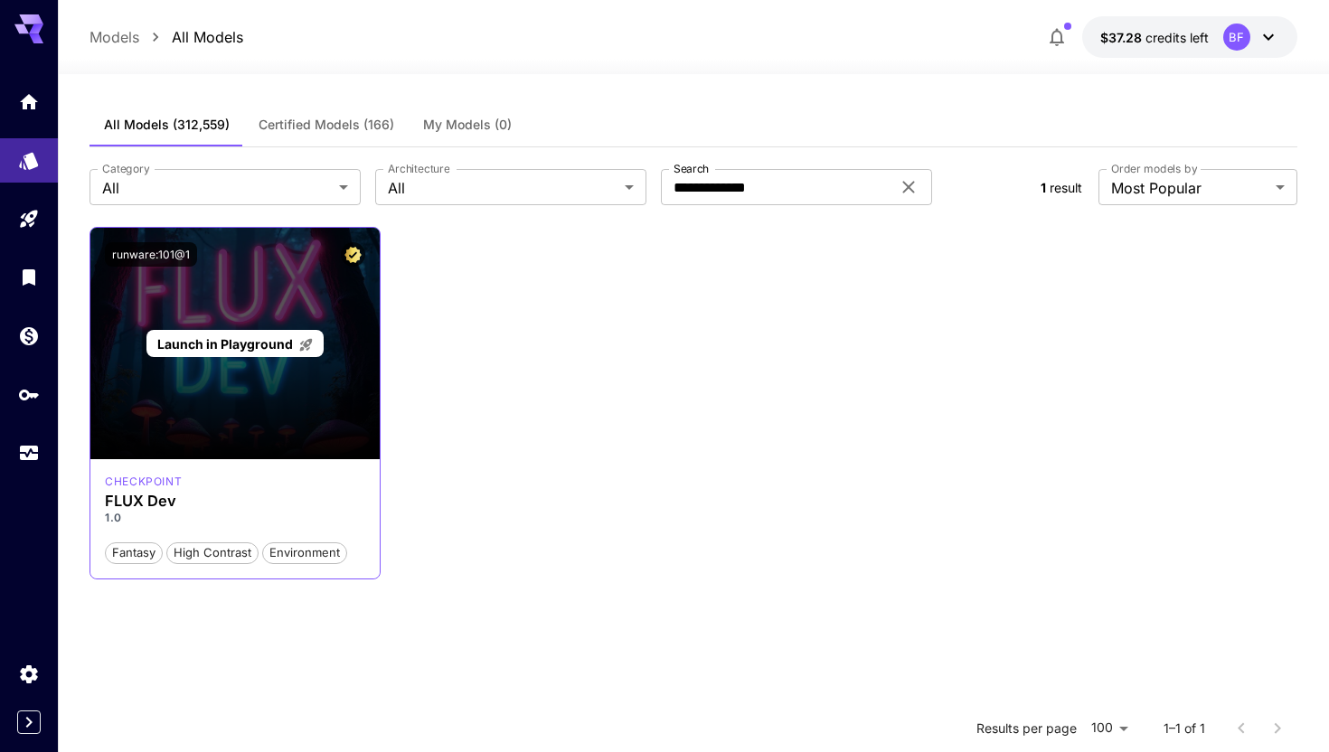
click at [237, 345] on span "Launch in Playground" at bounding box center [225, 343] width 136 height 15
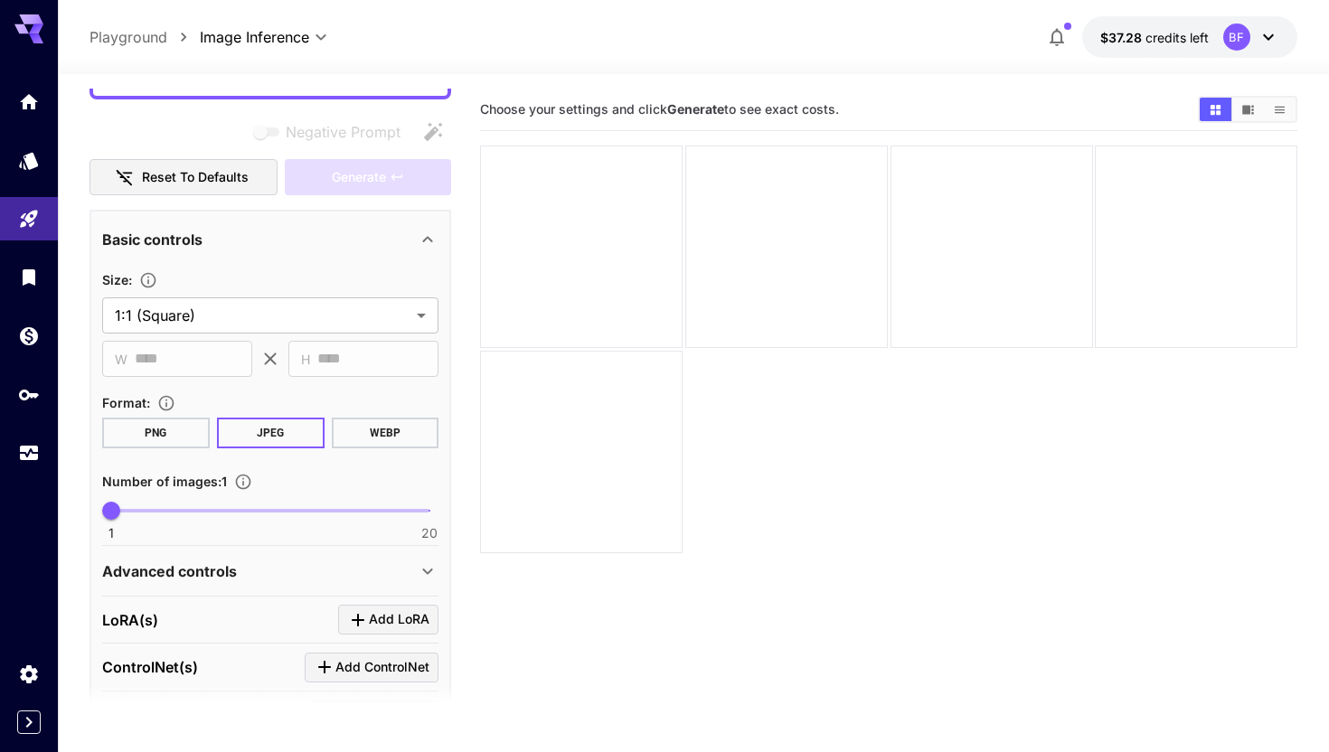
scroll to position [217, 0]
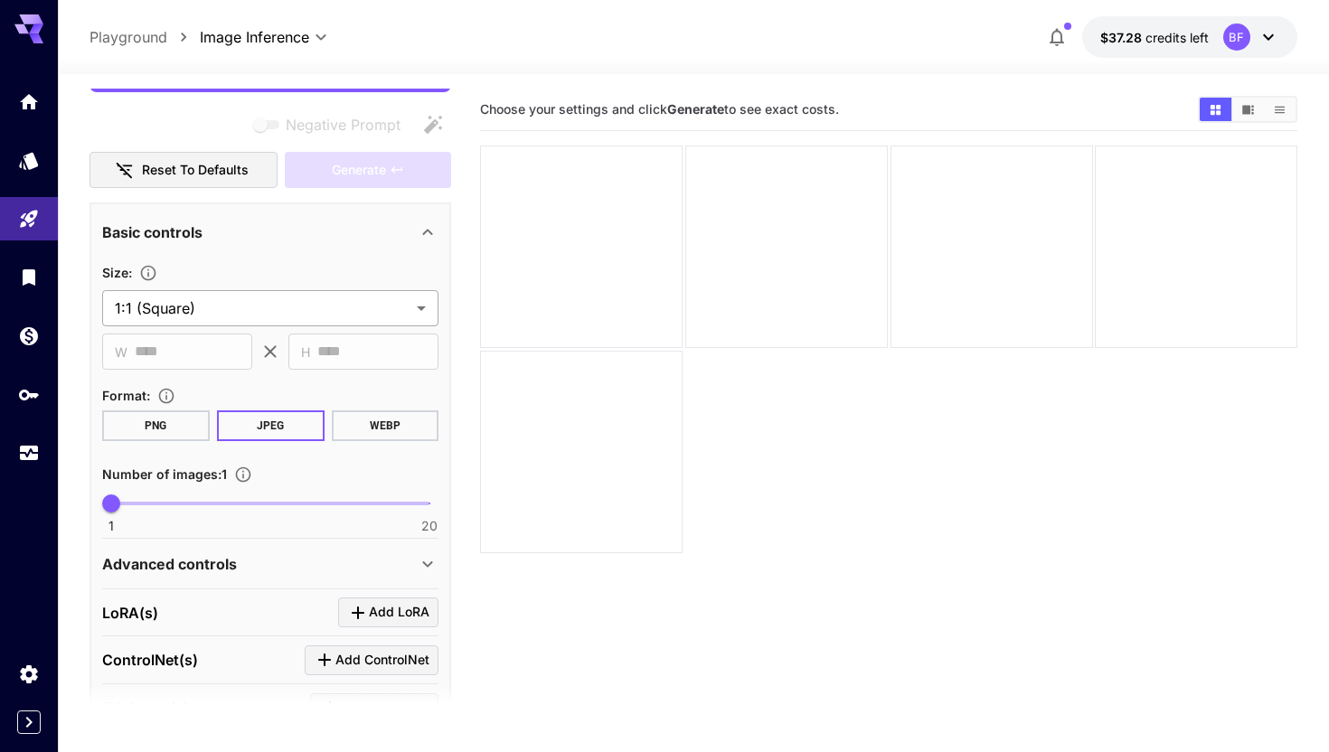
click at [284, 300] on body "**********" at bounding box center [664, 447] width 1329 height 895
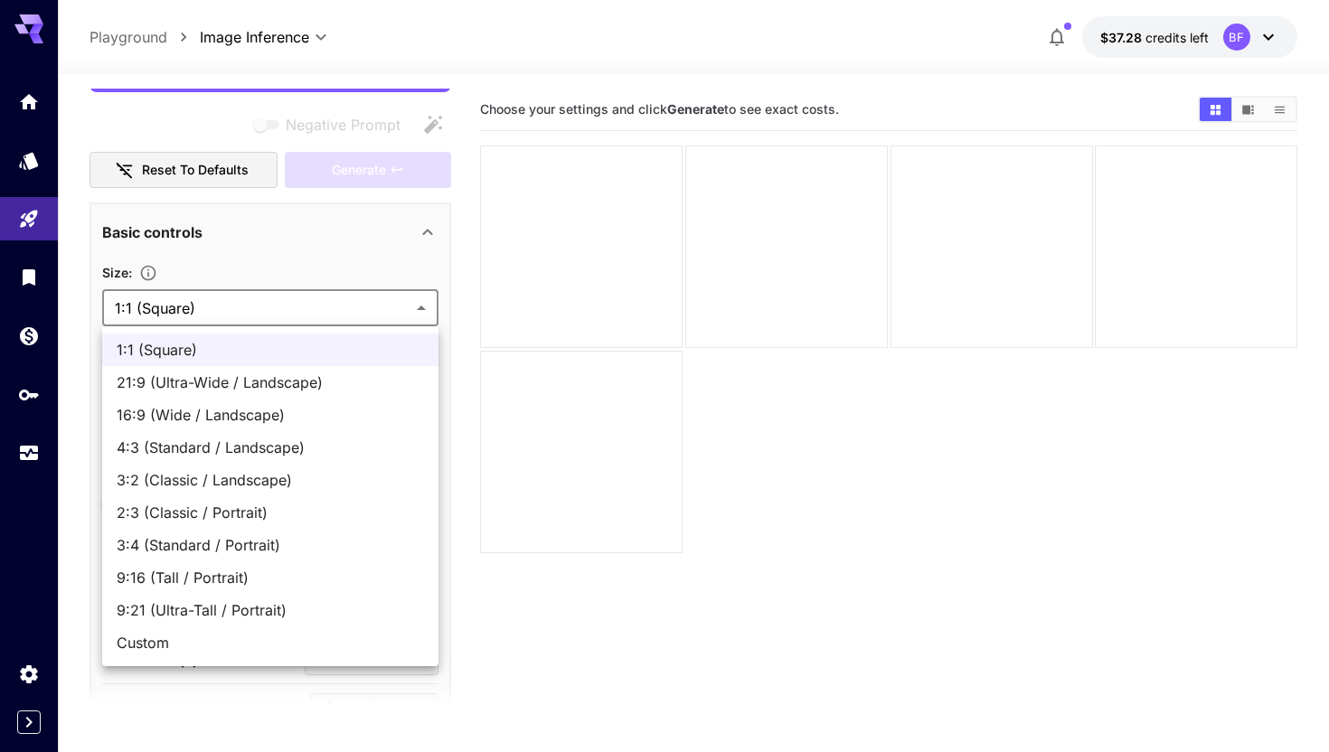
click at [282, 377] on span "21:9 (Ultra-Wide / Landscape)" at bounding box center [270, 383] width 307 height 22
type input "**********"
type input "****"
type input "***"
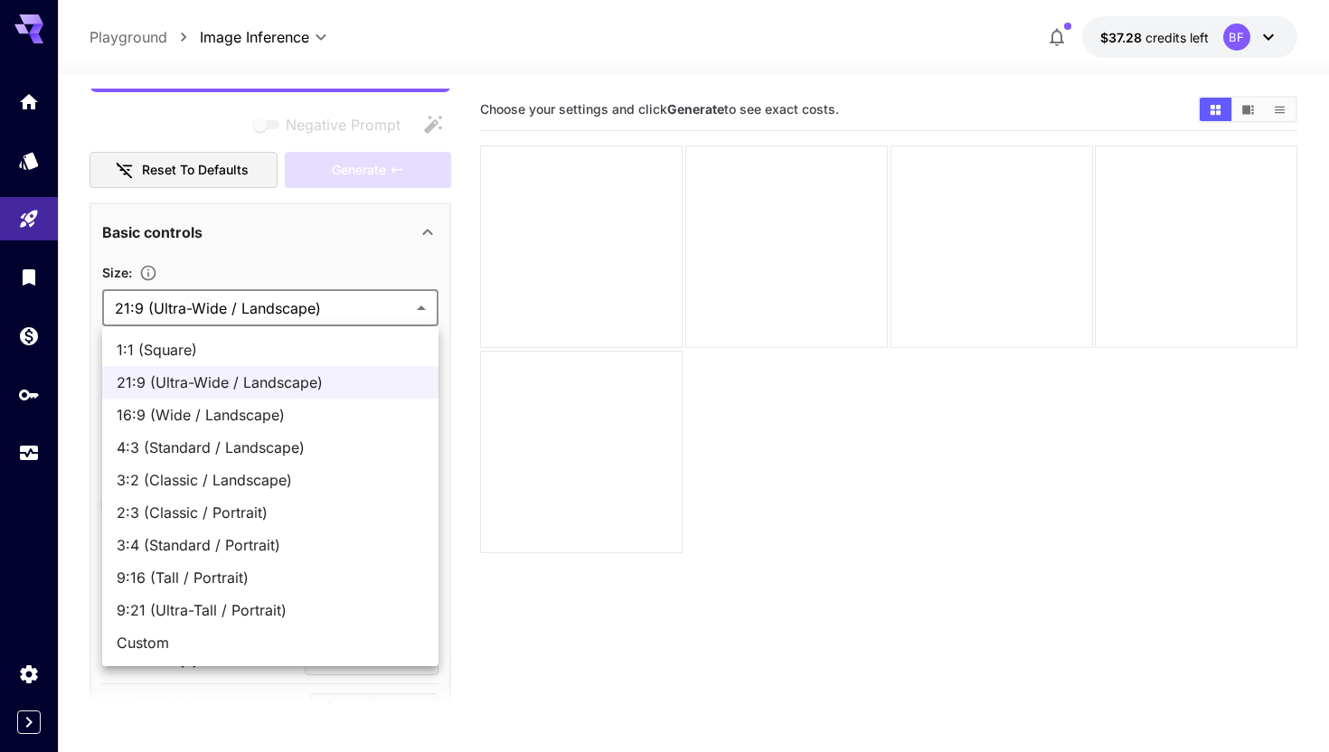
click at [292, 316] on body "**********" at bounding box center [664, 447] width 1329 height 895
click at [274, 410] on span "16:9 (Wide / Landscape)" at bounding box center [270, 415] width 307 height 22
type input "**********"
type input "****"
type input "***"
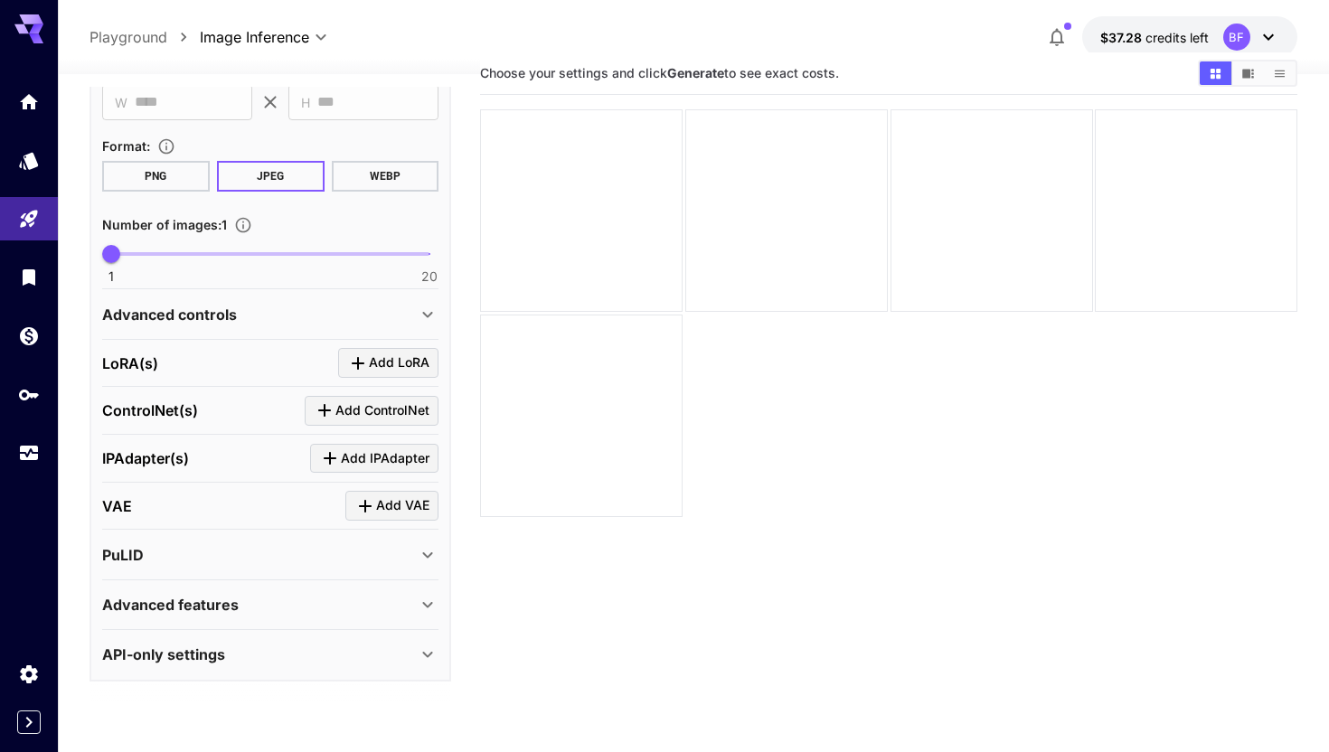
scroll to position [59, 0]
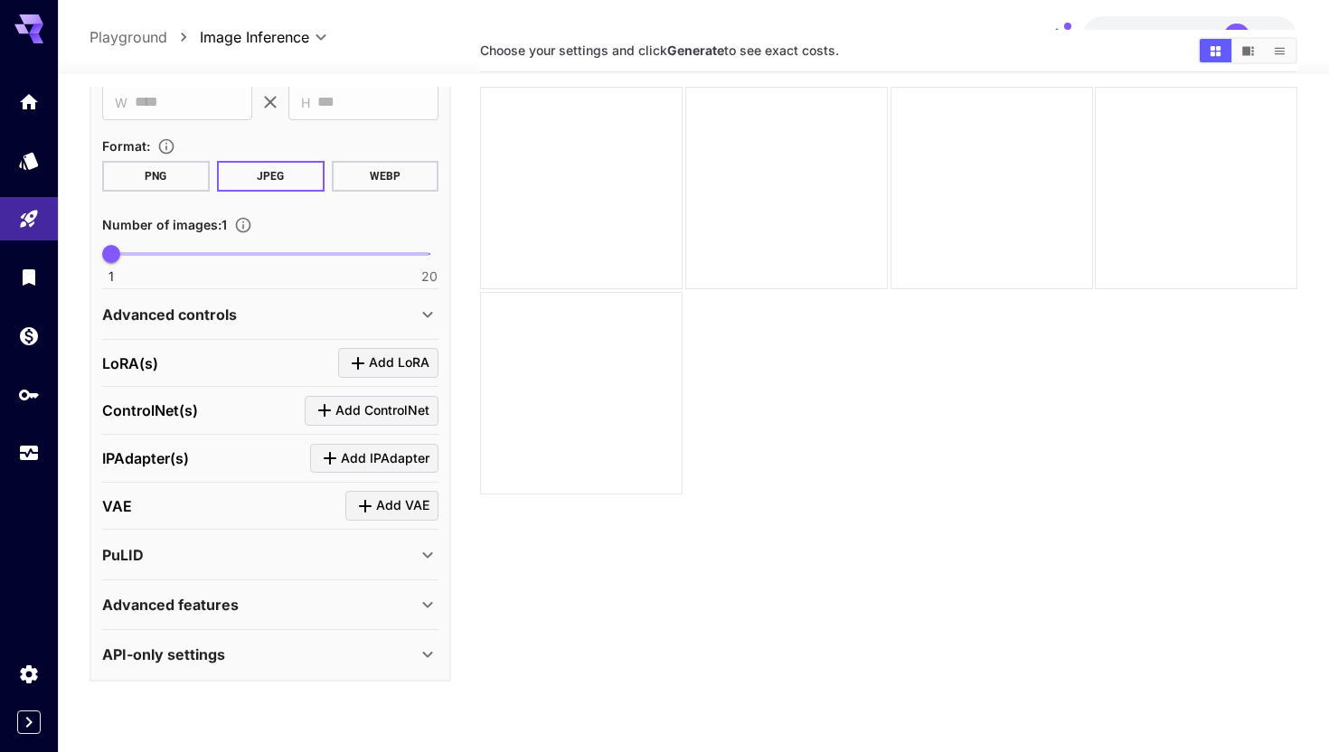
click at [302, 555] on div "PuLID" at bounding box center [259, 555] width 315 height 22
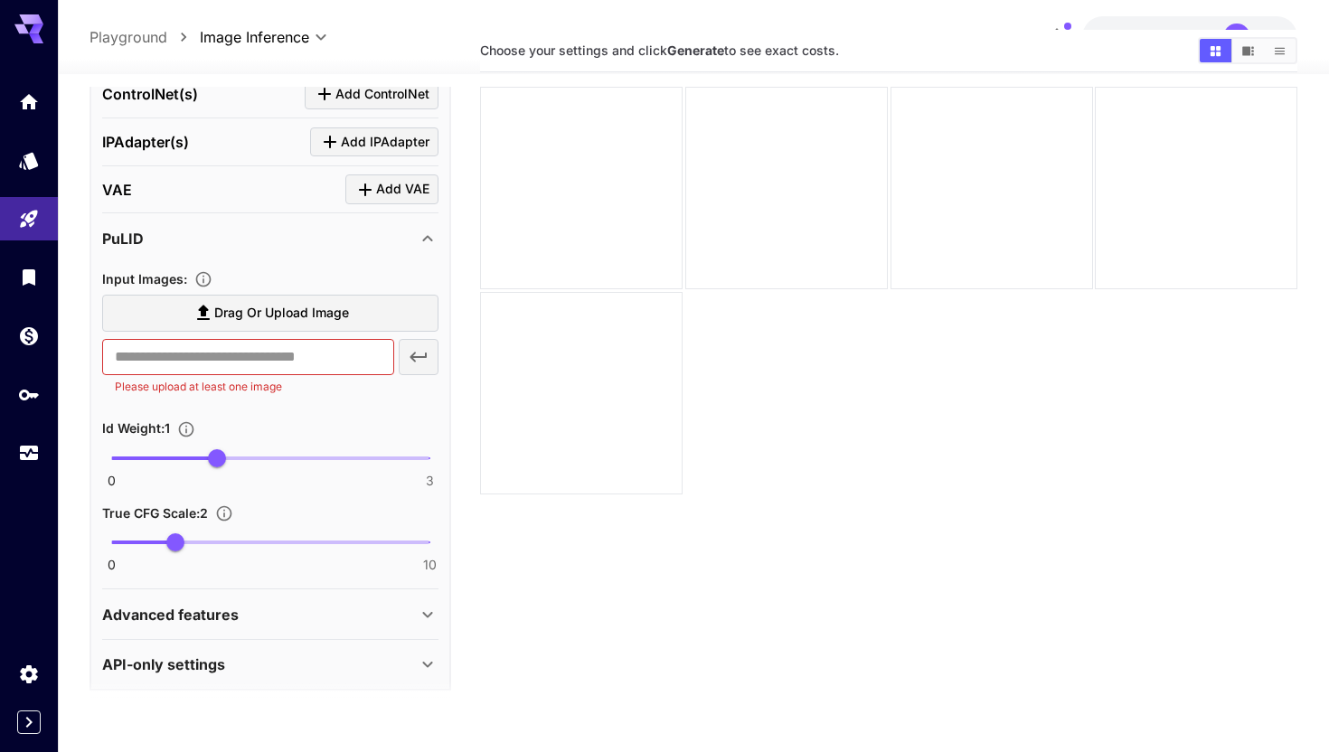
scroll to position [790, 0]
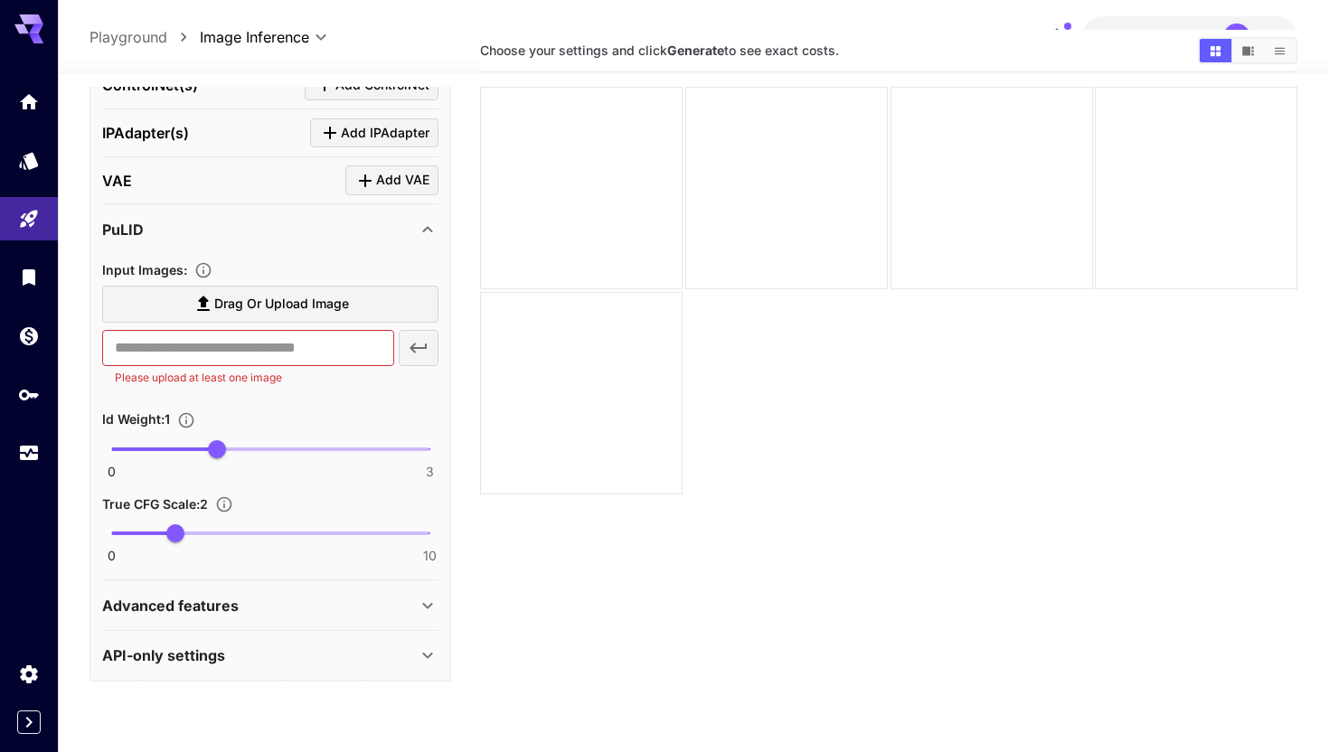
click at [352, 603] on div "Advanced features" at bounding box center [259, 606] width 315 height 22
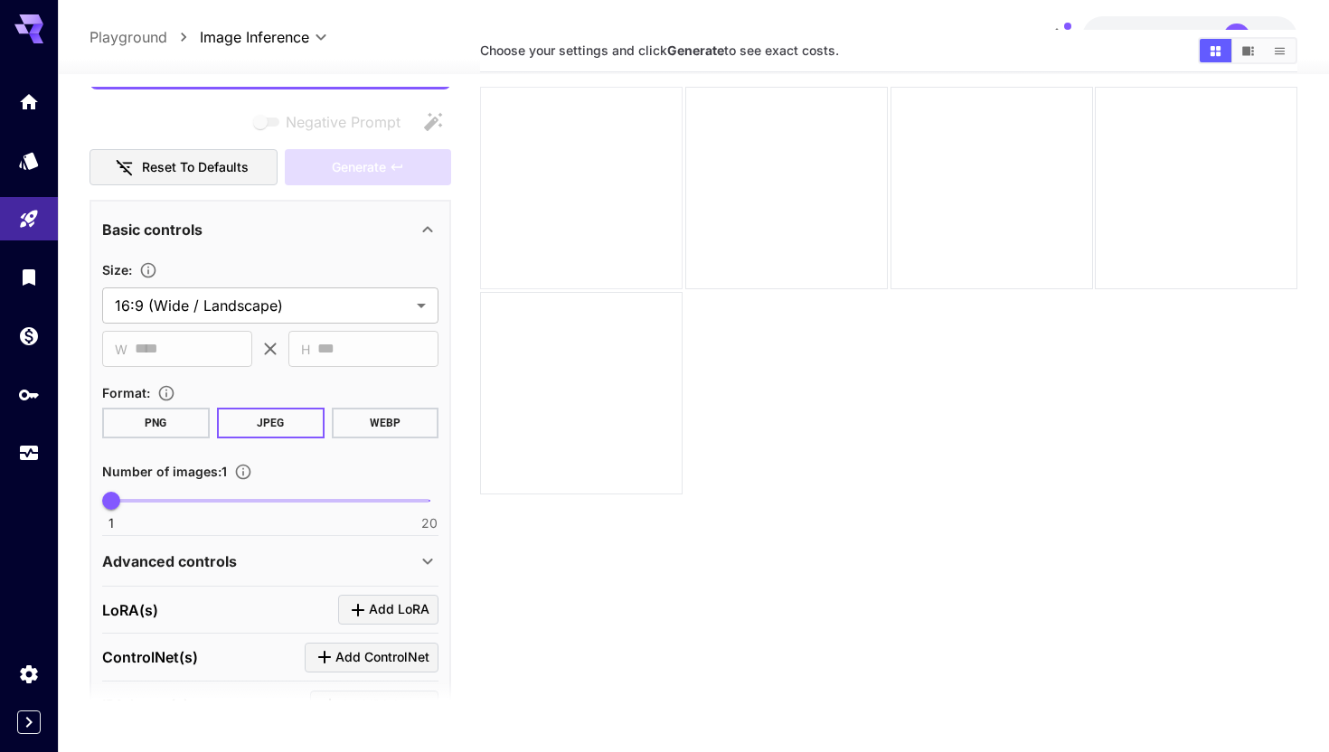
scroll to position [0, 0]
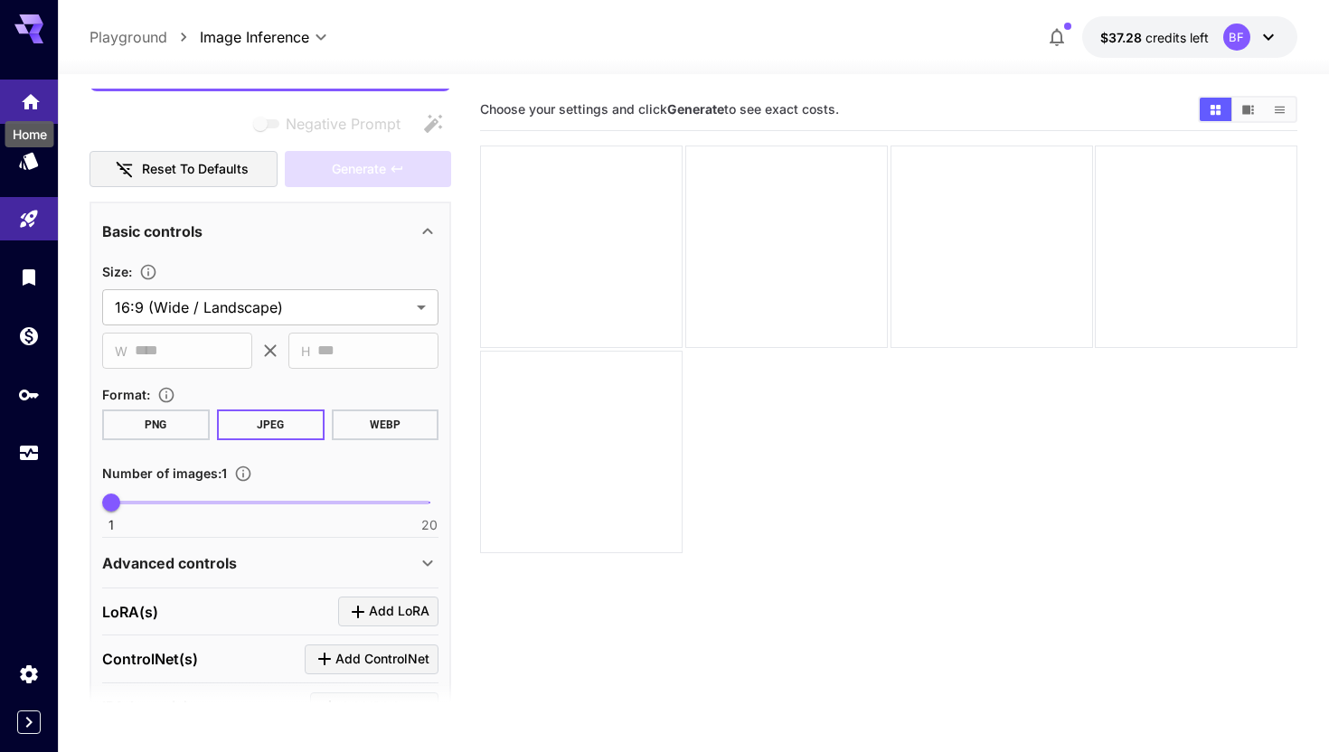
click at [24, 100] on icon "Home" at bounding box center [31, 101] width 22 height 22
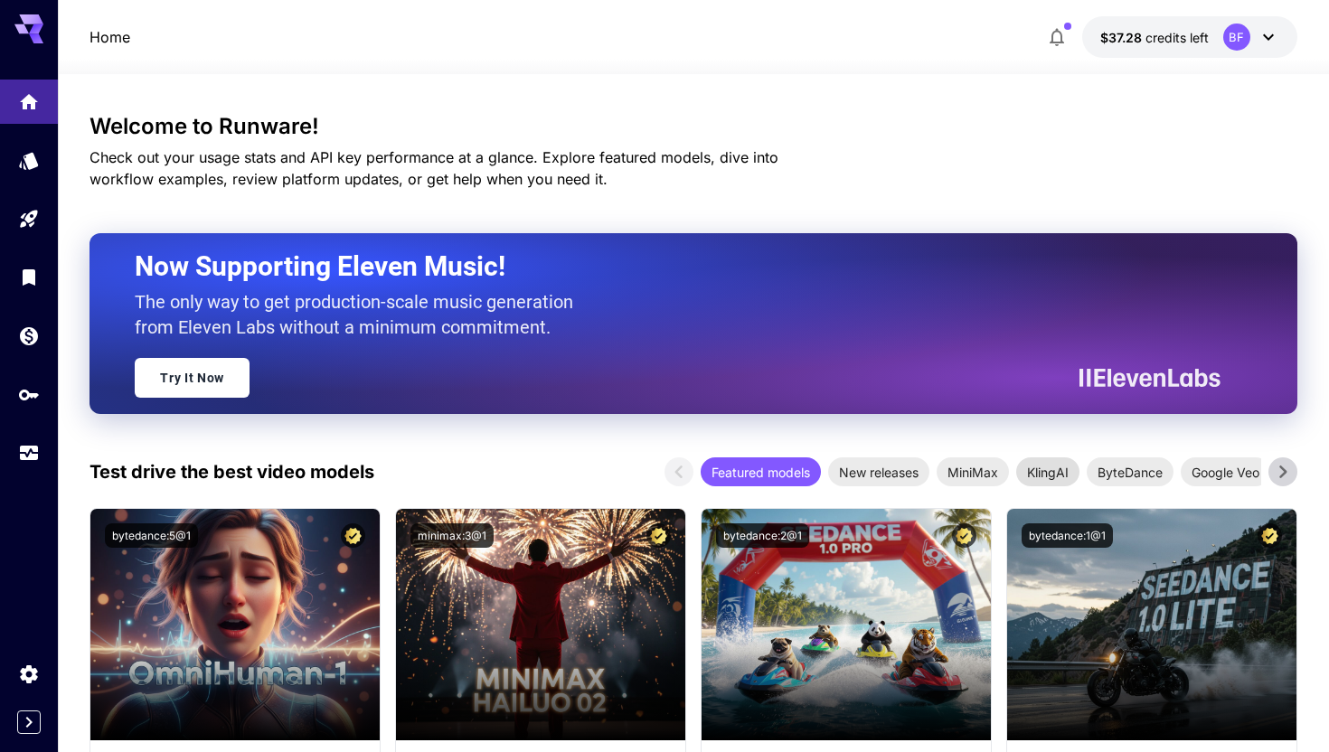
click at [1042, 479] on span "KlingAI" at bounding box center [1047, 472] width 63 height 19
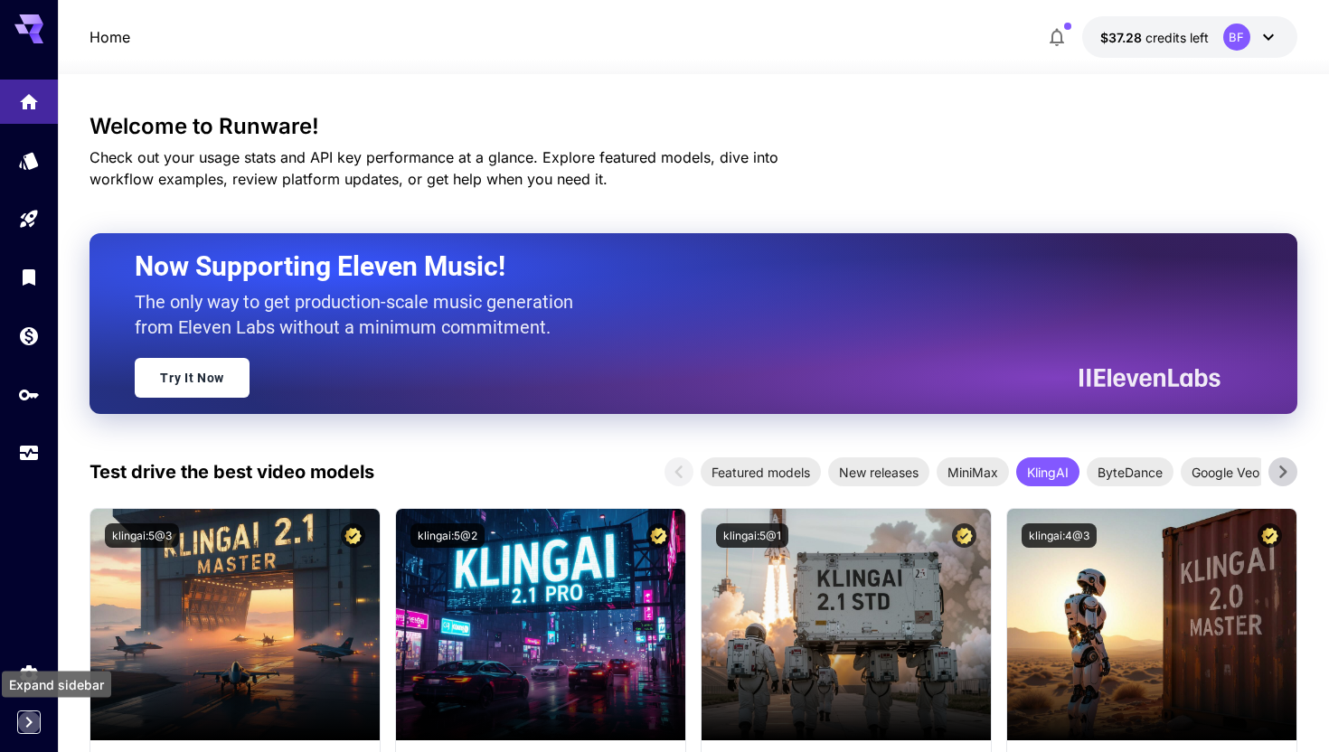
click at [27, 729] on icon "Expand sidebar" at bounding box center [29, 723] width 22 height 22
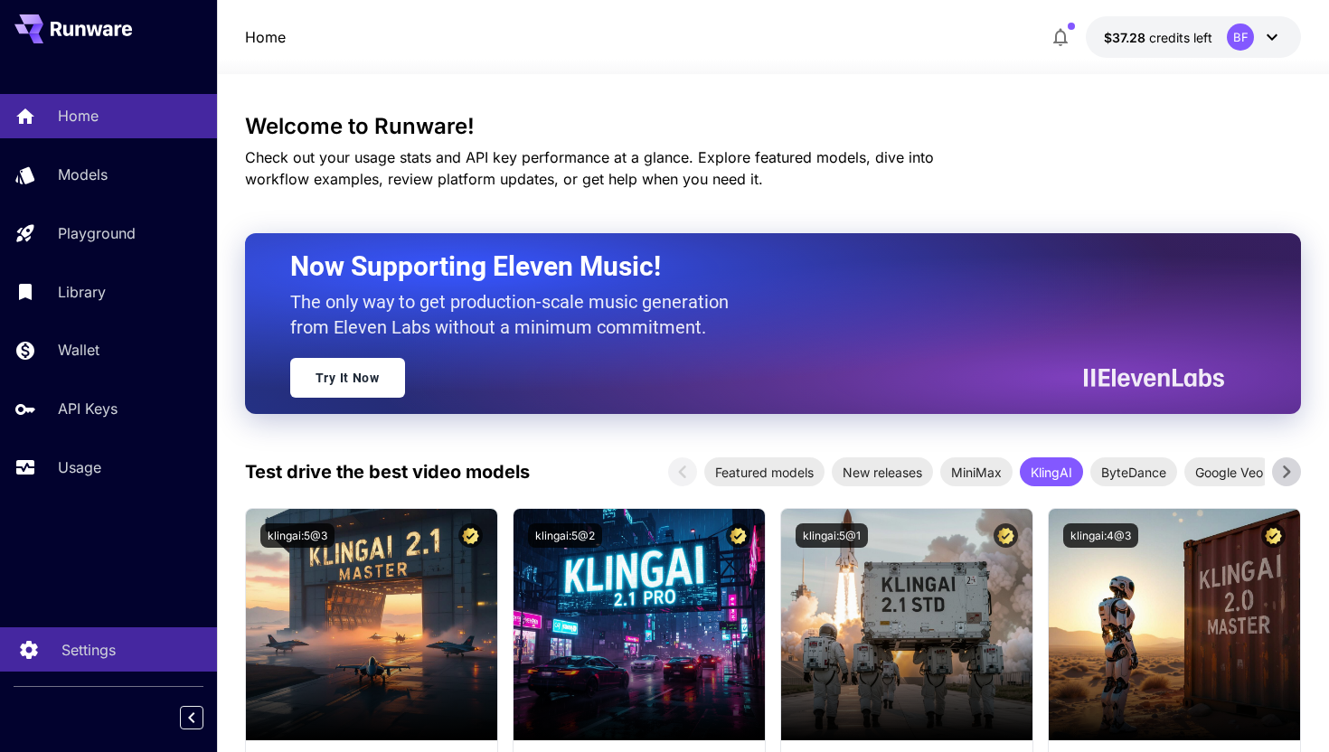
click at [90, 649] on p "Settings" at bounding box center [88, 650] width 54 height 22
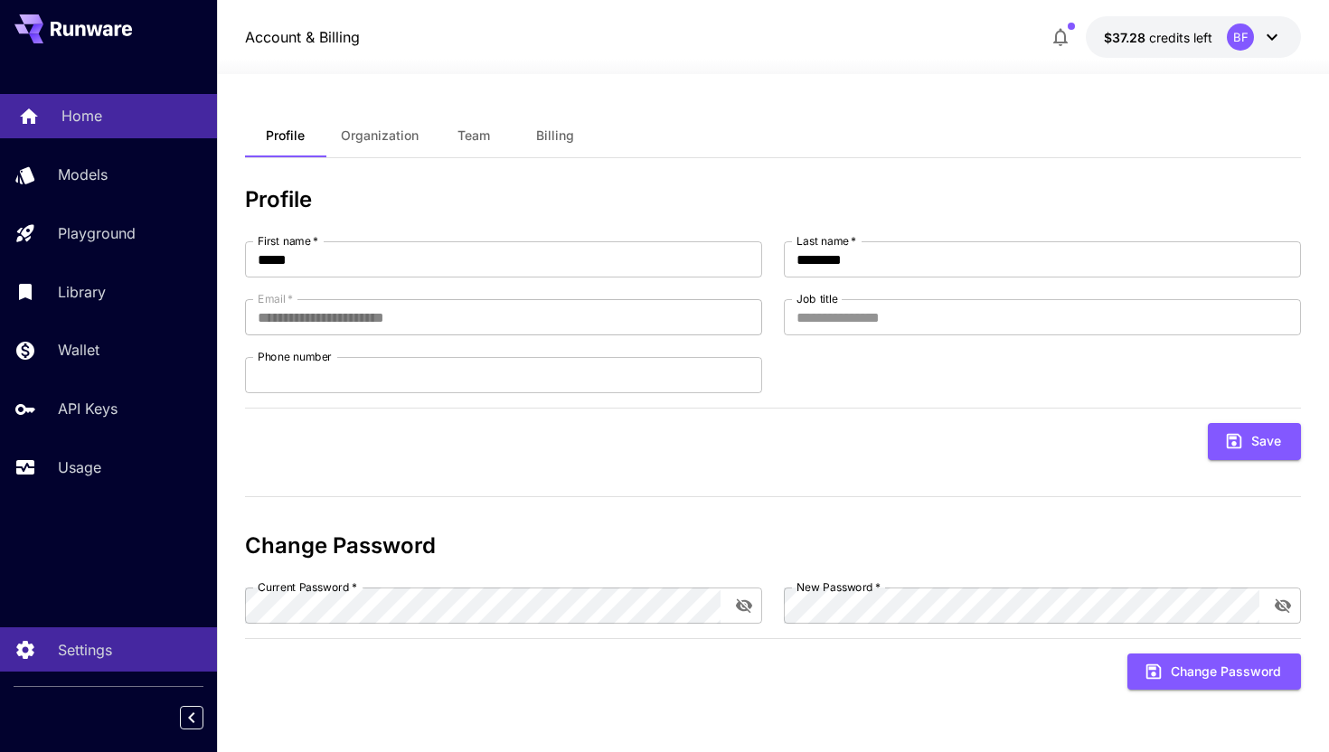
click at [56, 107] on link "Home" at bounding box center [108, 116] width 217 height 44
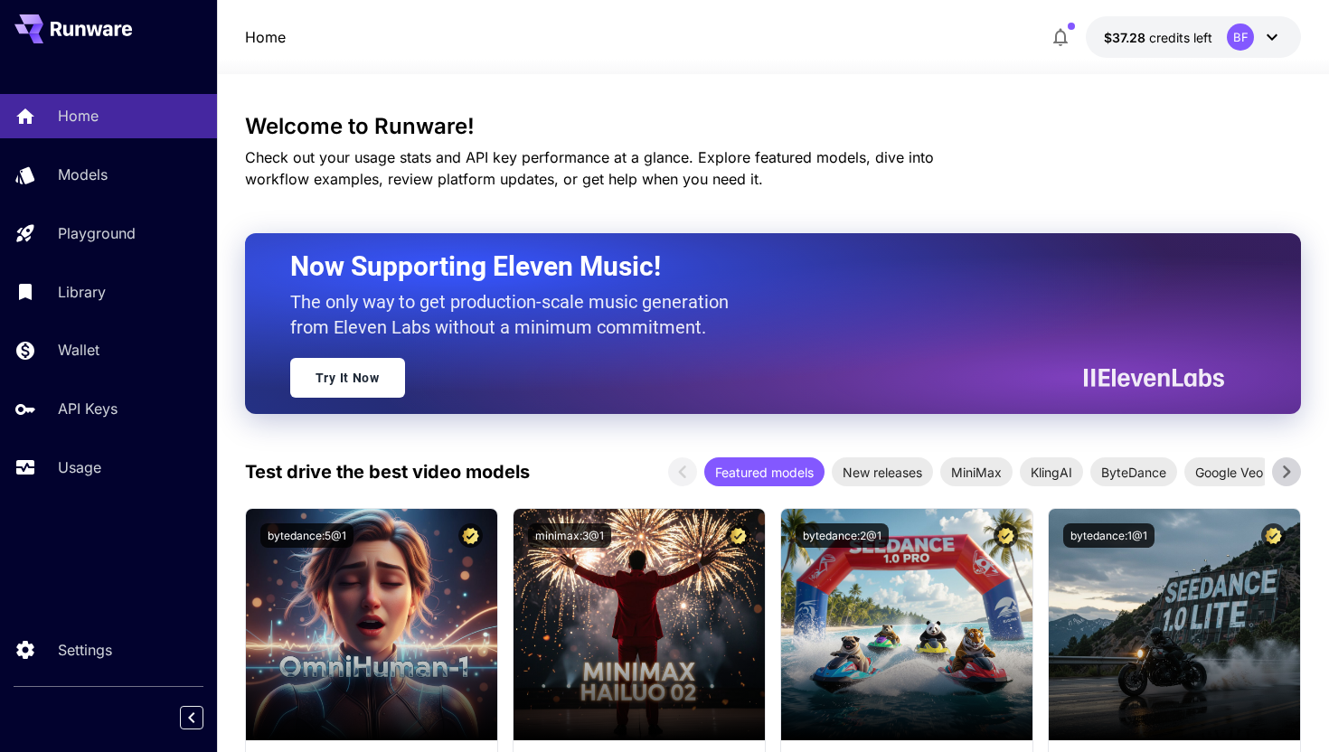
click at [119, 26] on icon at bounding box center [118, 30] width 7 height 12
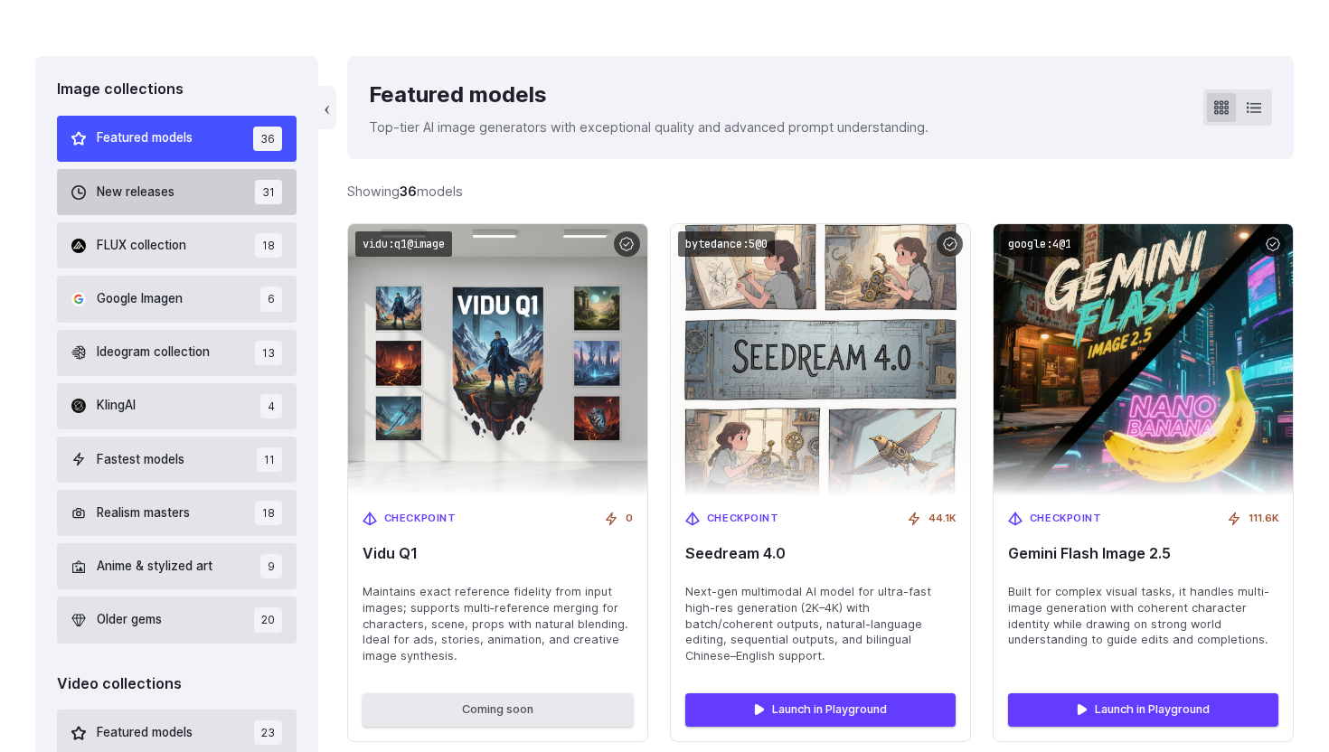
scroll to position [477, 0]
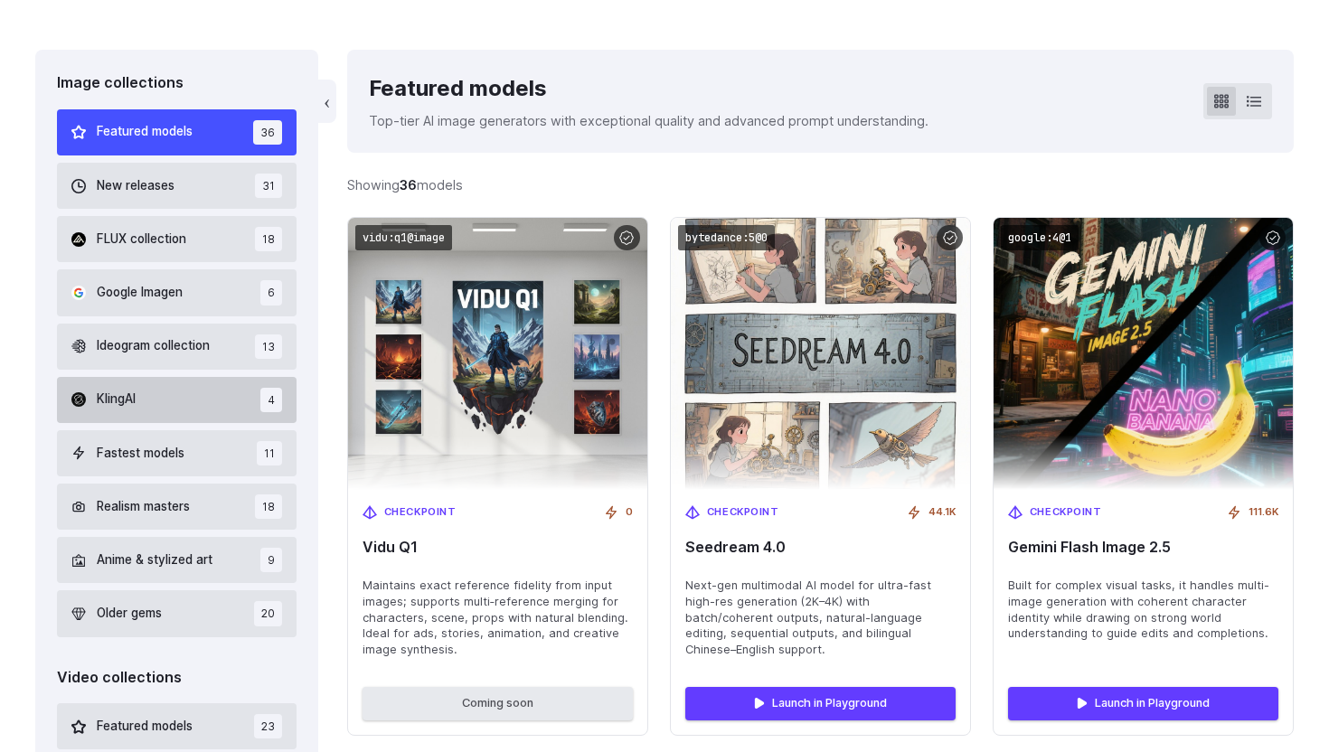
click at [173, 396] on button "KlingAI 4" at bounding box center [177, 400] width 240 height 46
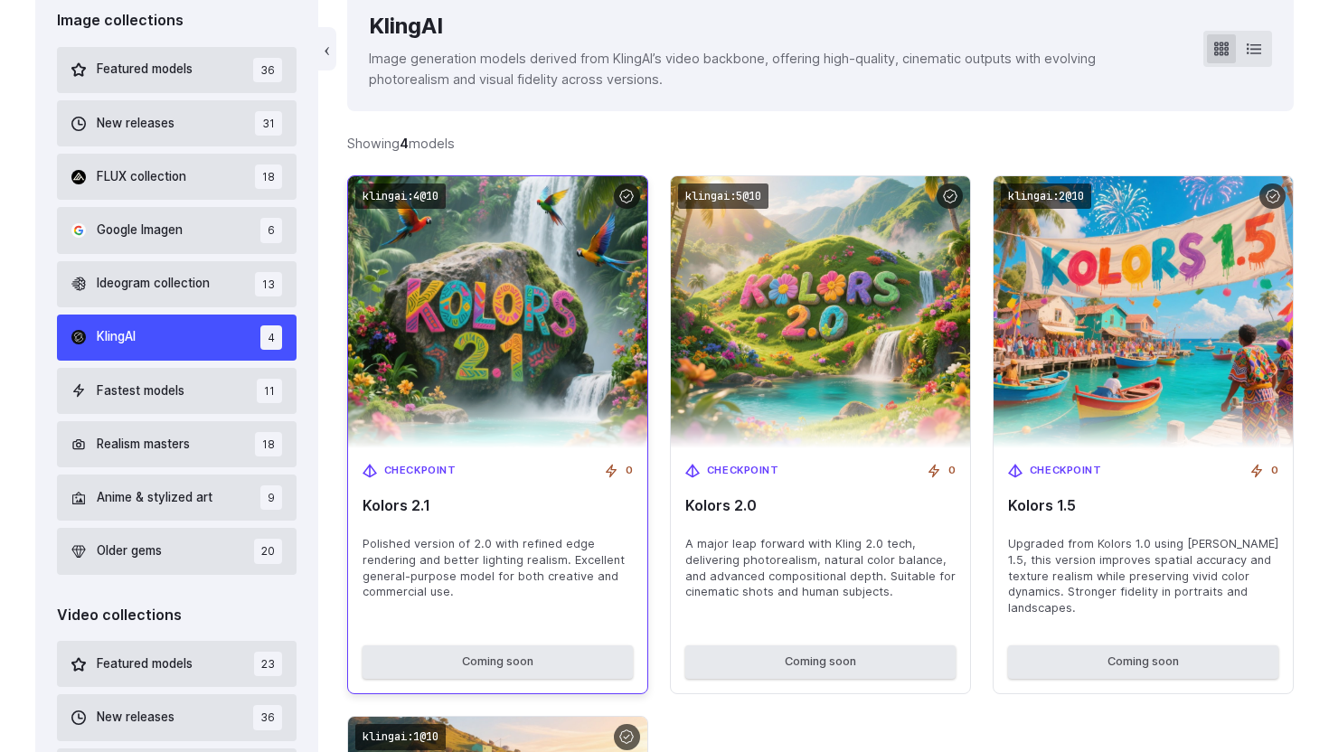
scroll to position [544, 0]
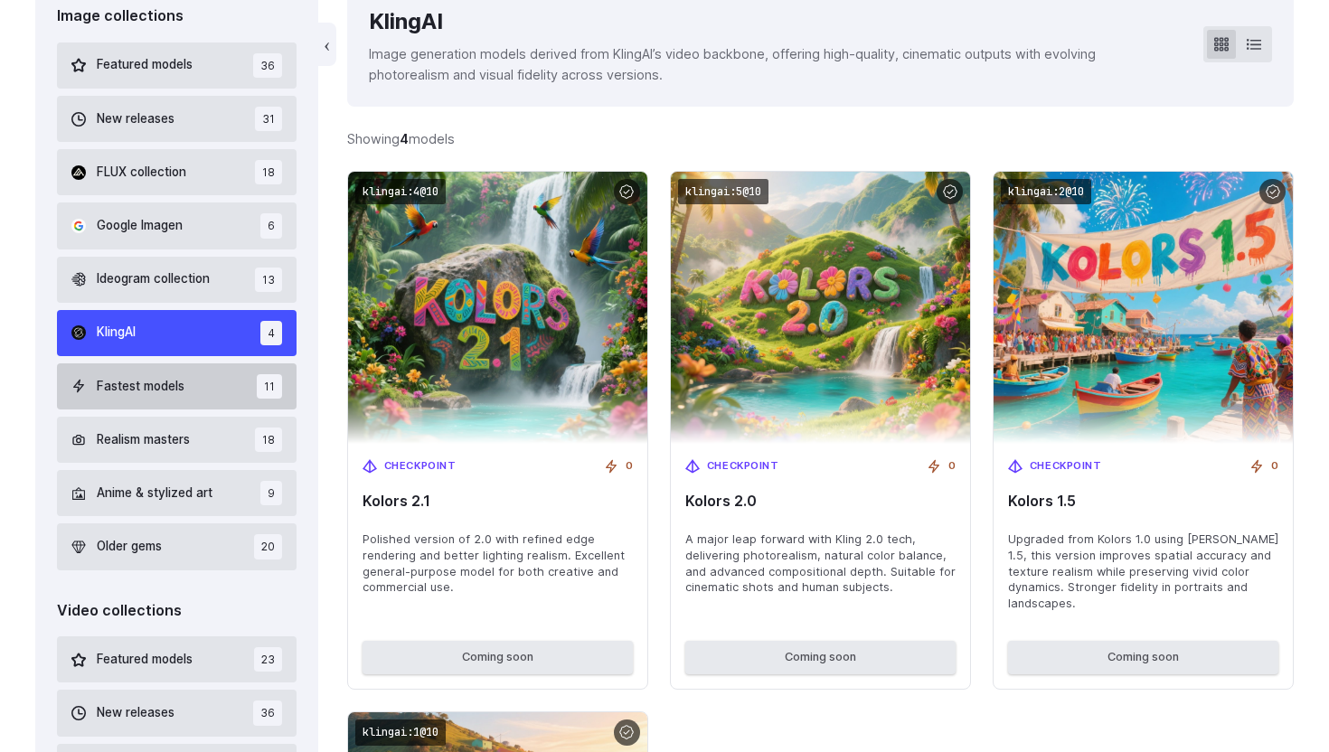
click at [205, 402] on button "Fastest models 11" at bounding box center [177, 386] width 240 height 46
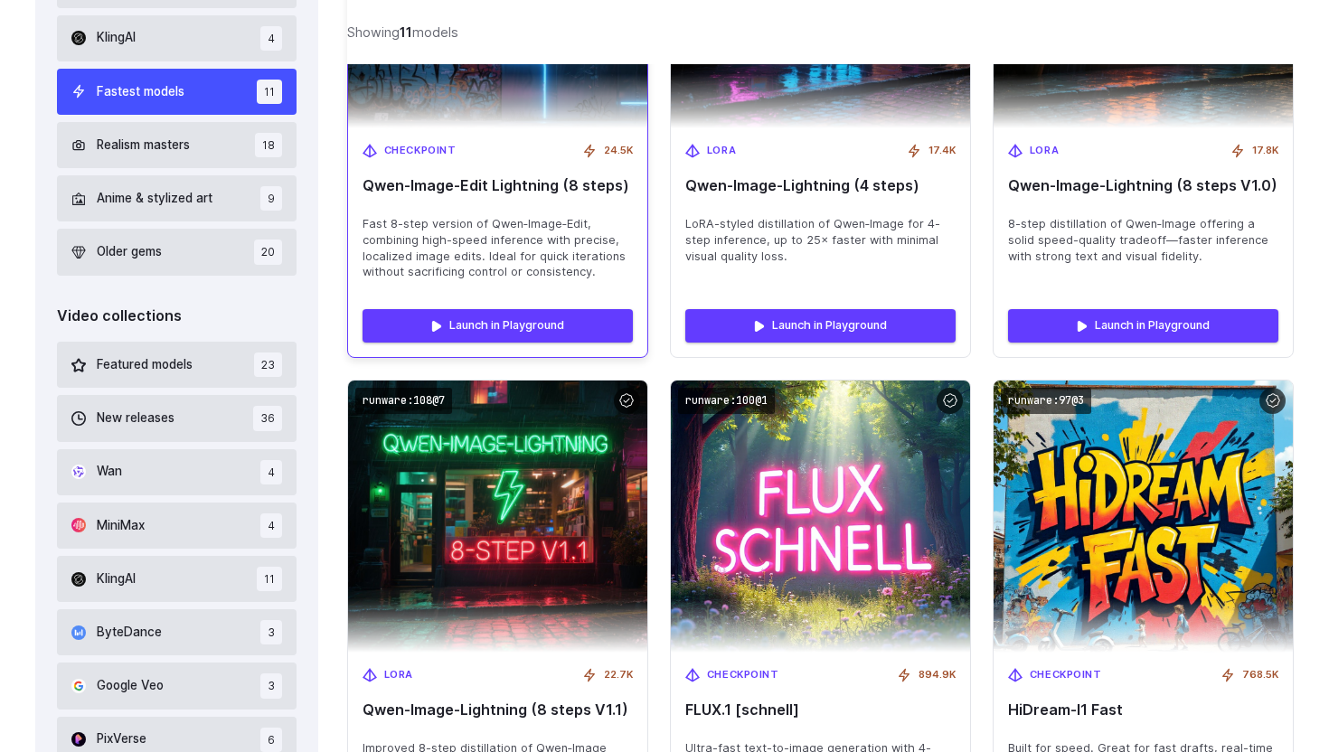
scroll to position [841, 0]
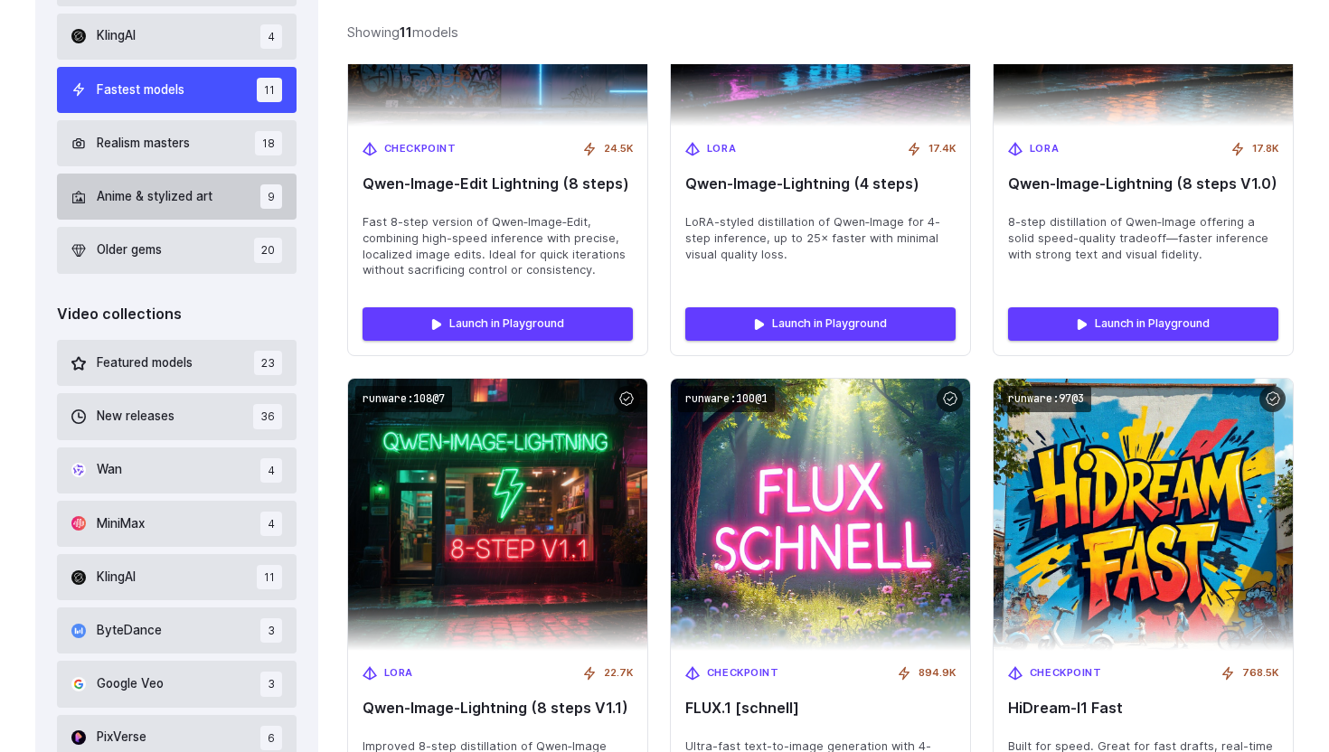
click at [208, 212] on button "Anime & stylized art 9" at bounding box center [177, 197] width 240 height 46
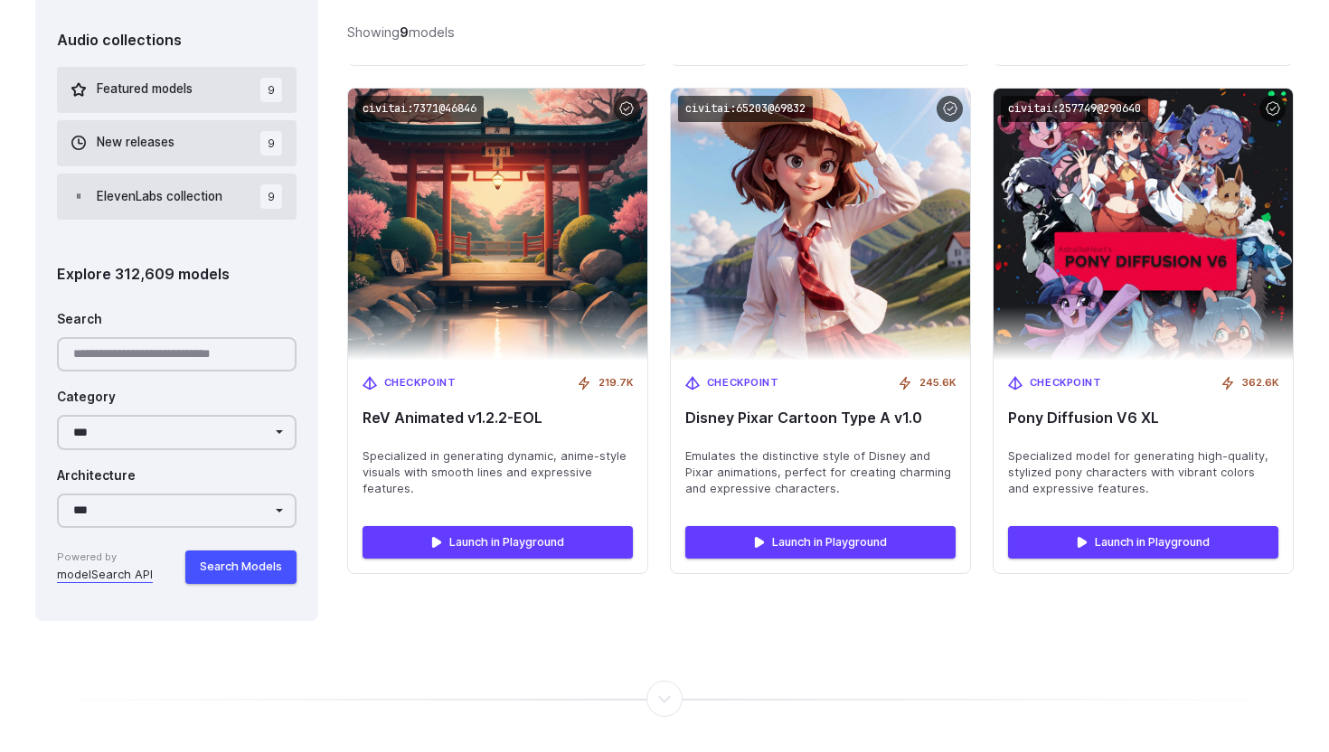
scroll to position [1660, 0]
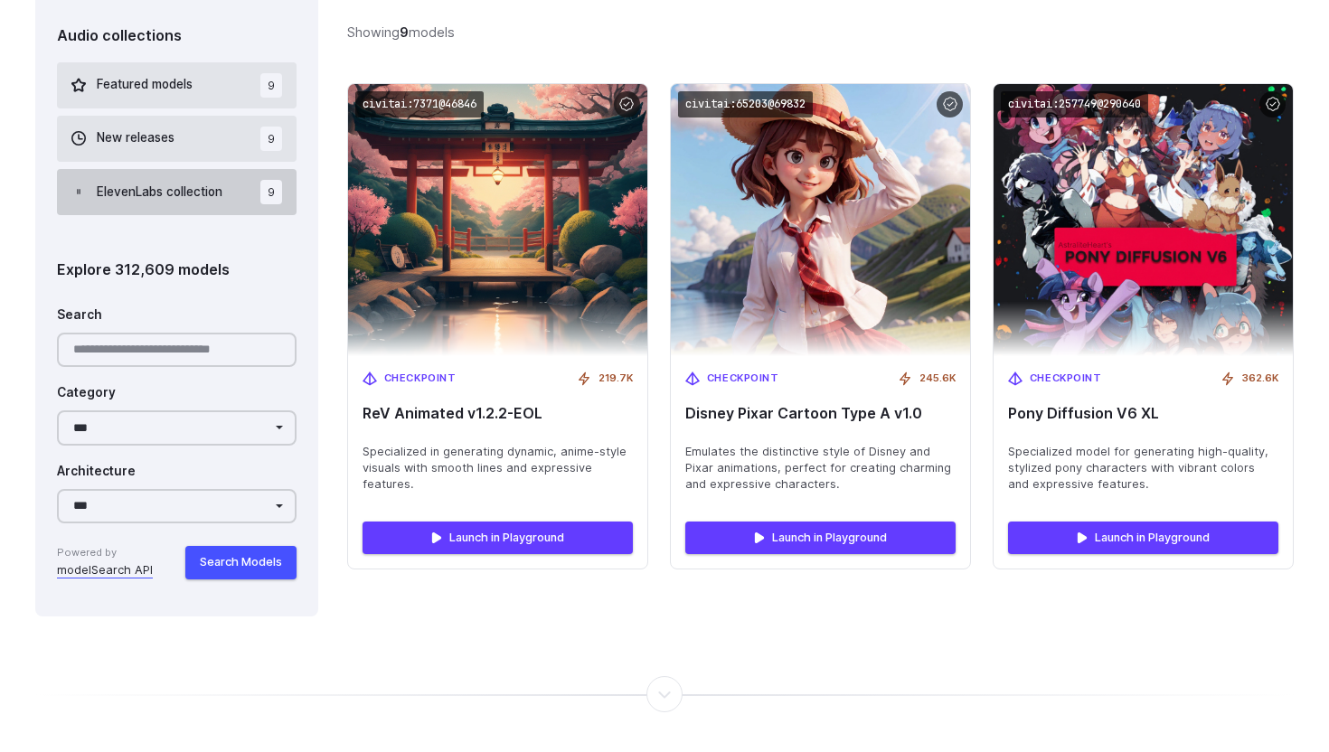
click at [185, 201] on span "ElevenLabs collection" at bounding box center [160, 193] width 126 height 20
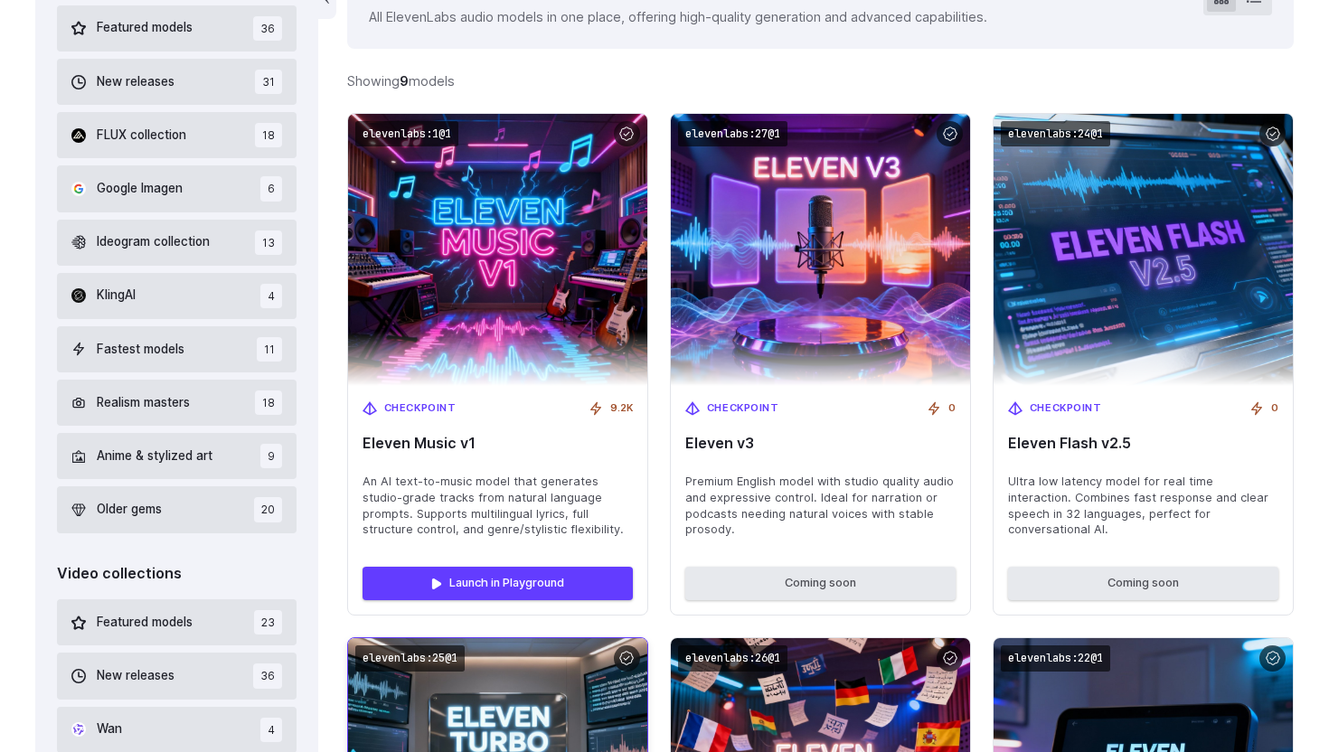
scroll to position [580, 0]
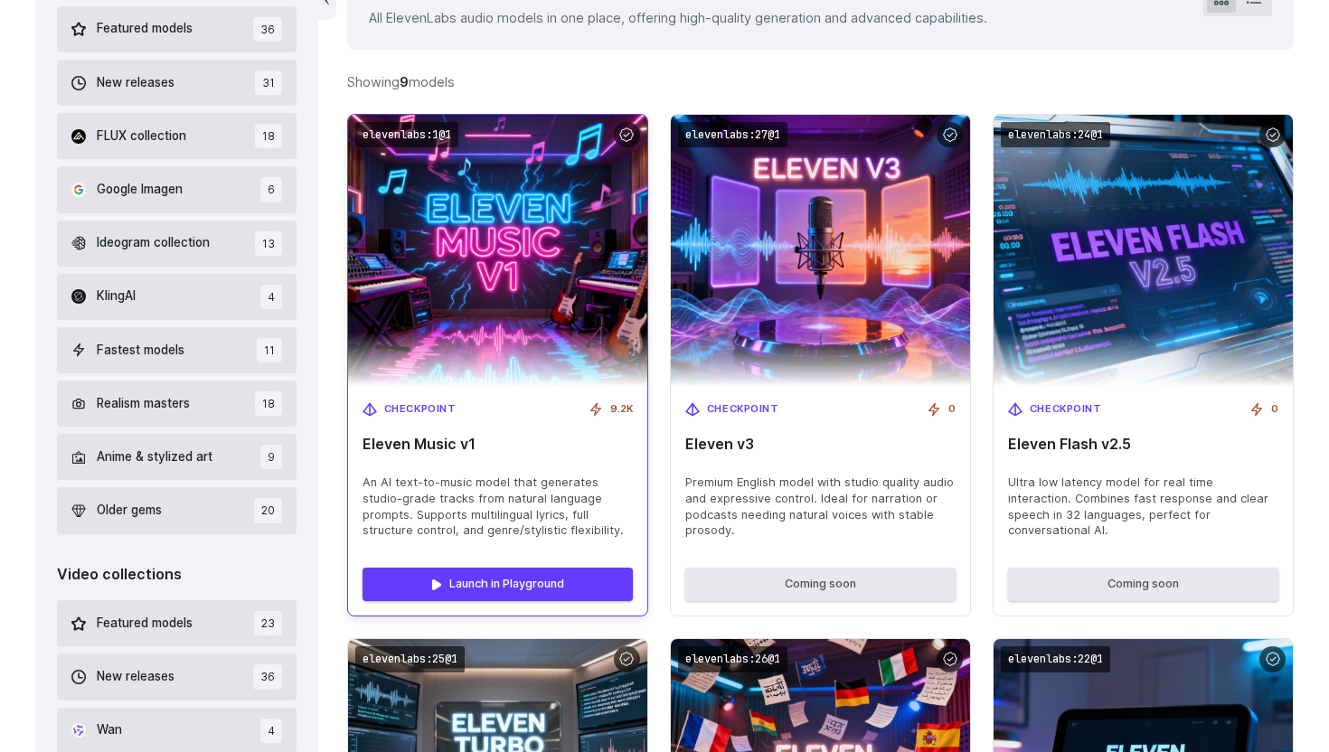
click at [508, 301] on img at bounding box center [497, 250] width 329 height 299
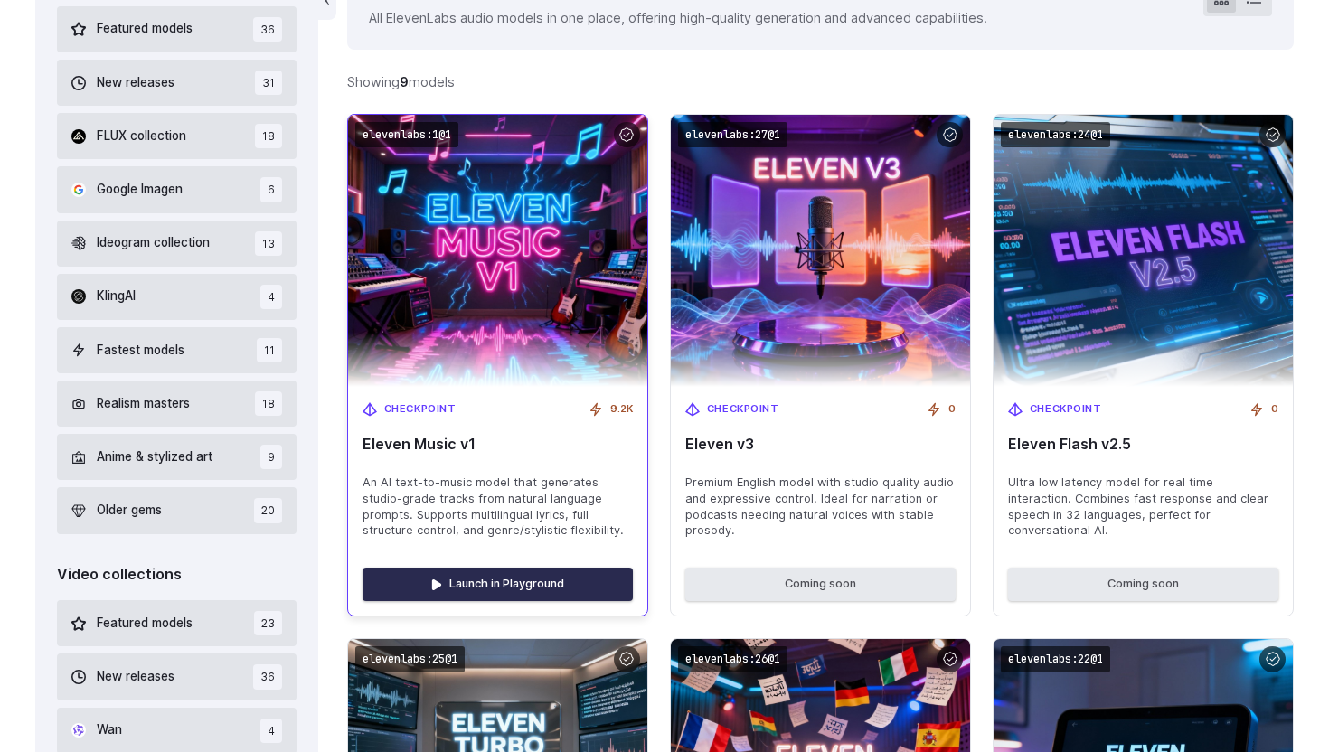
click at [508, 586] on link "Launch in Playground" at bounding box center [498, 584] width 270 height 33
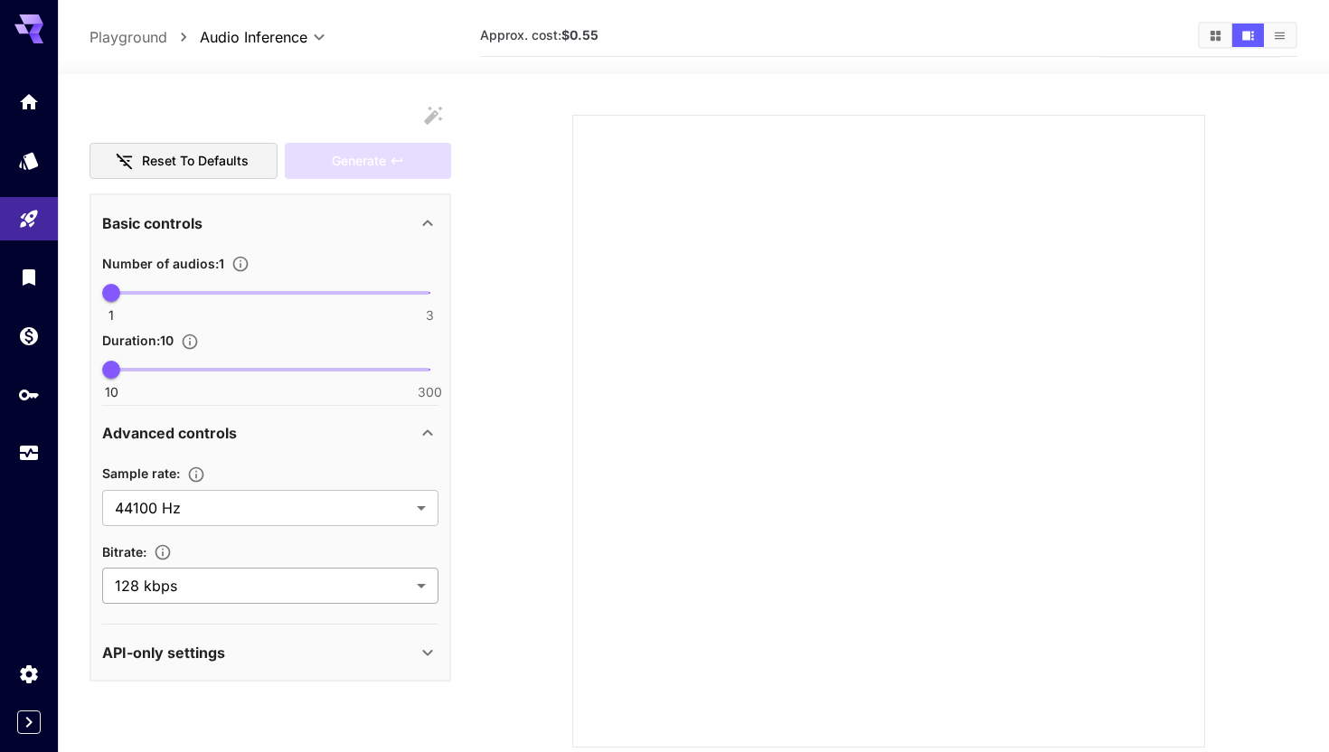
scroll to position [143, 0]
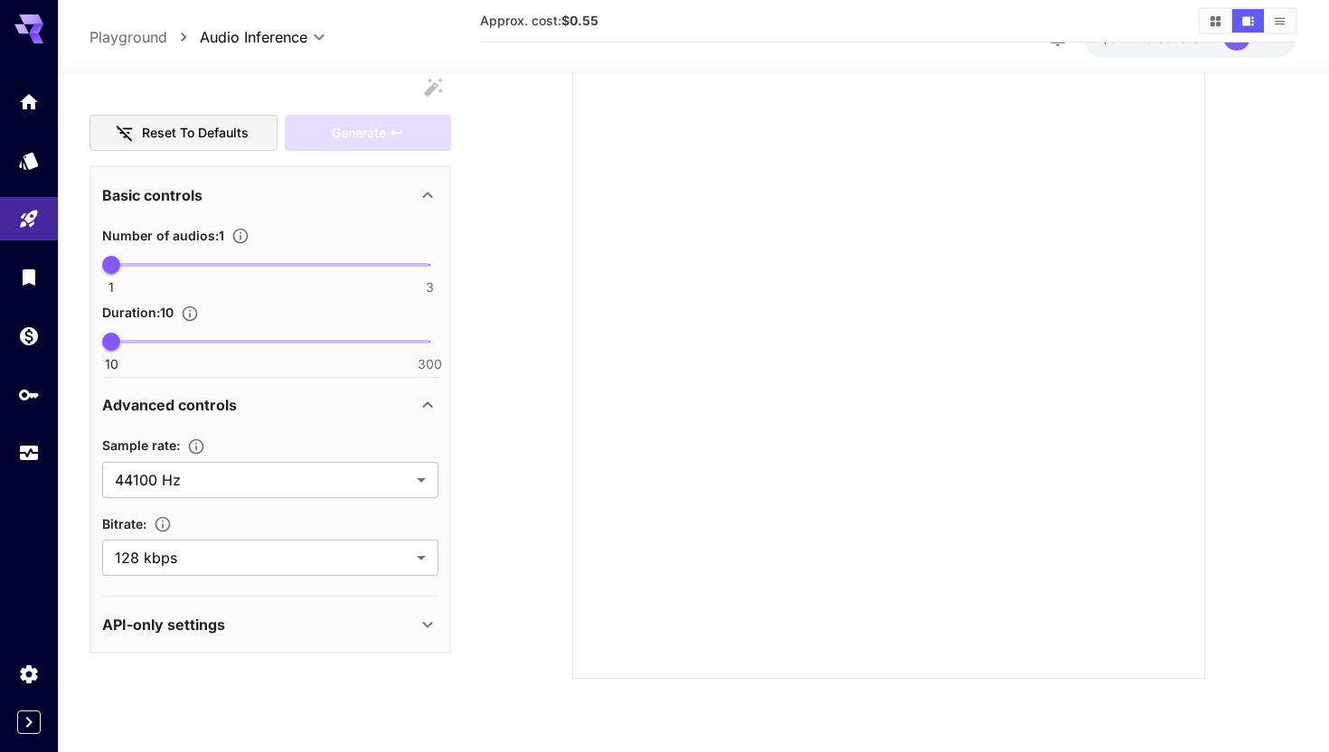
click at [337, 624] on div "API-only settings" at bounding box center [259, 625] width 315 height 22
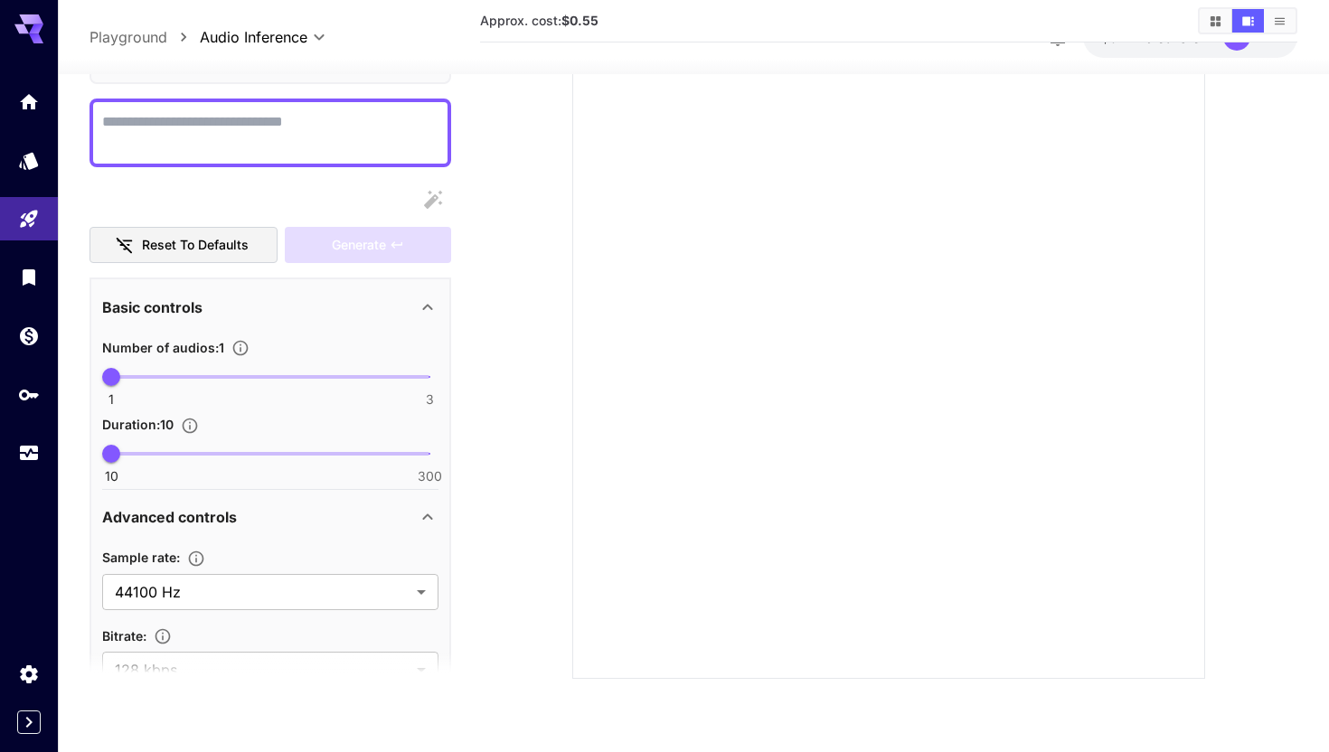
scroll to position [0, 0]
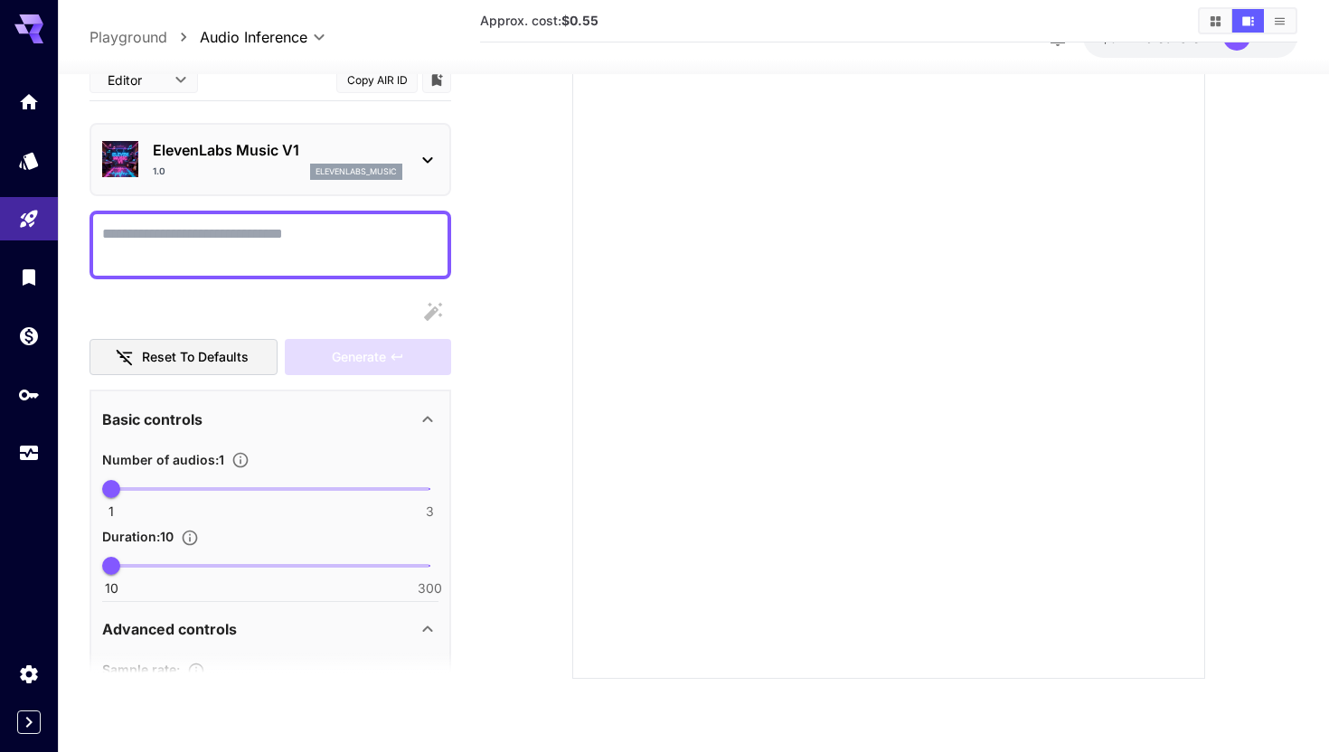
click at [307, 250] on textarea "Display cost in response" at bounding box center [270, 244] width 336 height 43
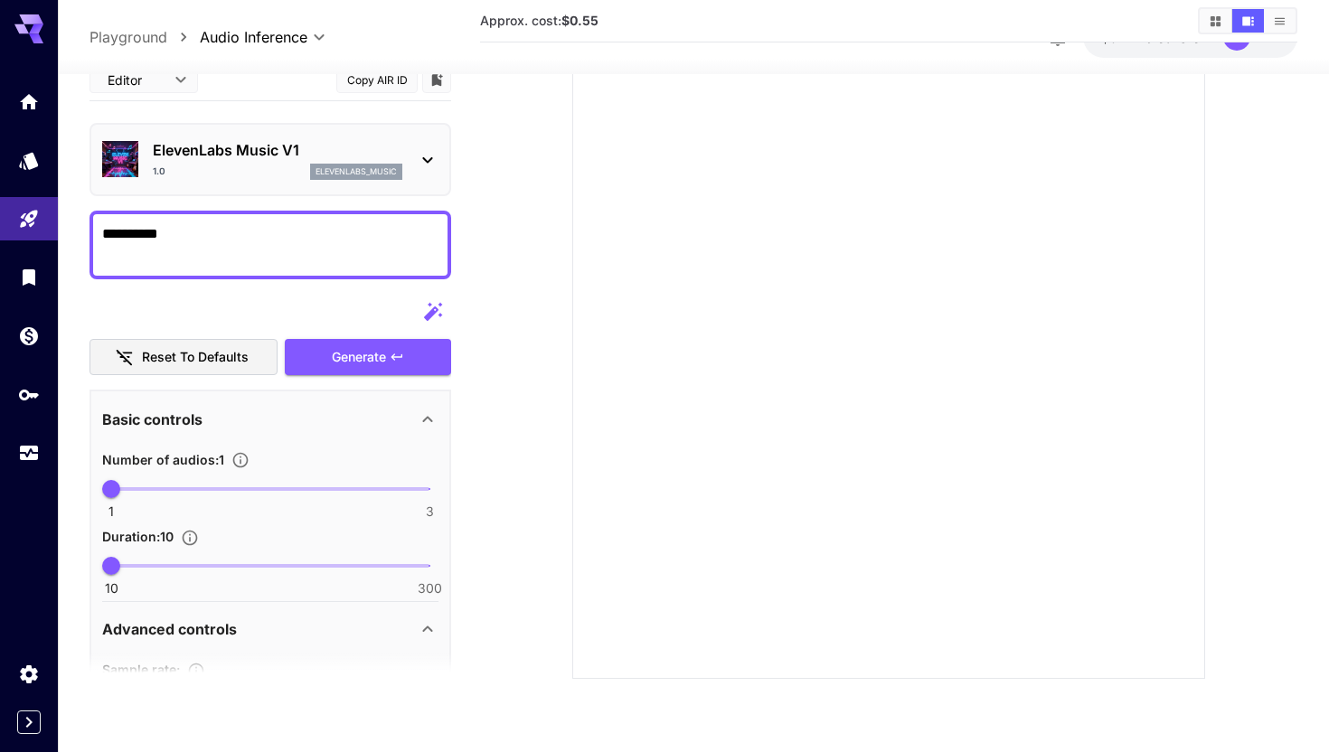
click at [423, 166] on icon at bounding box center [428, 160] width 22 height 22
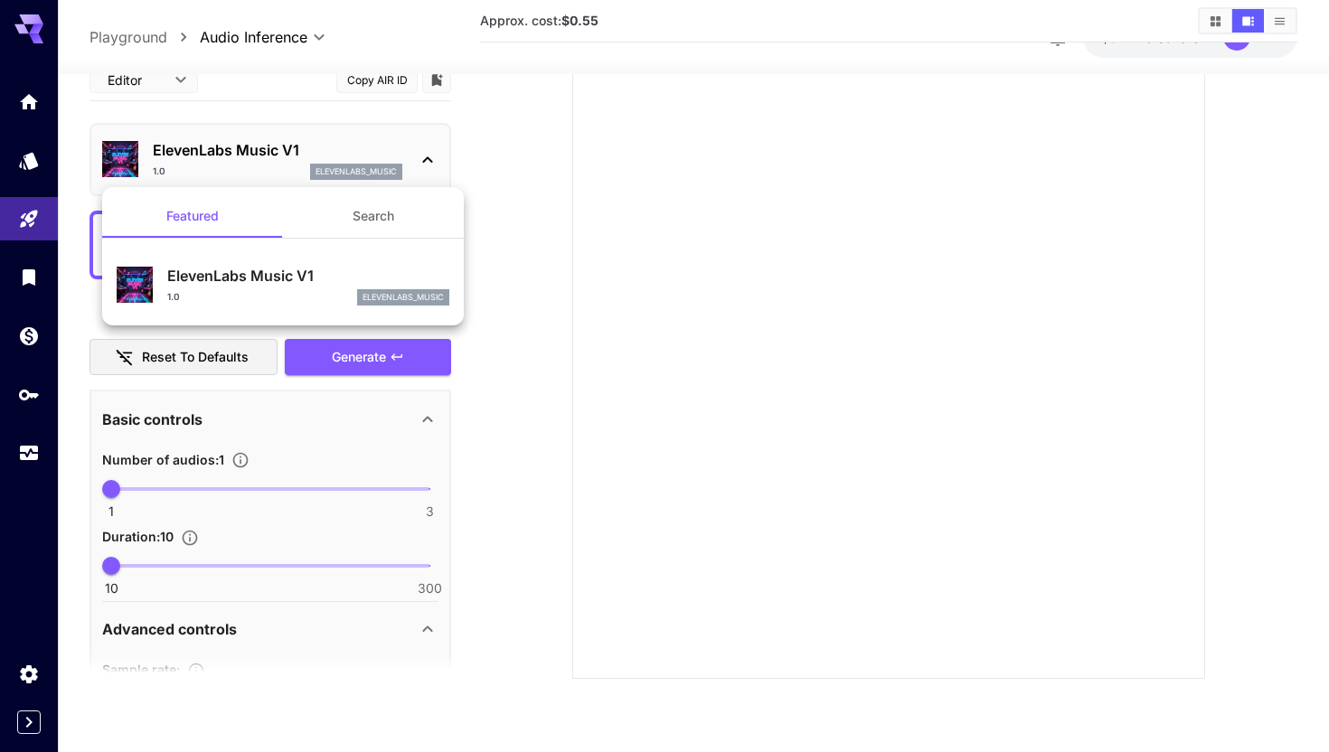
click at [476, 175] on div at bounding box center [664, 376] width 1329 height 752
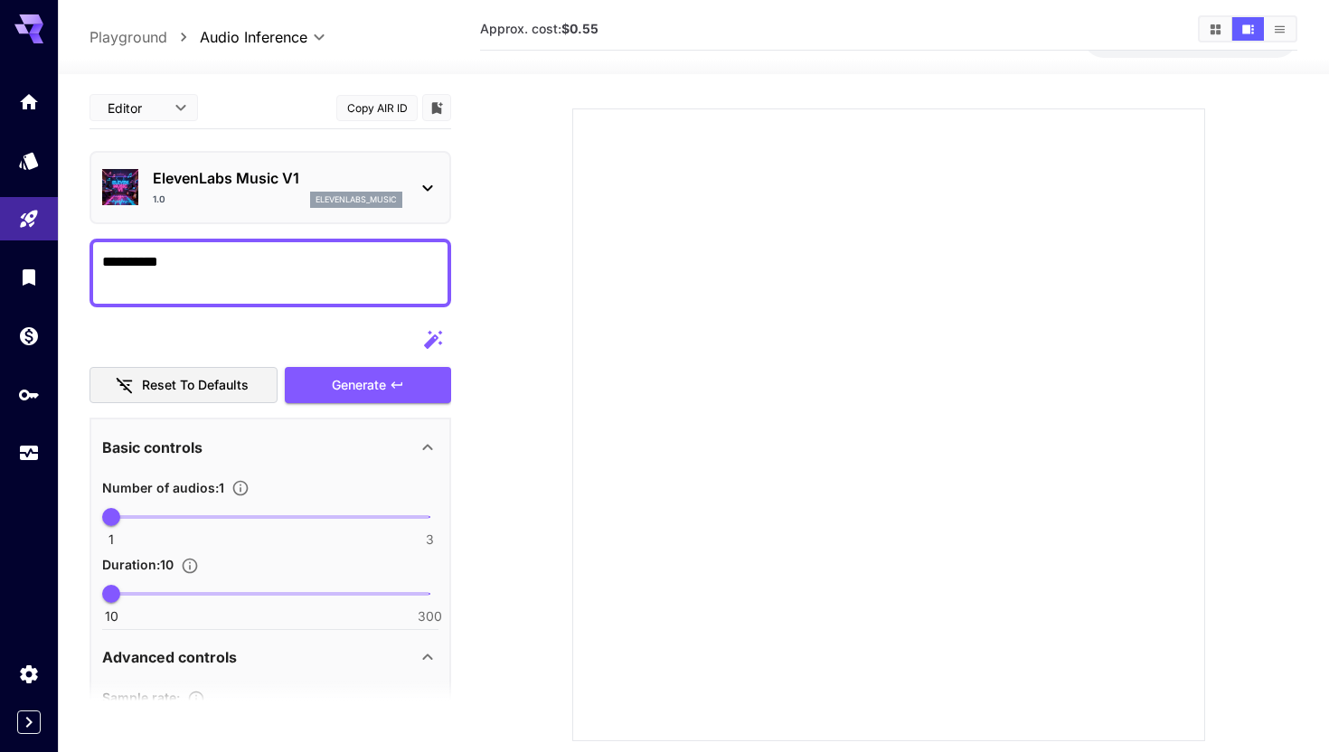
scroll to position [77, 0]
click at [165, 110] on body "**********" at bounding box center [664, 370] width 1329 height 895
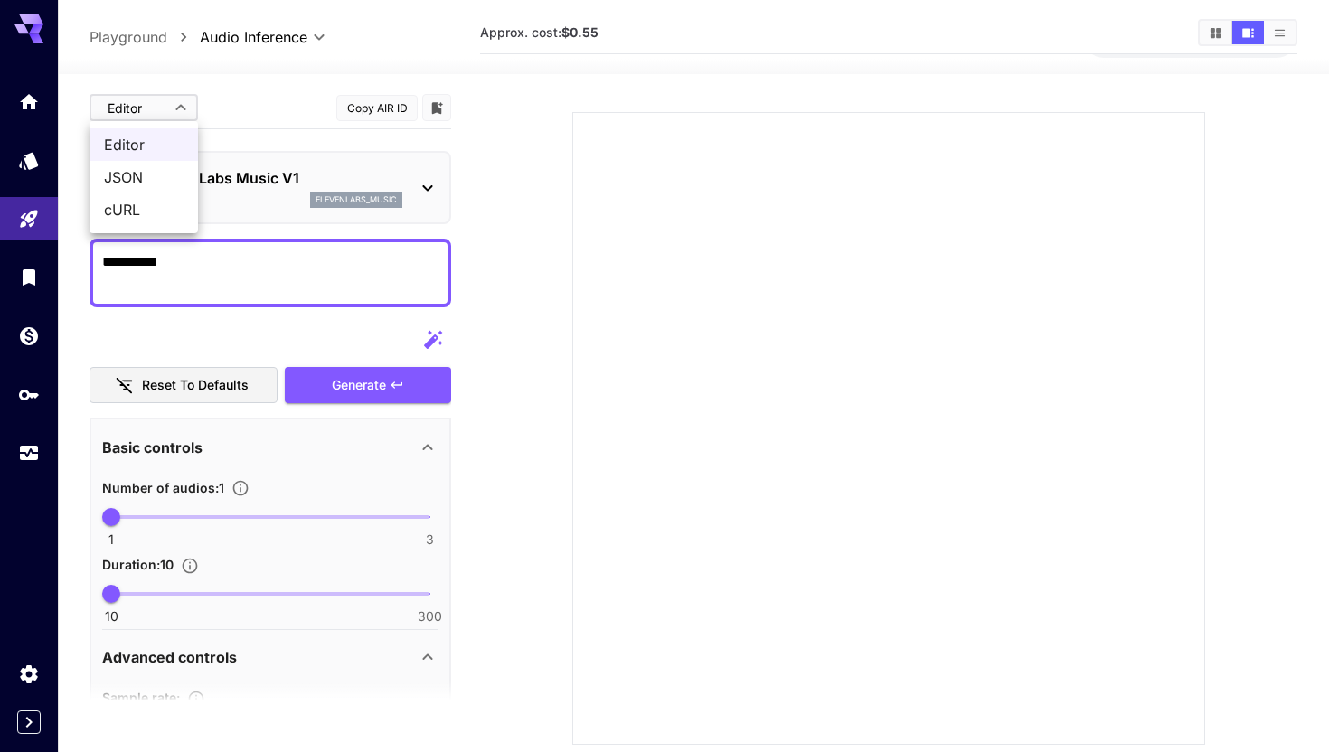
click at [237, 99] on div at bounding box center [664, 376] width 1329 height 752
click at [231, 276] on textarea "*********" at bounding box center [270, 272] width 336 height 43
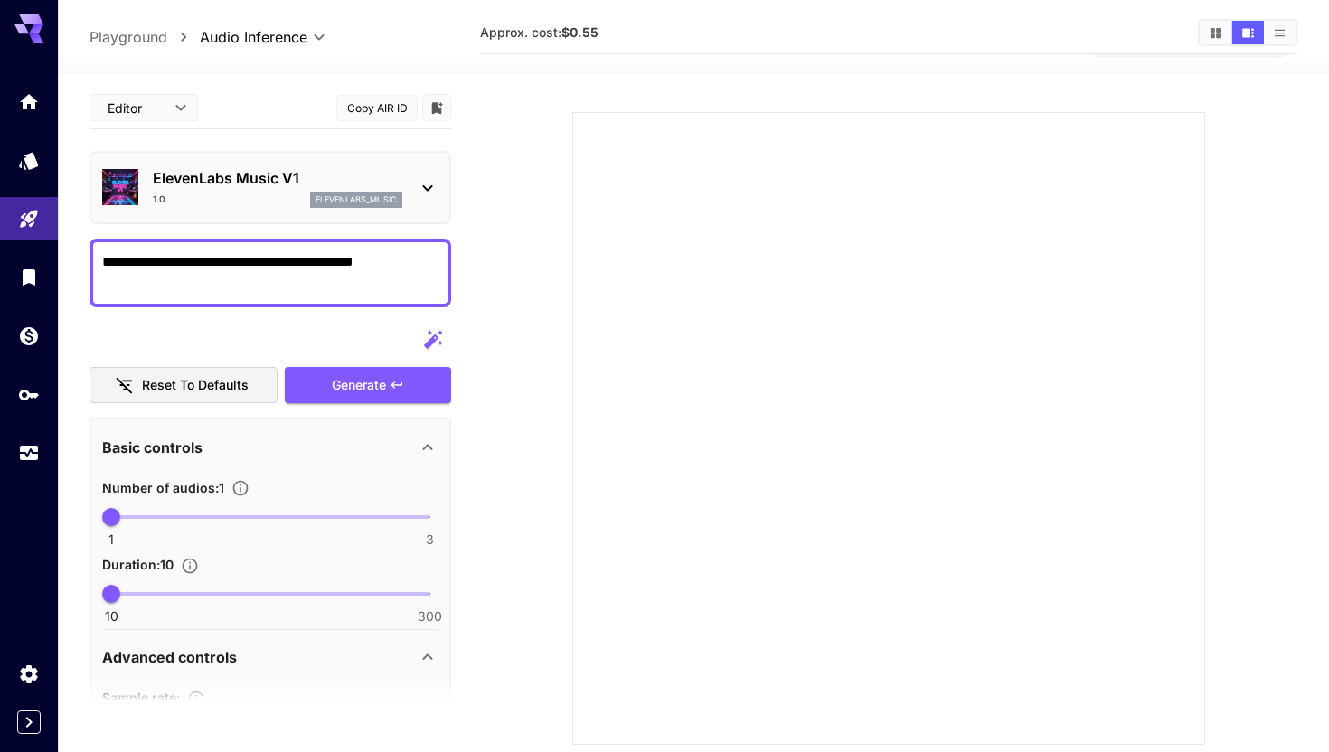
type textarea "**********"
click at [436, 344] on icon "button" at bounding box center [433, 340] width 22 height 22
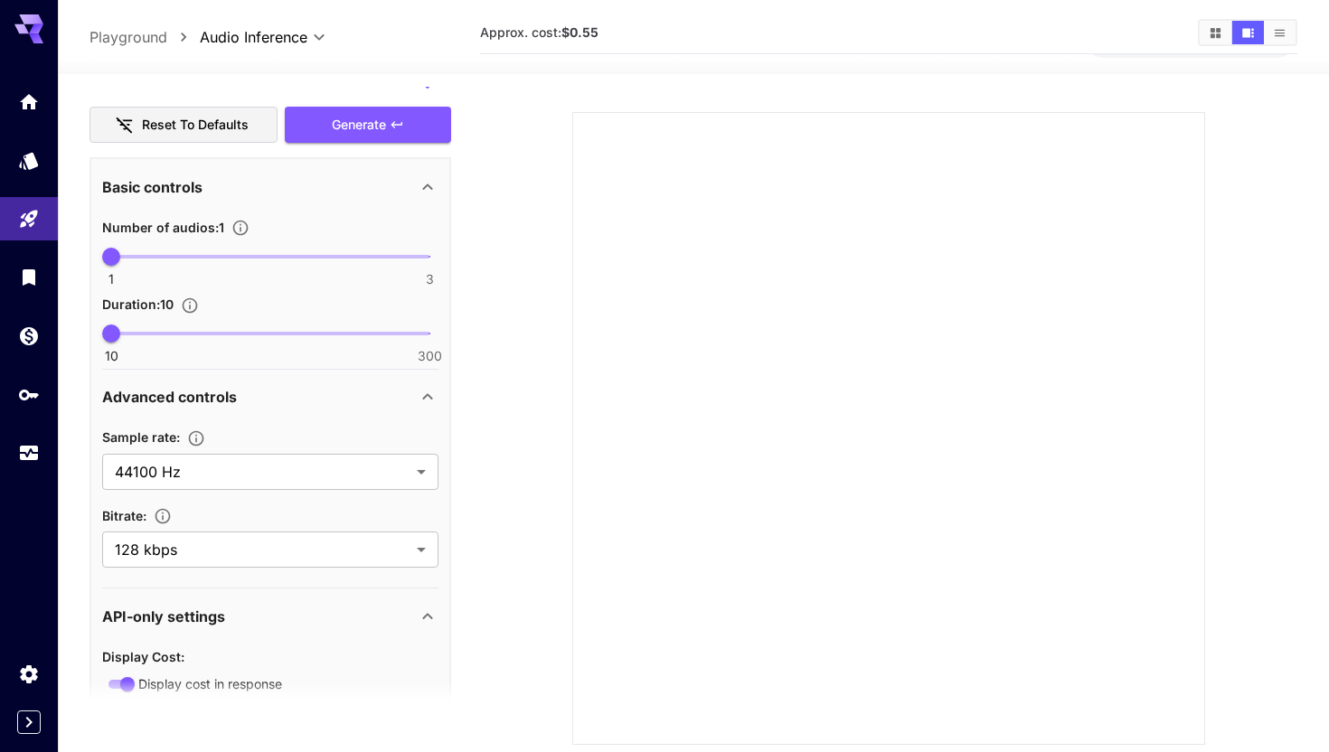
scroll to position [267, 0]
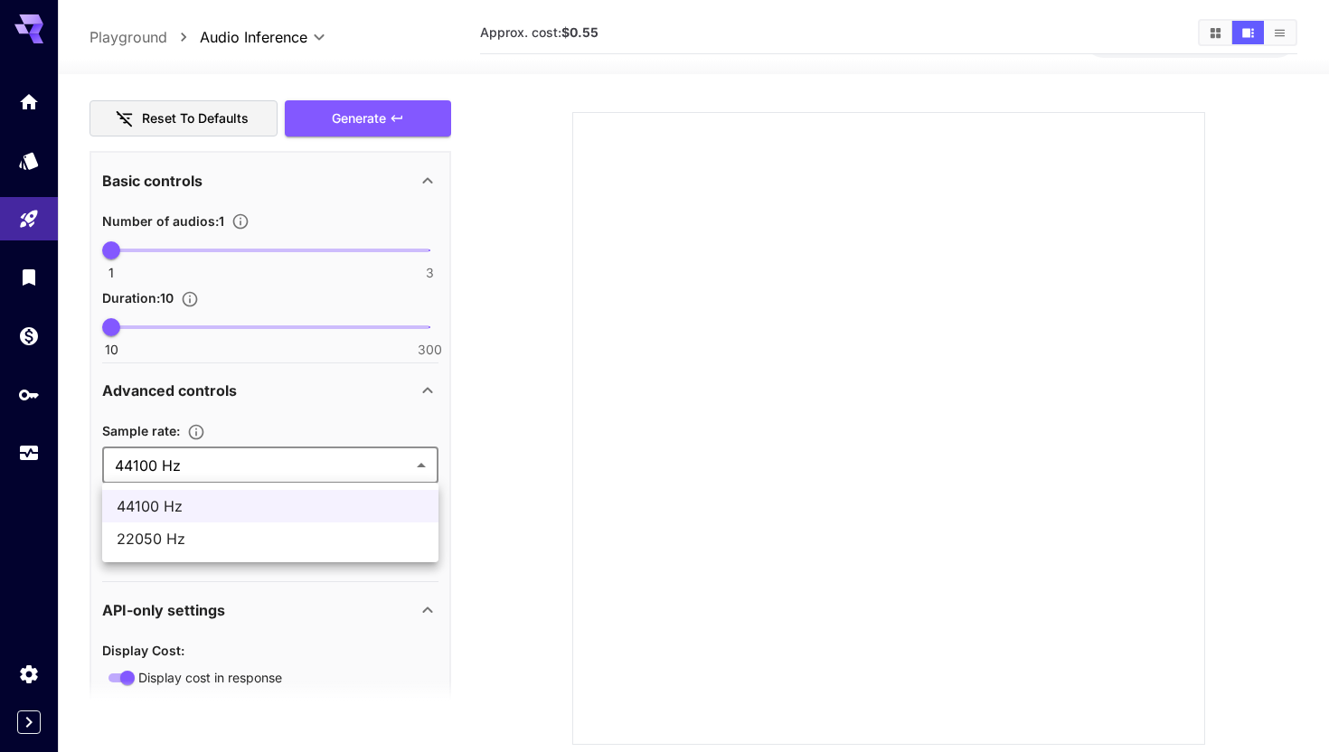
click at [352, 459] on body "**********" at bounding box center [664, 370] width 1329 height 895
click at [312, 524] on li "22050 Hz" at bounding box center [270, 539] width 336 height 33
type input "*****"
type input "**"
click at [308, 470] on body "**********" at bounding box center [664, 370] width 1329 height 895
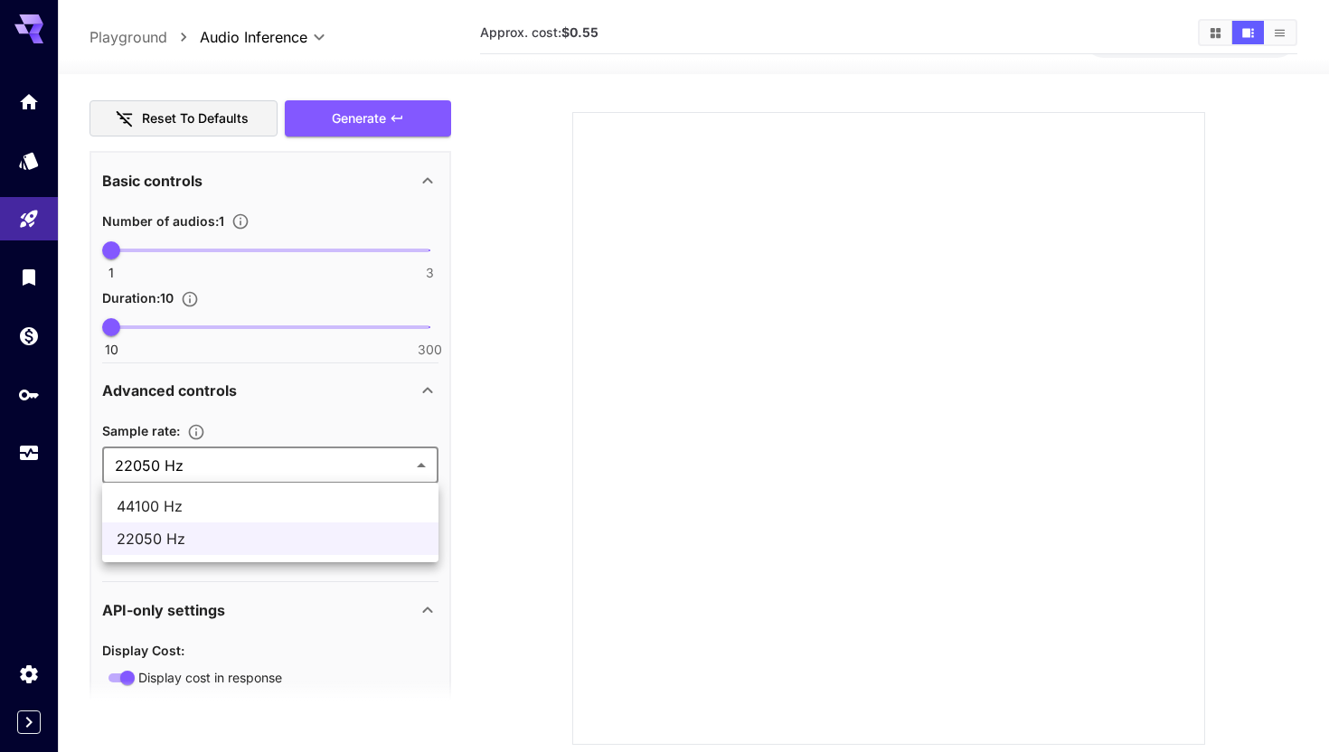
click at [293, 495] on li "44100 Hz" at bounding box center [270, 506] width 336 height 33
type input "*****"
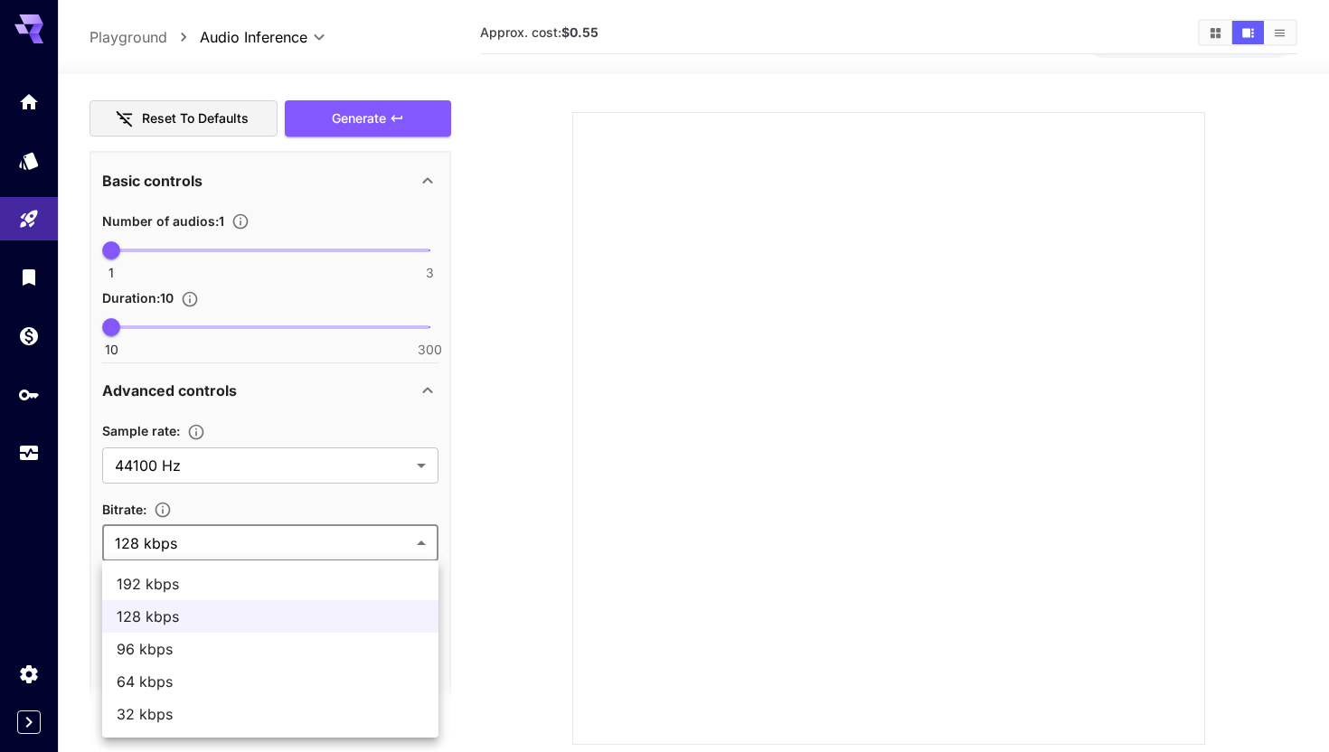
click at [293, 547] on body "**********" at bounding box center [664, 370] width 1329 height 895
click at [252, 641] on span "96 kbps" at bounding box center [270, 649] width 307 height 22
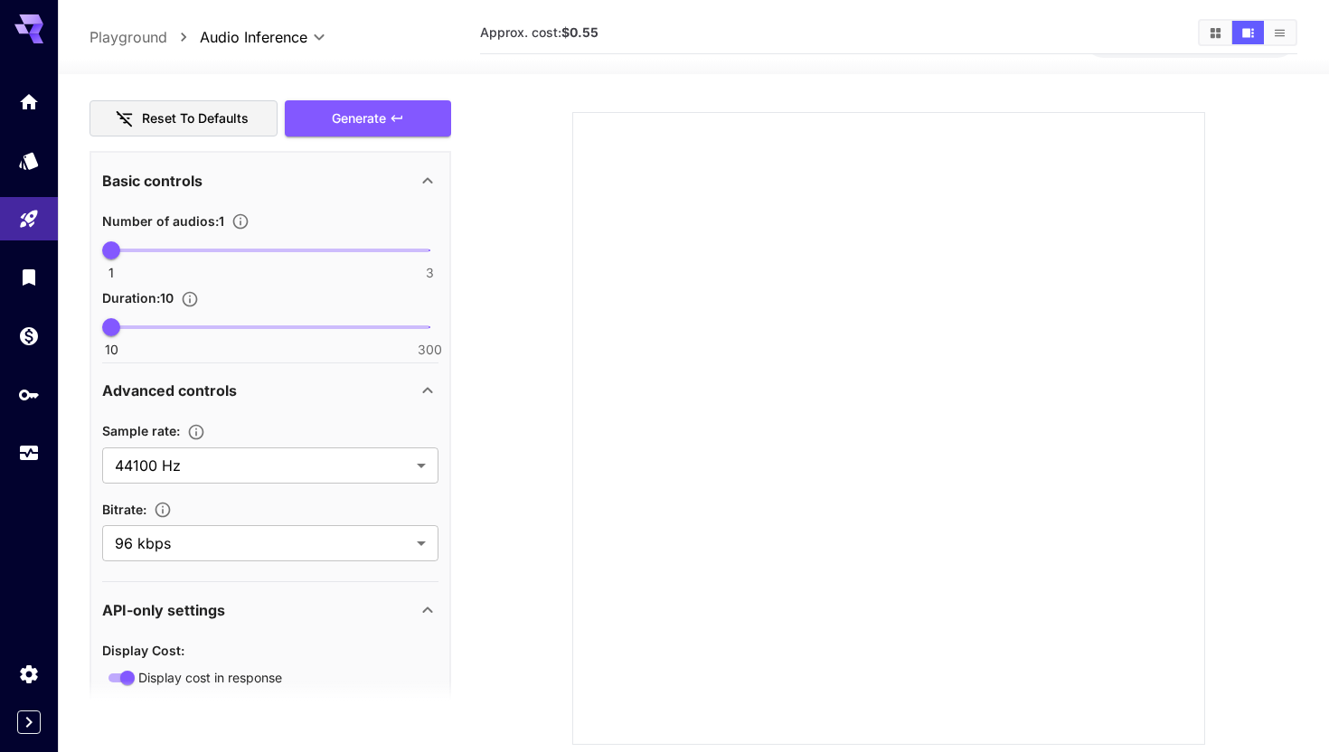
click at [256, 561] on div "Sample rate : 44100 Hz ***** ​ Bitrate : 96 kbps ** ​" at bounding box center [270, 494] width 336 height 164
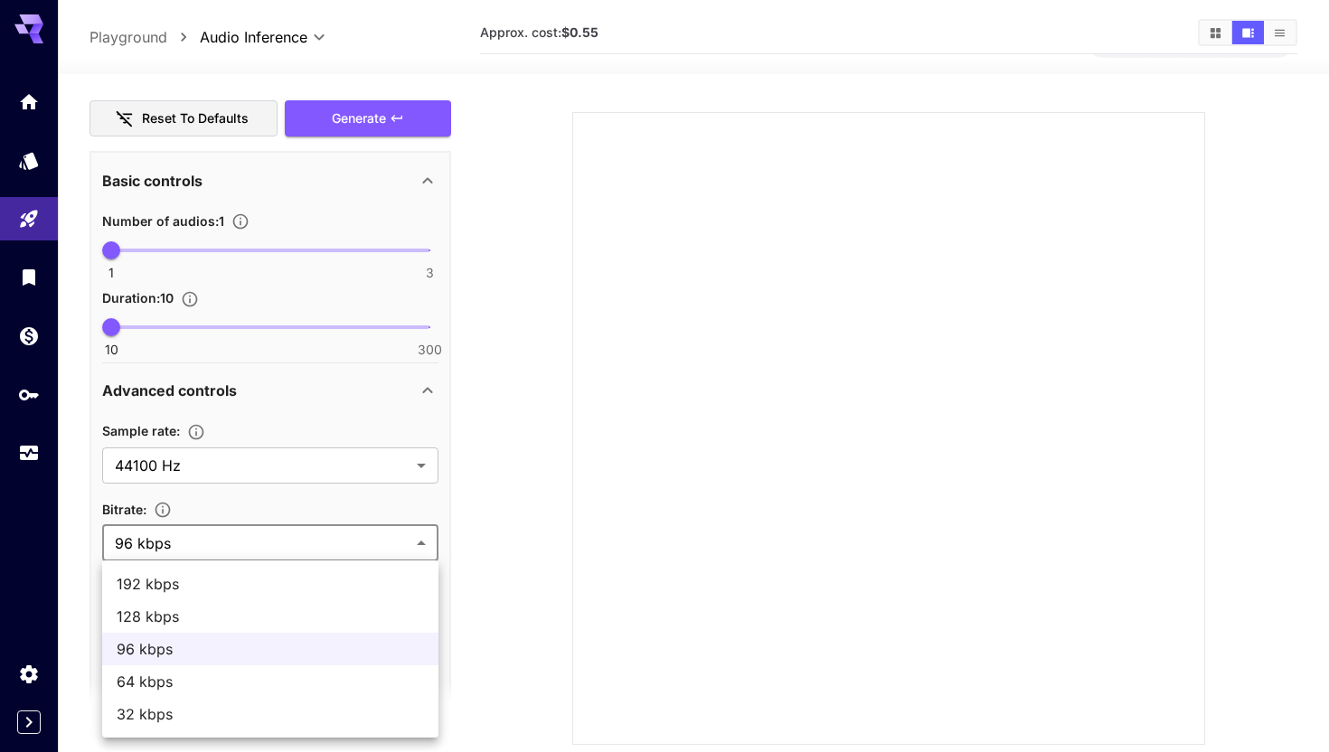
click at [256, 544] on body "**********" at bounding box center [664, 370] width 1329 height 895
click at [228, 608] on span "128 kbps" at bounding box center [270, 617] width 307 height 22
type input "***"
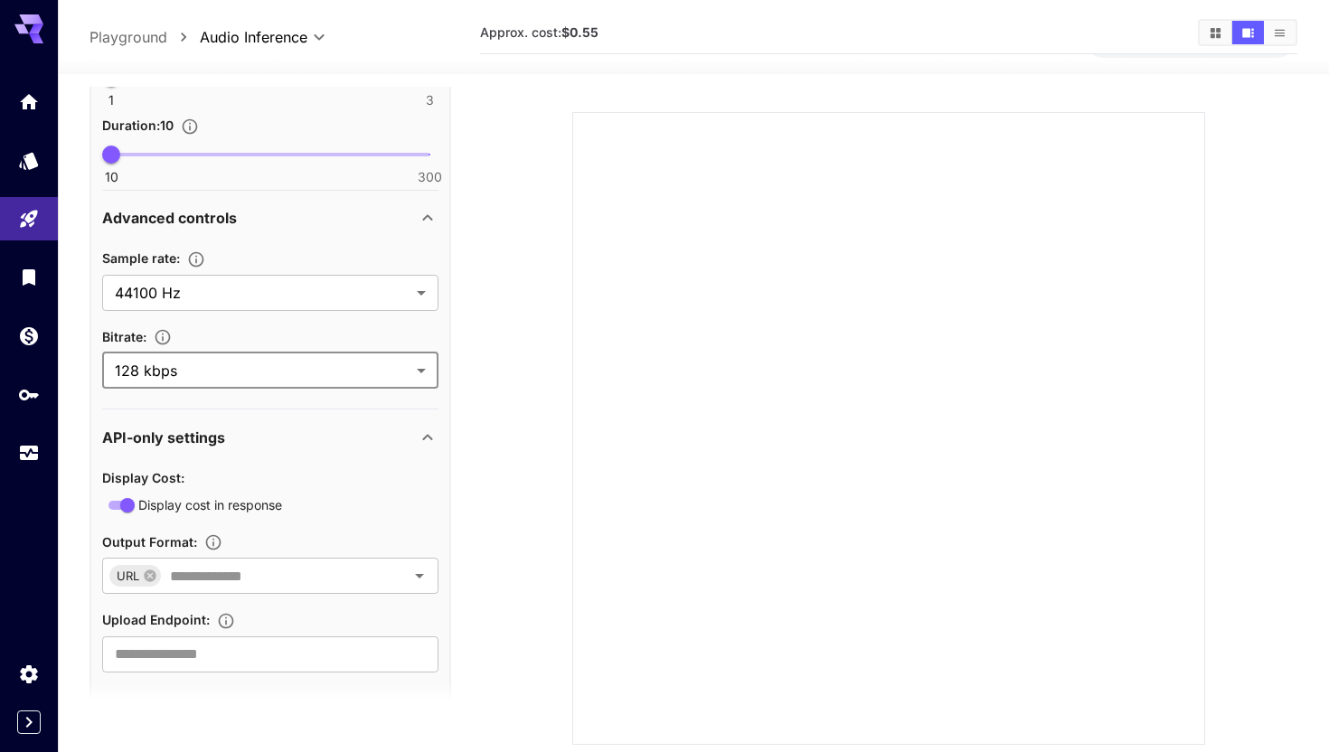
scroll to position [467, 0]
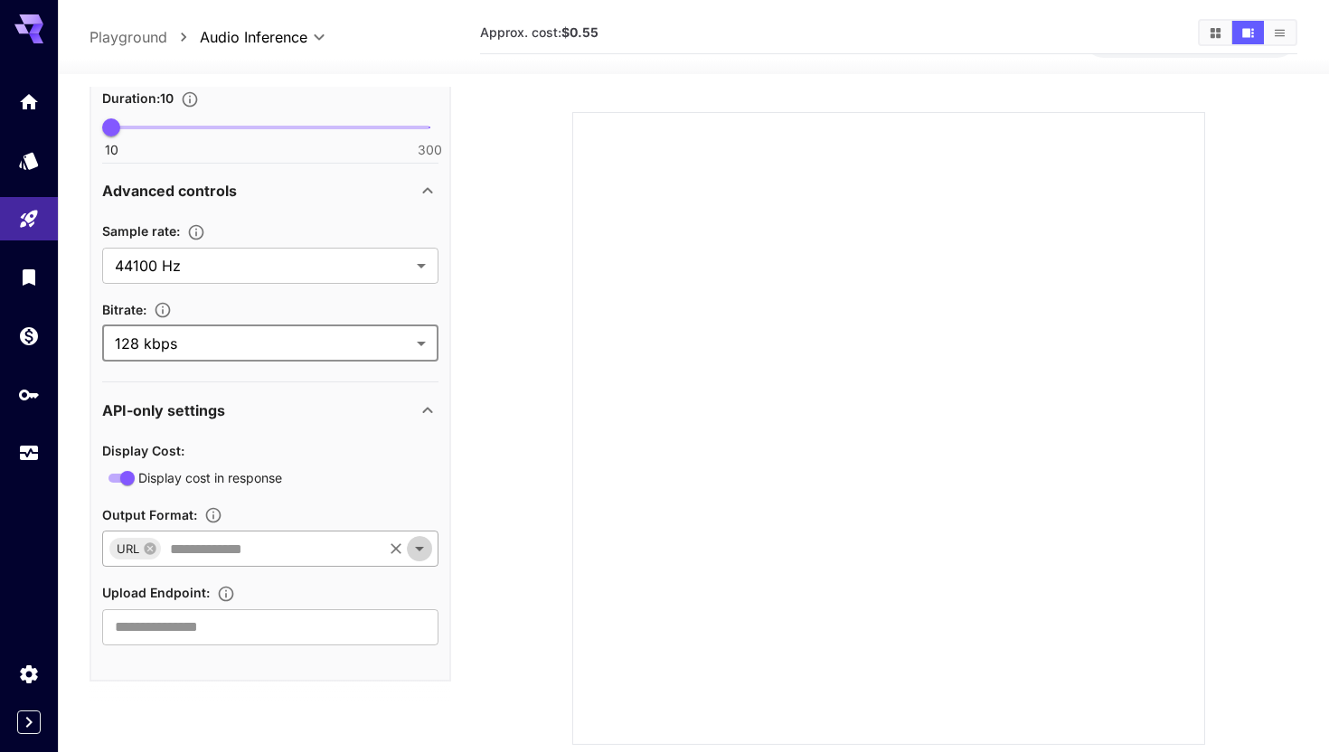
click at [425, 544] on icon "Open" at bounding box center [420, 549] width 22 height 22
click at [365, 489] on div "Display Cost : Display cost in response Output Format : URL ​ Upload Endpoint :…" at bounding box center [270, 542] width 336 height 206
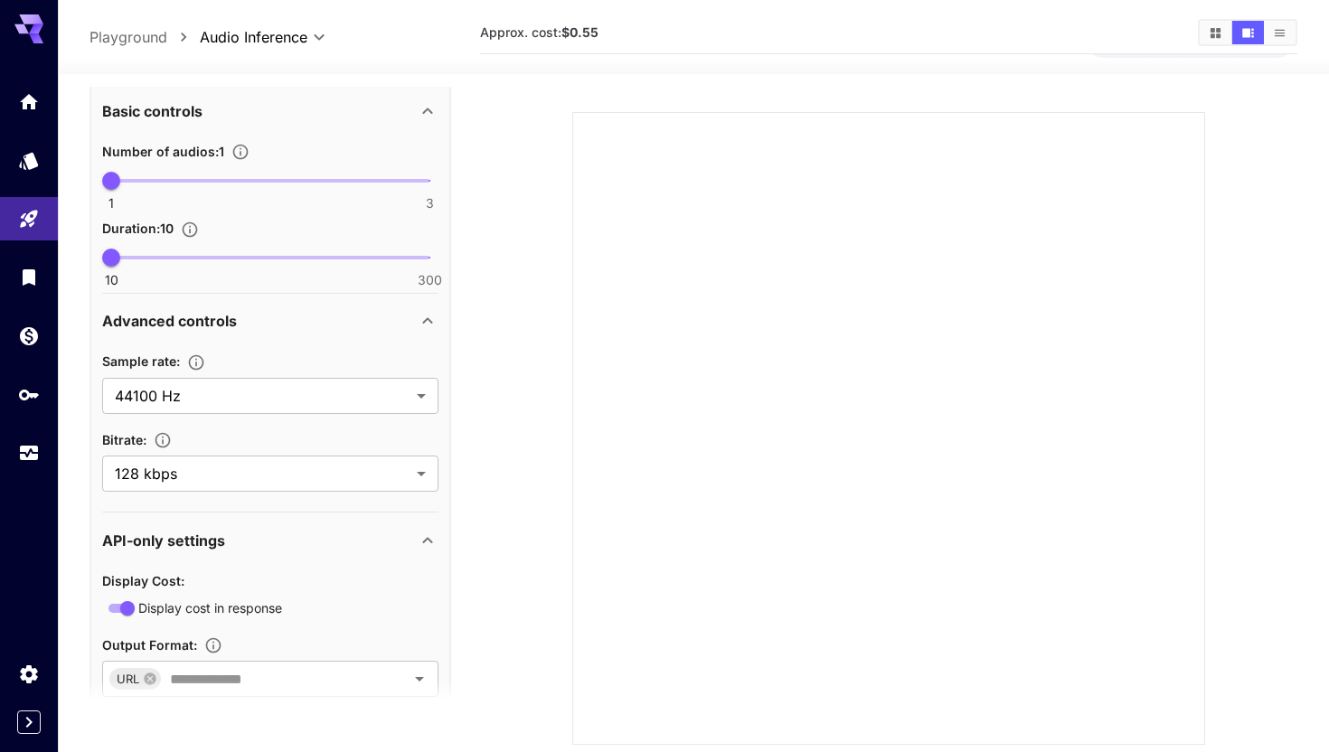
scroll to position [0, 0]
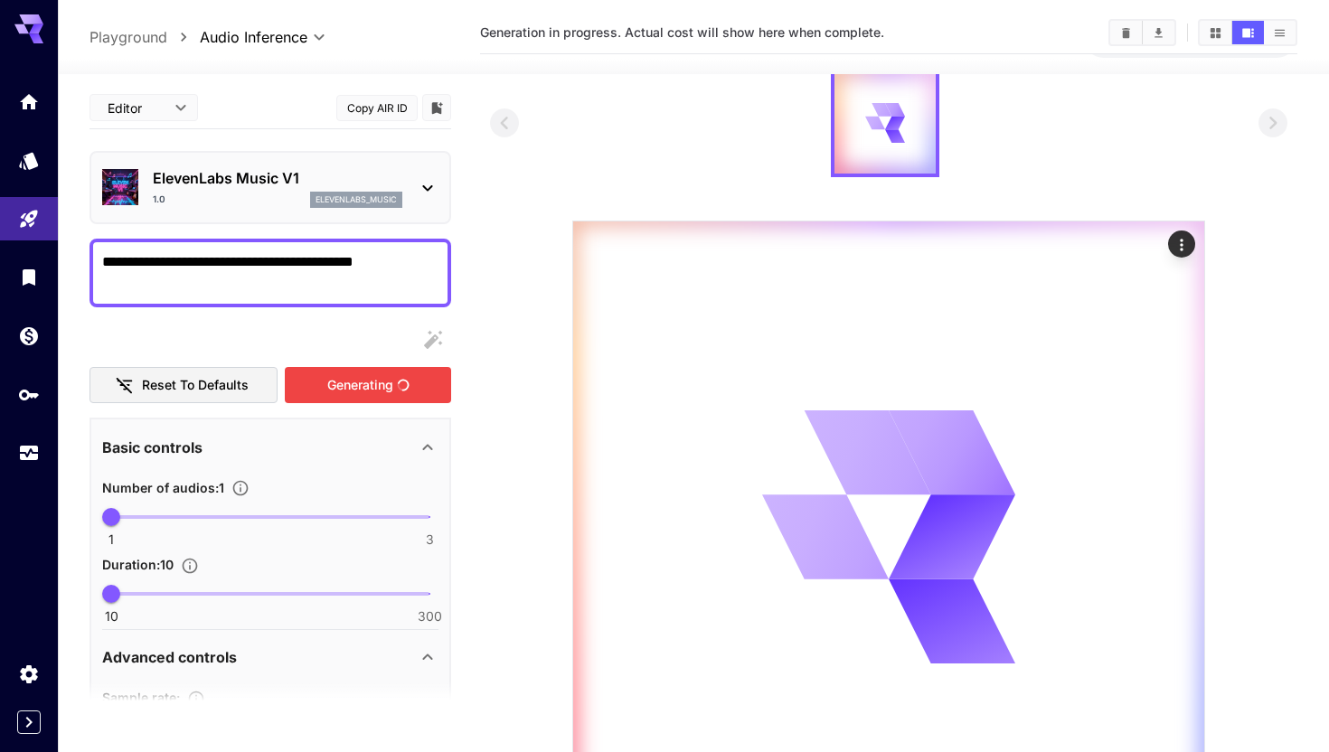
click at [373, 382] on div "Generating" at bounding box center [368, 385] width 166 height 37
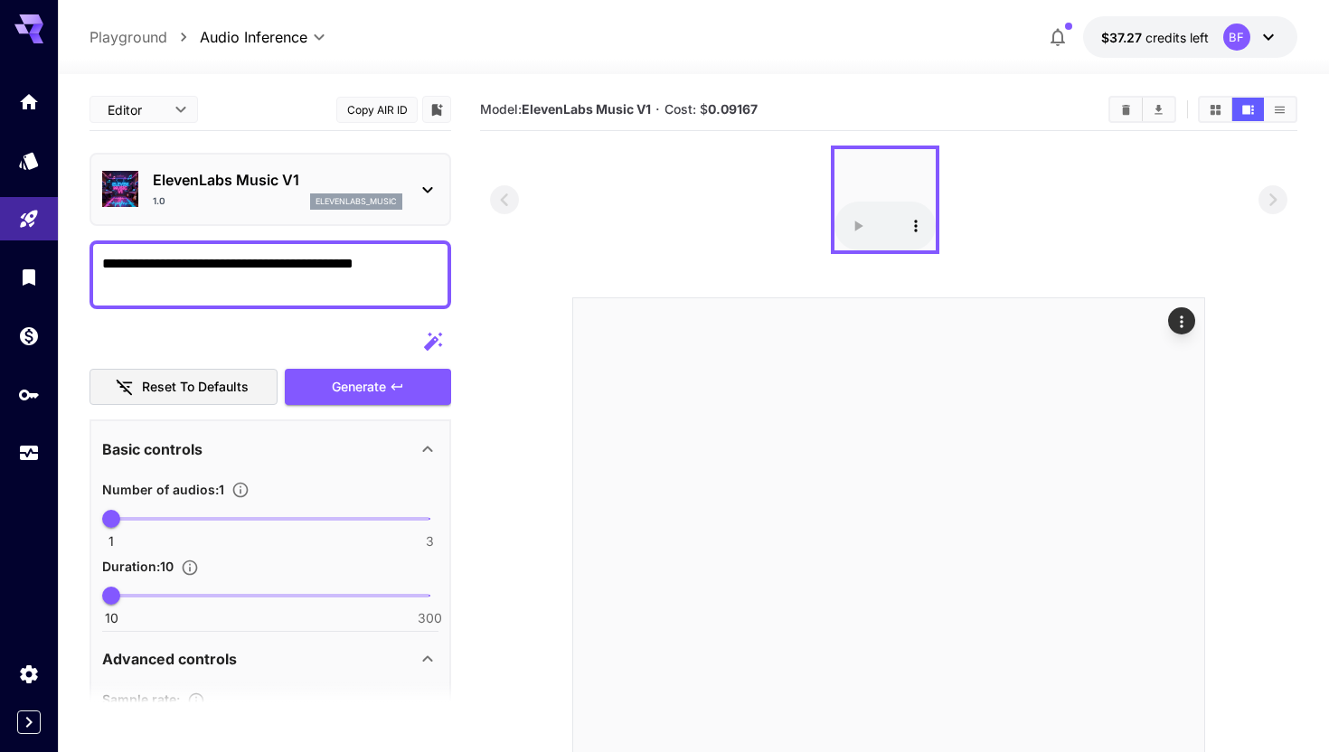
click at [285, 284] on textarea "**********" at bounding box center [270, 274] width 336 height 43
type textarea "**********"
type input "**"
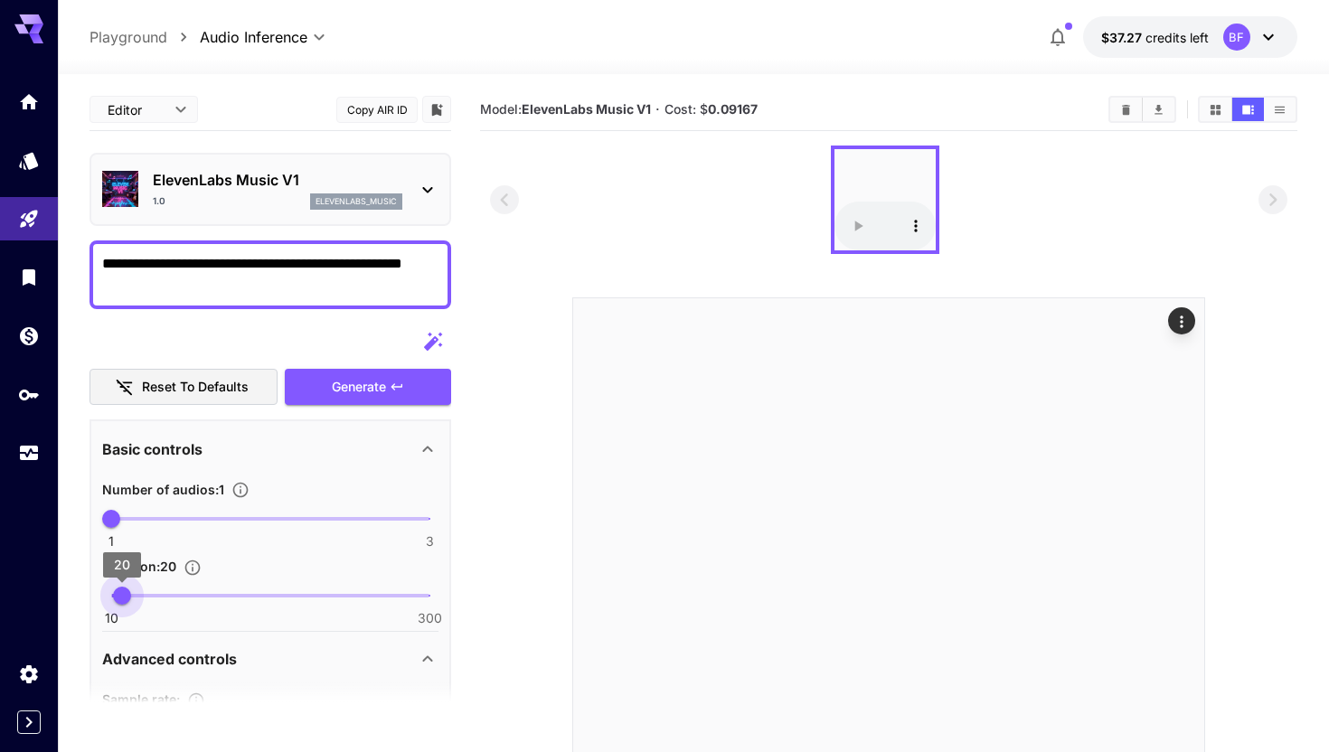
click at [122, 597] on span "20" at bounding box center [122, 596] width 18 height 18
click at [347, 383] on div "Generate" at bounding box center [368, 387] width 166 height 37
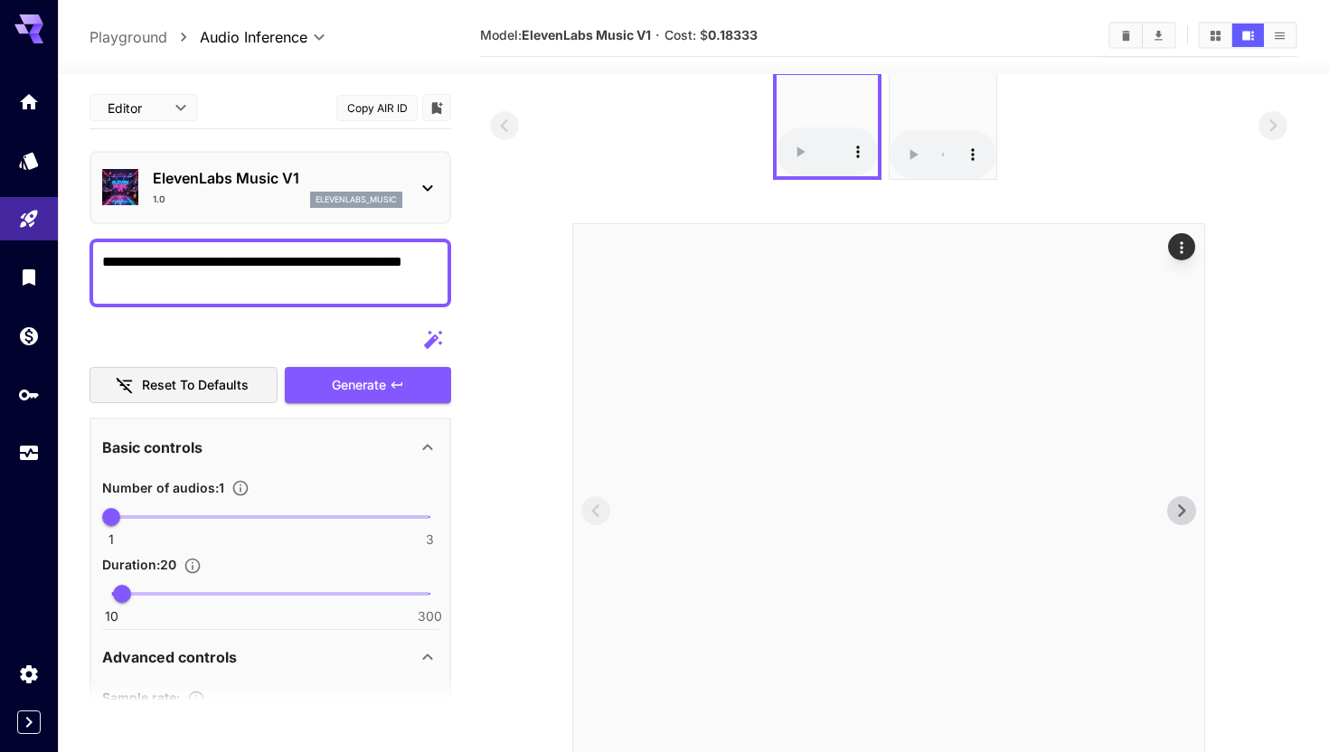
scroll to position [232, 0]
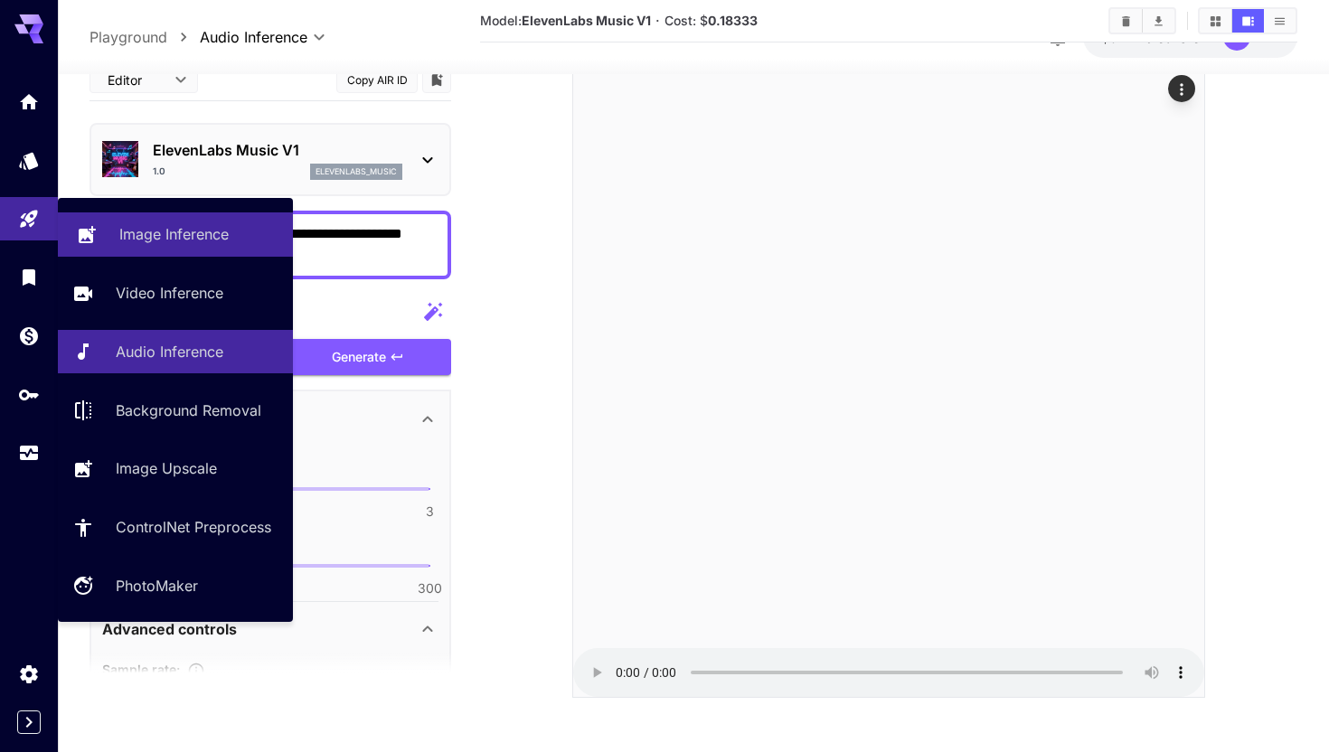
click at [193, 241] on p "Image Inference" at bounding box center [173, 234] width 109 height 22
type input "**********"
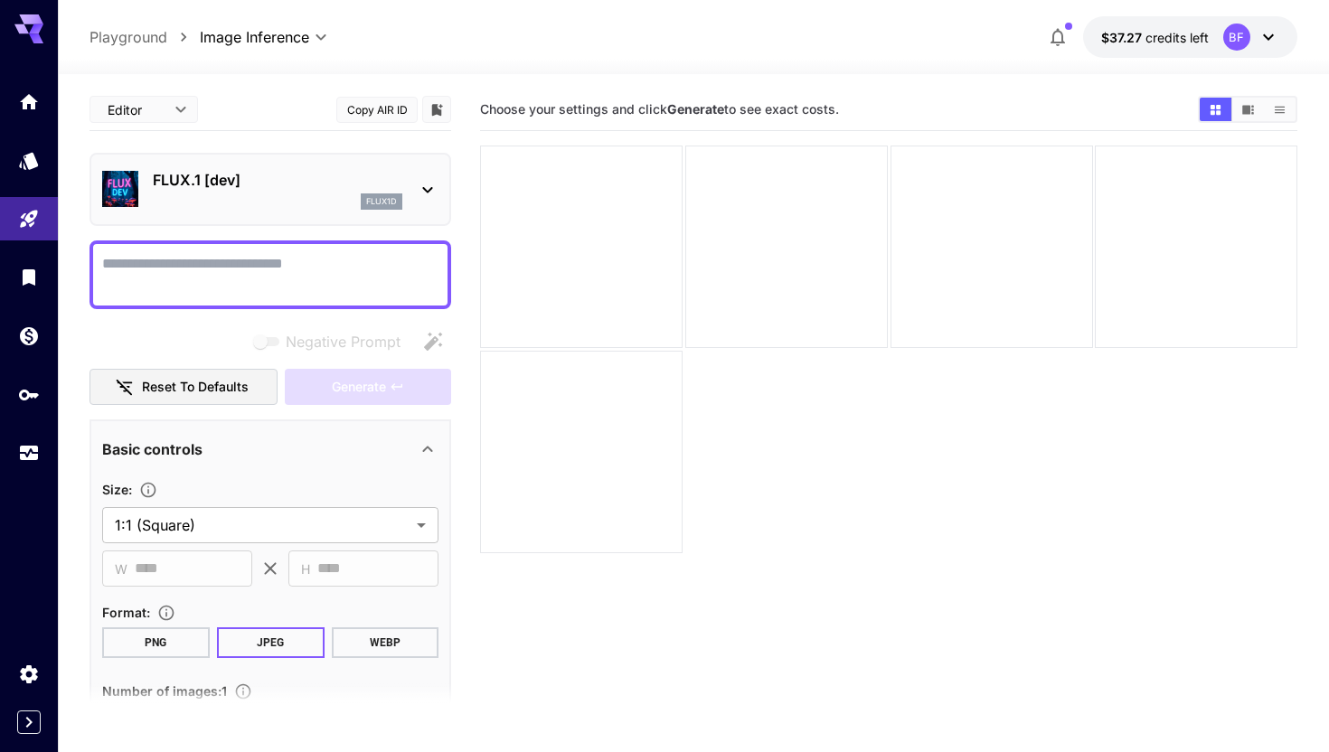
click at [429, 179] on icon at bounding box center [428, 190] width 22 height 22
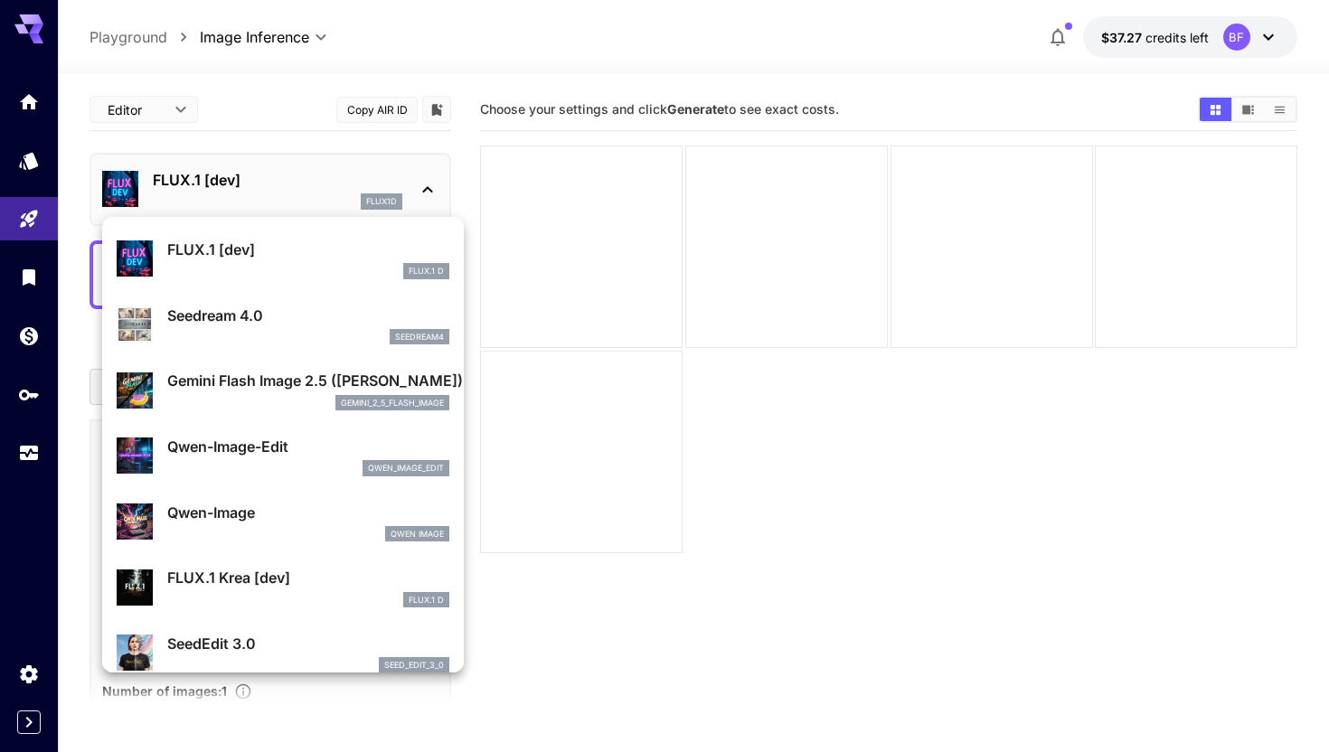
scroll to position [57, 0]
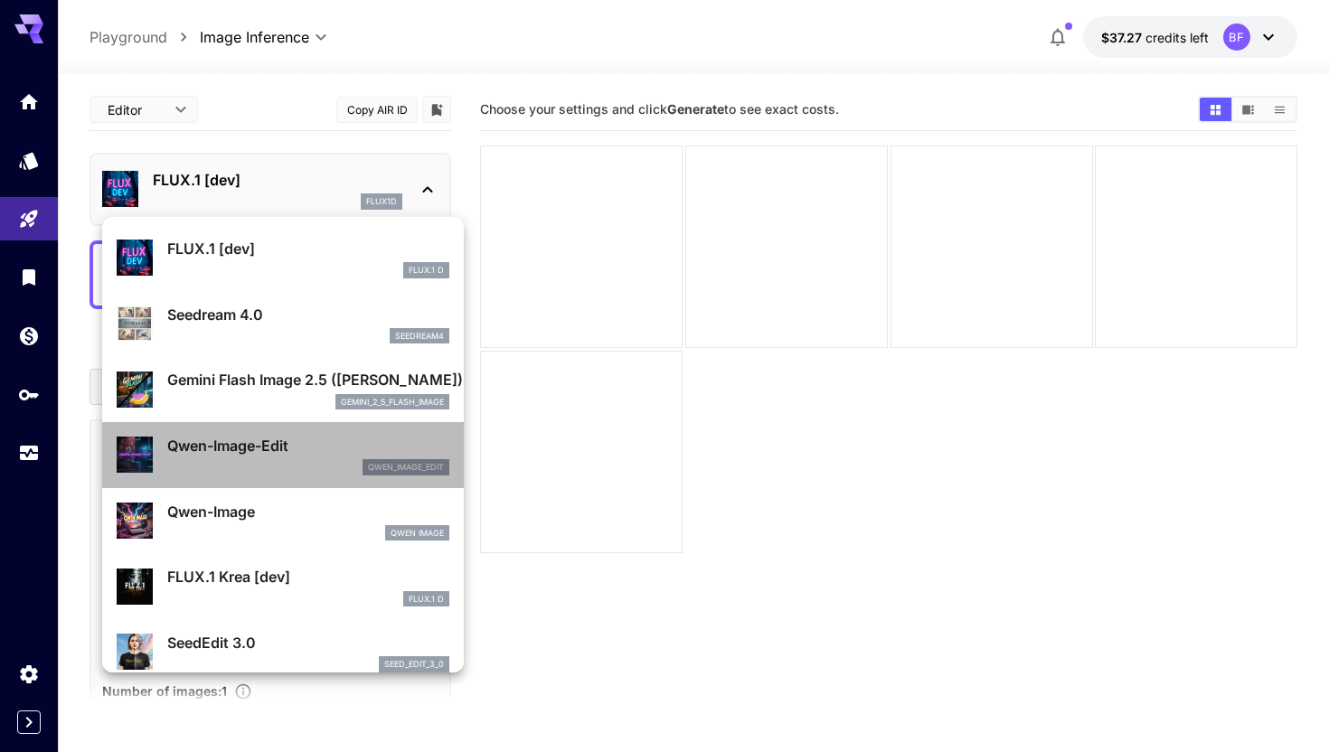
click at [215, 483] on li "Qwen-Image-Edit qwen_image_edit" at bounding box center [283, 455] width 362 height 66
type input "*"
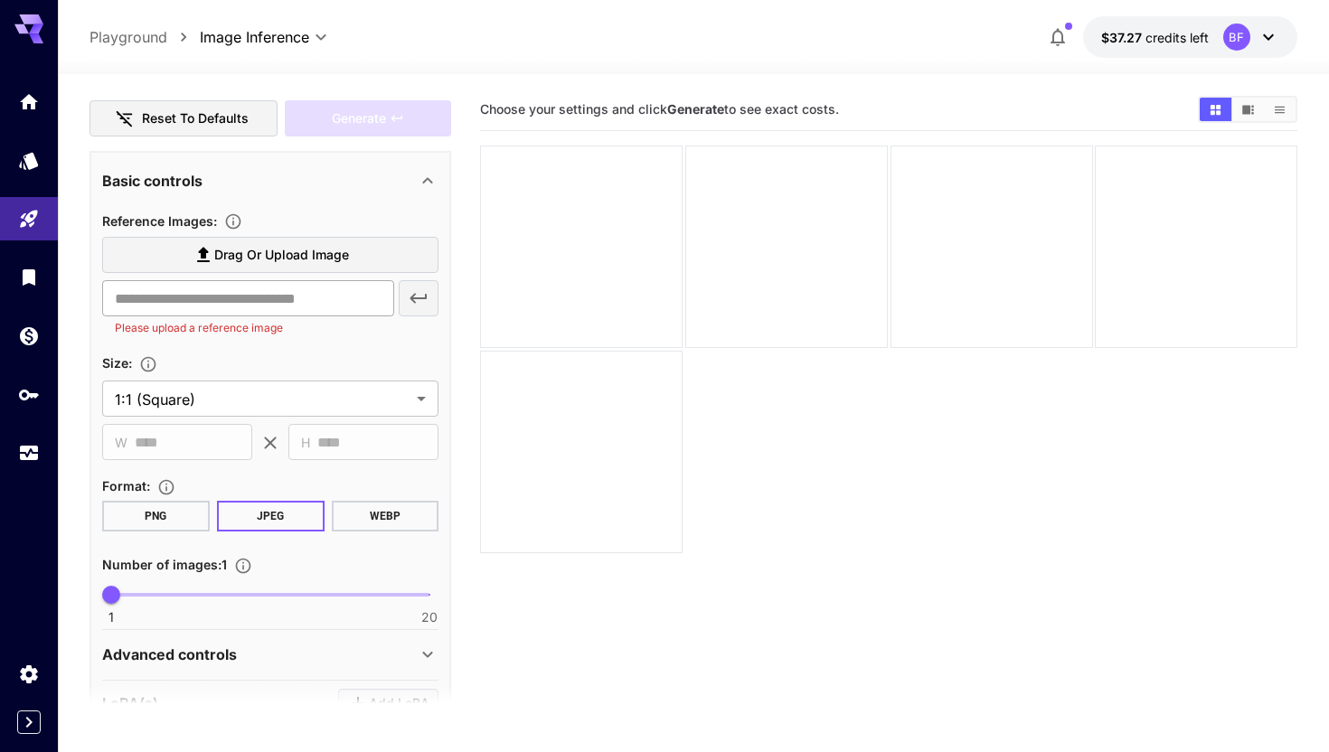
scroll to position [288, 0]
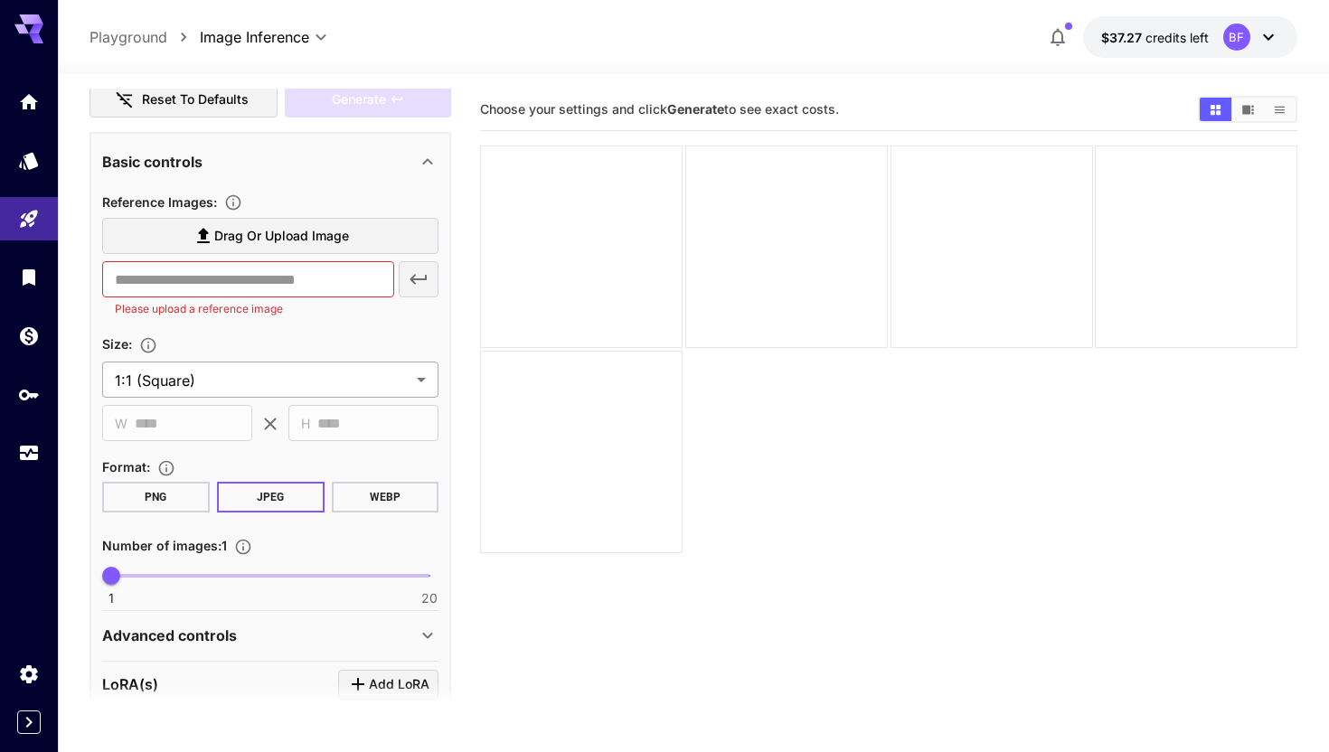
click at [399, 395] on body "**********" at bounding box center [664, 447] width 1329 height 895
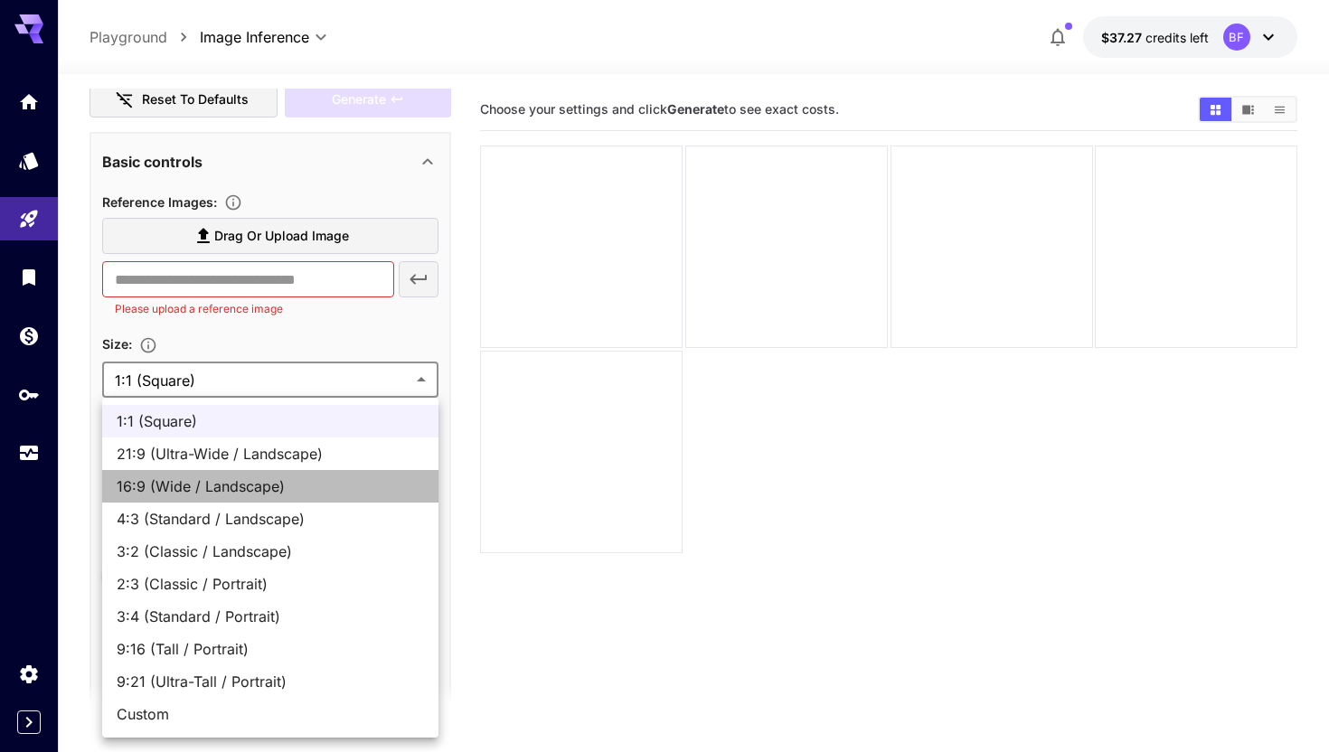
click at [321, 486] on span "16:9 (Wide / Landscape)" at bounding box center [270, 487] width 307 height 22
type input "**********"
type input "****"
type input "***"
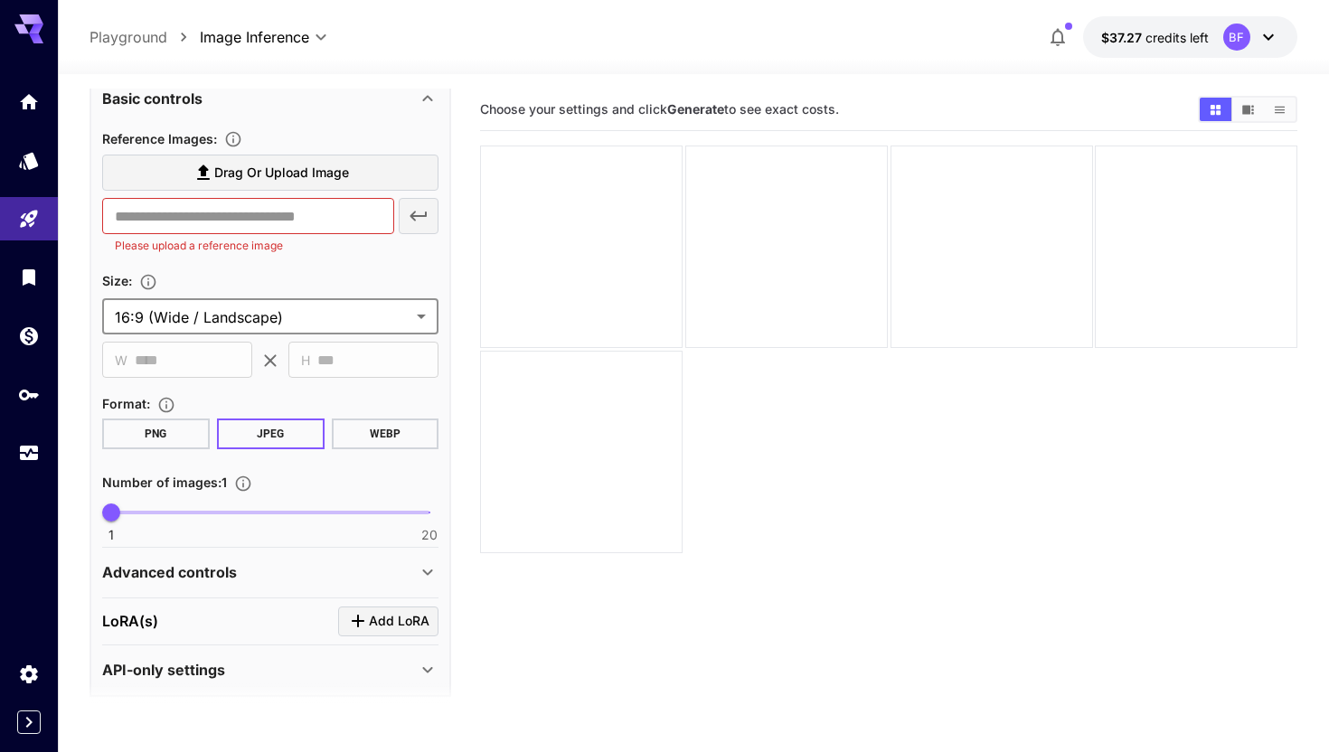
scroll to position [364, 0]
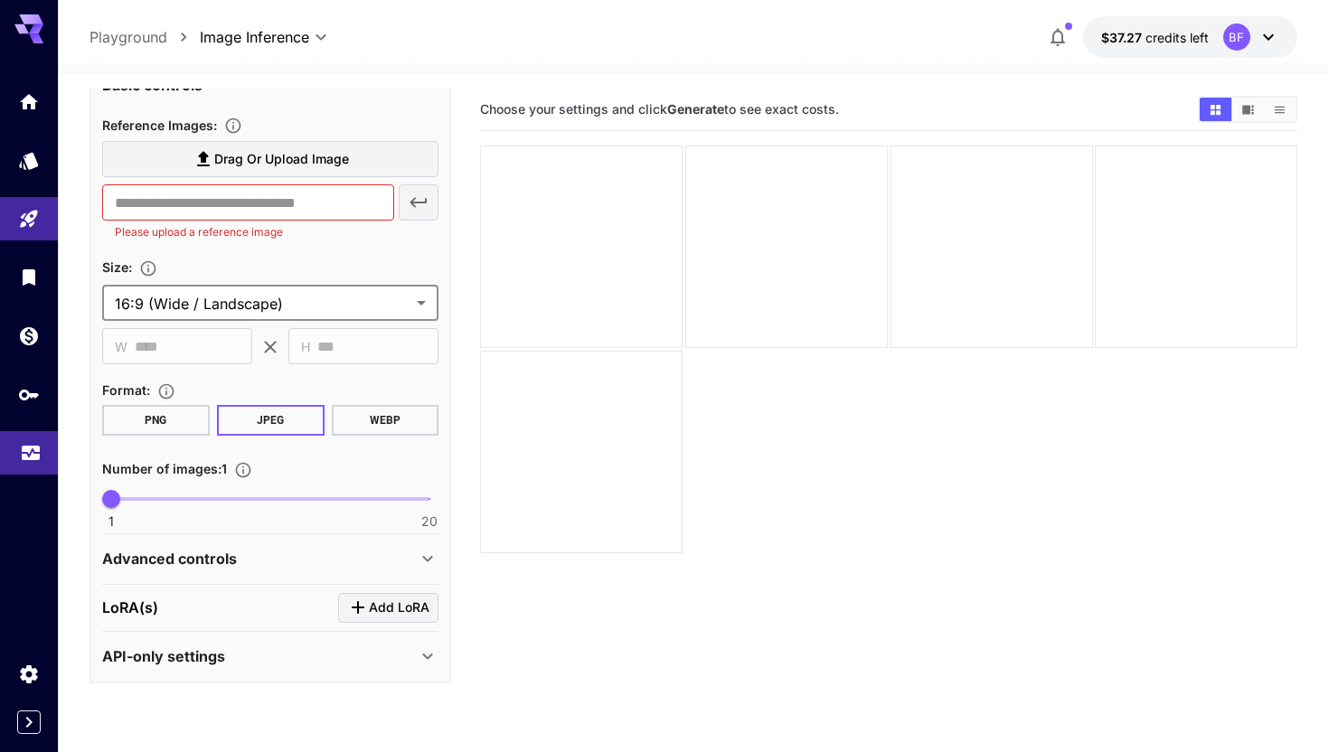
click at [21, 458] on icon "Usage" at bounding box center [31, 448] width 22 height 22
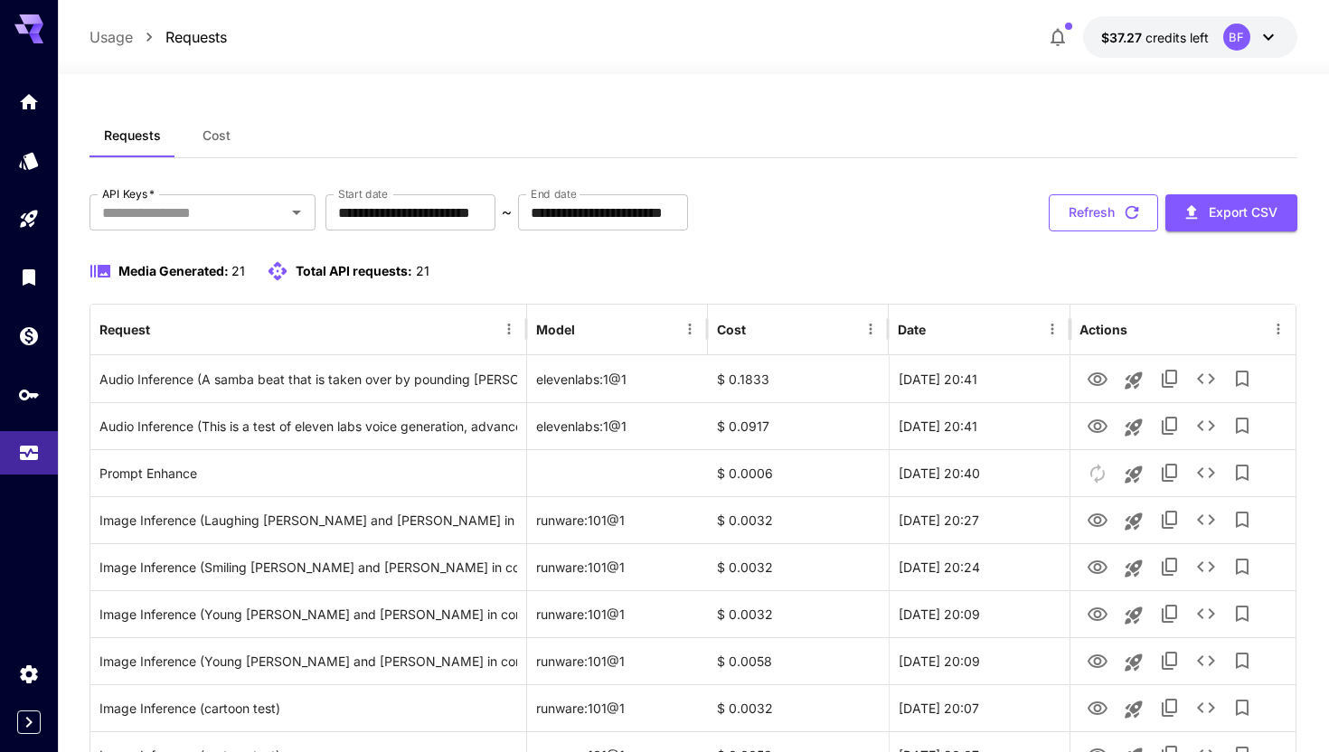
click at [1080, 205] on button "Refresh" at bounding box center [1103, 212] width 109 height 37
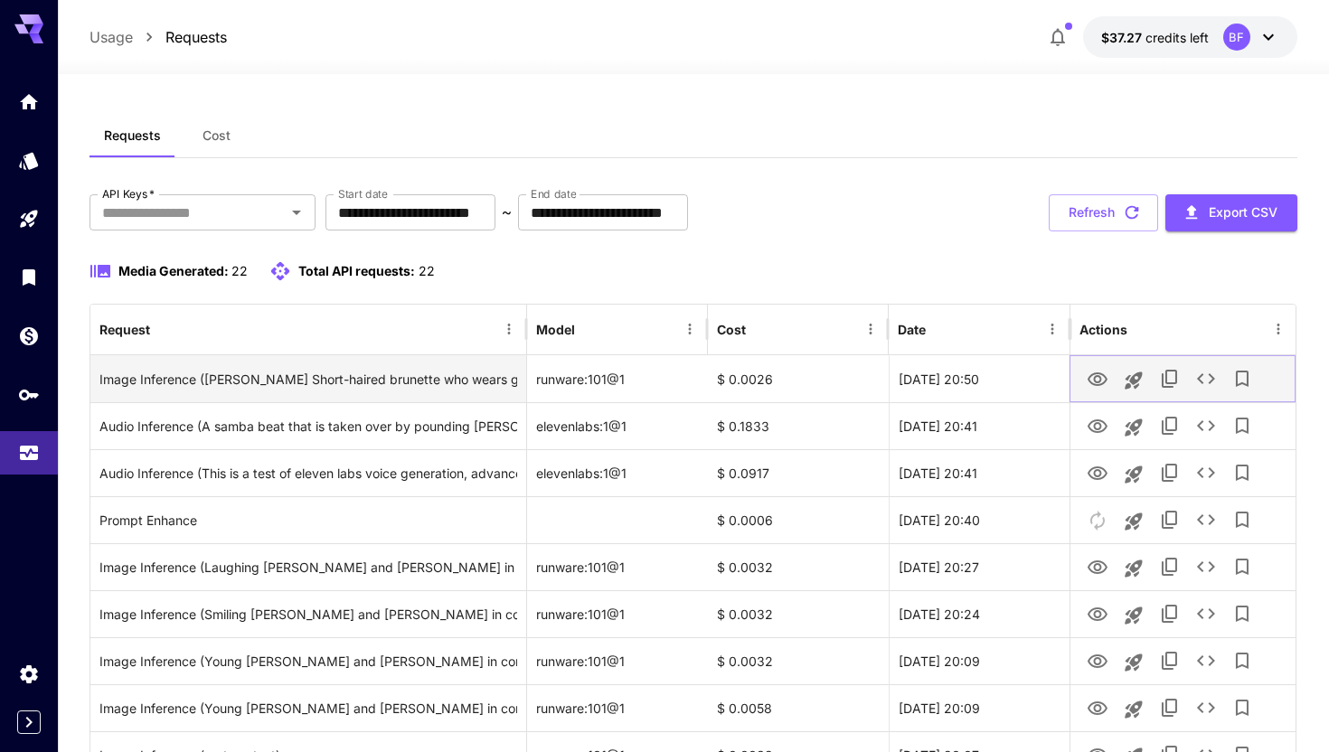
click at [1096, 384] on icon "View" at bounding box center [1098, 380] width 20 height 14
click at [1095, 384] on icon "View" at bounding box center [1098, 380] width 20 height 14
click at [1209, 383] on icon "See details" at bounding box center [1206, 378] width 18 height 11
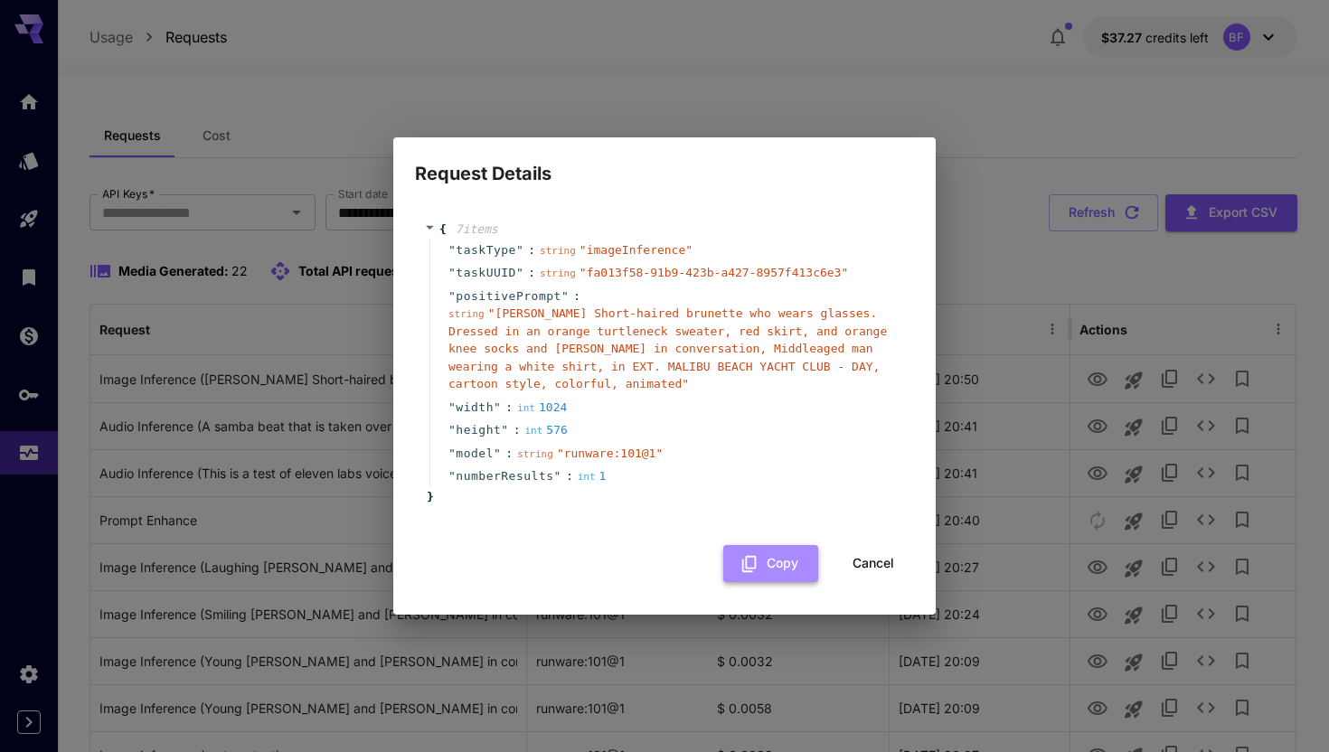
click at [764, 568] on button "Copy" at bounding box center [770, 563] width 95 height 37
click at [872, 560] on button "Cancel" at bounding box center [873, 563] width 81 height 37
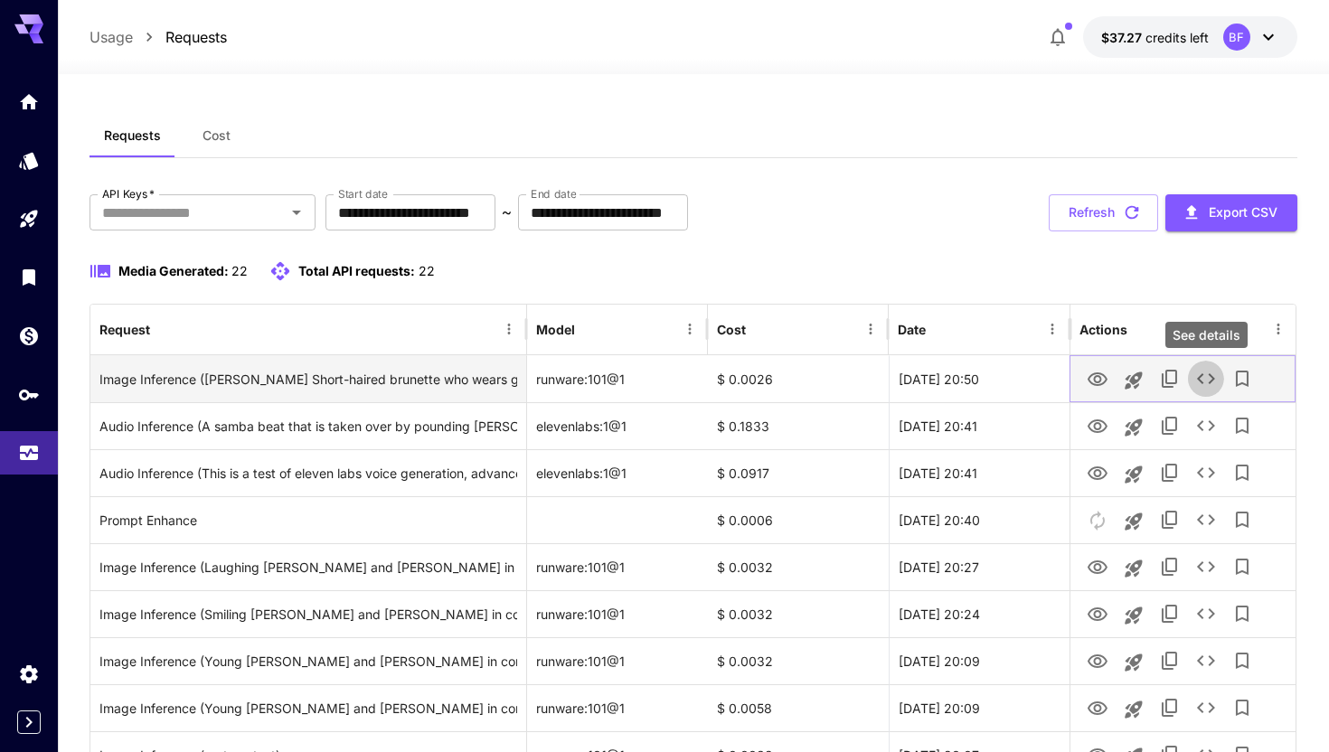
click at [1205, 381] on icon "See details" at bounding box center [1206, 379] width 22 height 22
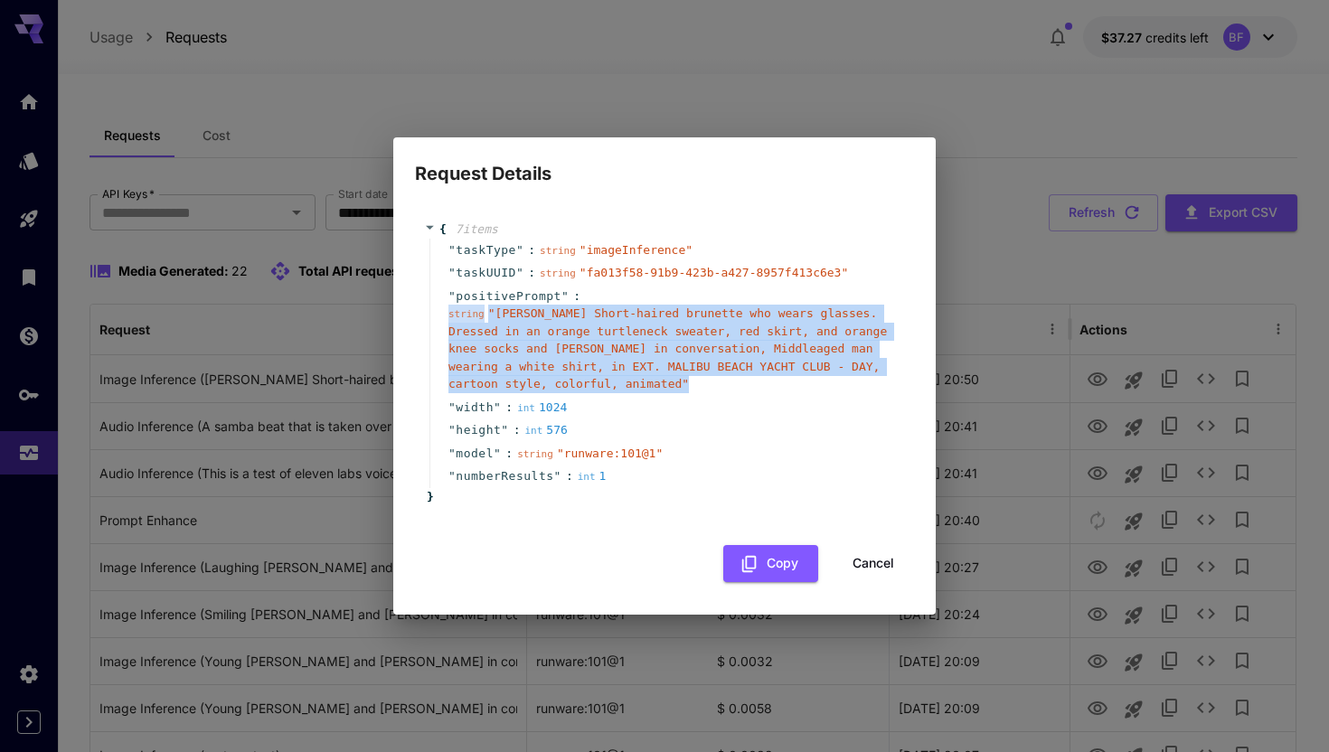
drag, startPoint x: 693, startPoint y: 382, endPoint x: 447, endPoint y: 319, distance: 254.8
click at [447, 319] on div "" positivePrompt " : string " [PERSON_NAME] Short-haired brunette who wears gla…" at bounding box center [667, 340] width 476 height 111
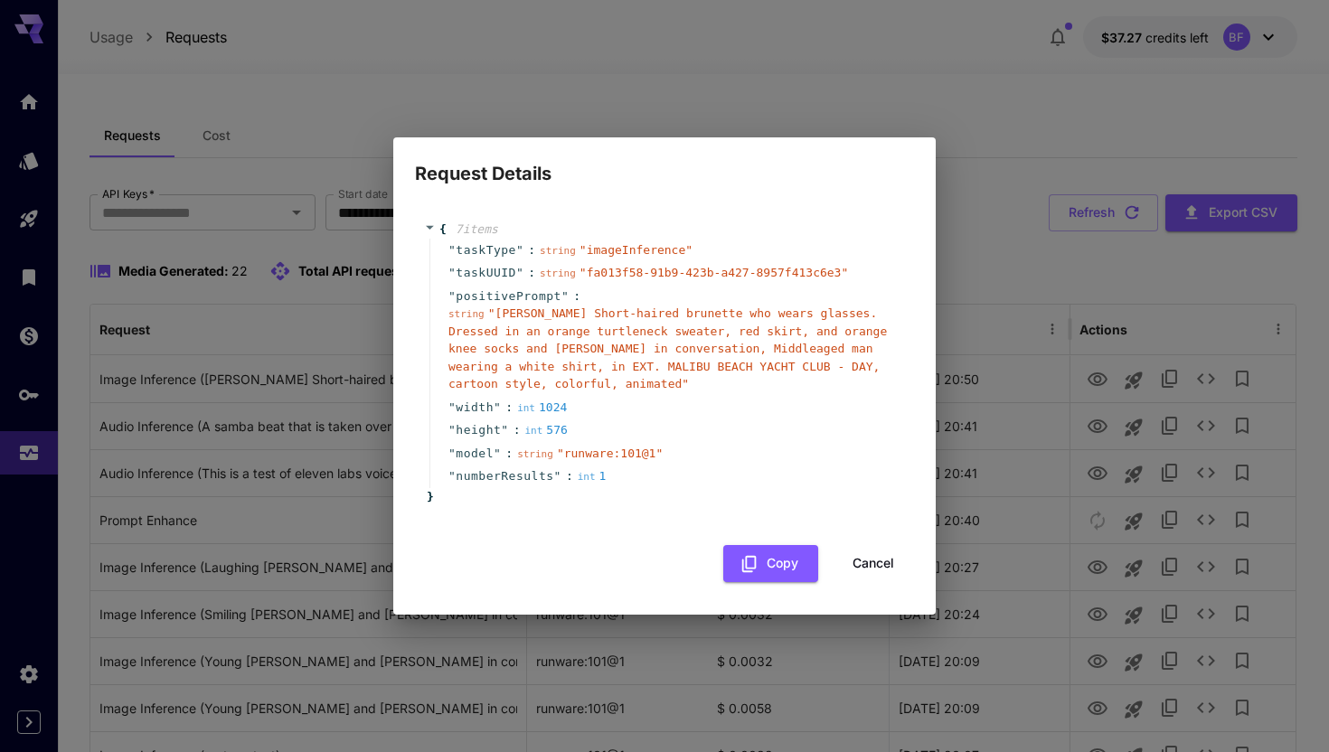
click at [511, 316] on span "" [PERSON_NAME] Short-haired brunette who wears glasses. Dressed in an orange t…" at bounding box center [667, 349] width 439 height 84
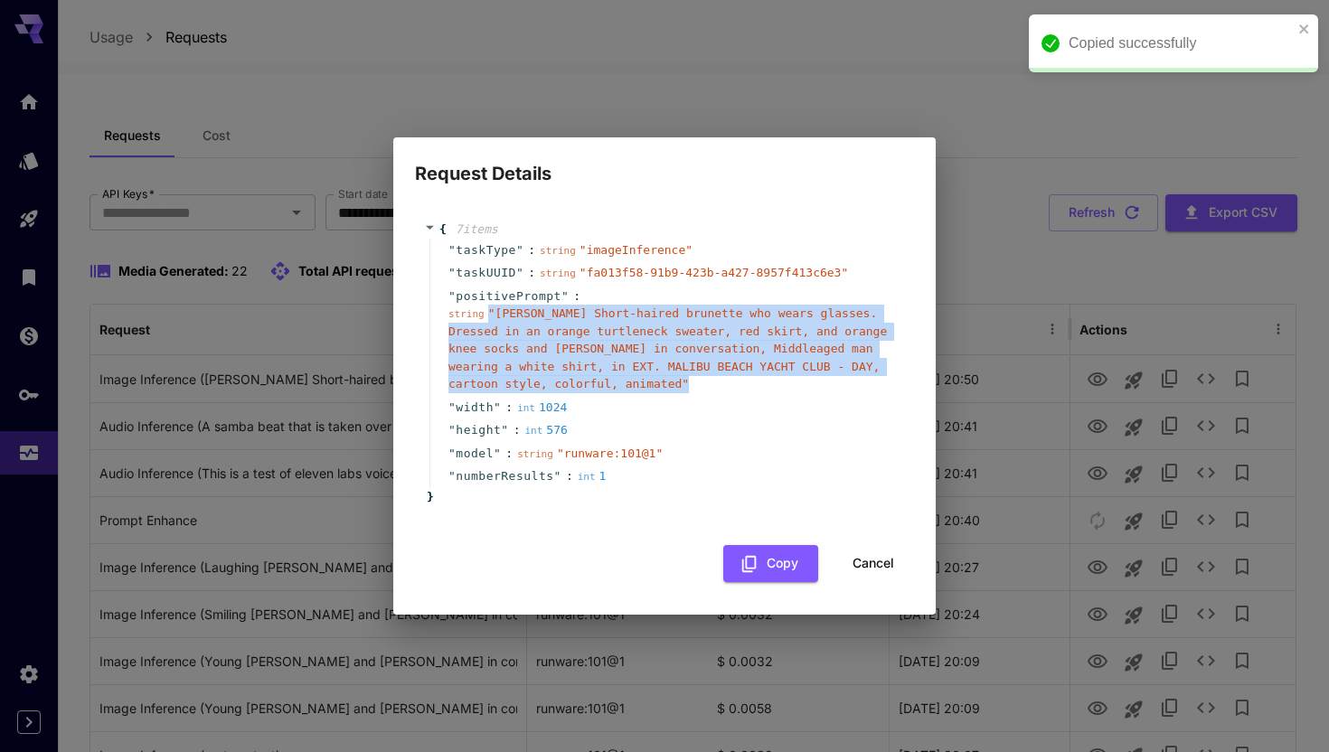
drag, startPoint x: 489, startPoint y: 311, endPoint x: 696, endPoint y: 391, distance: 221.8
click at [696, 391] on div "string " [PERSON_NAME] Short-haired brunette who wears glasses. Dressed in an o…" at bounding box center [671, 349] width 447 height 89
copy span "" [PERSON_NAME] Short-haired brunette who wears glasses. Dressed in an orange t…"
click at [866, 559] on button "Cancel" at bounding box center [873, 563] width 81 height 37
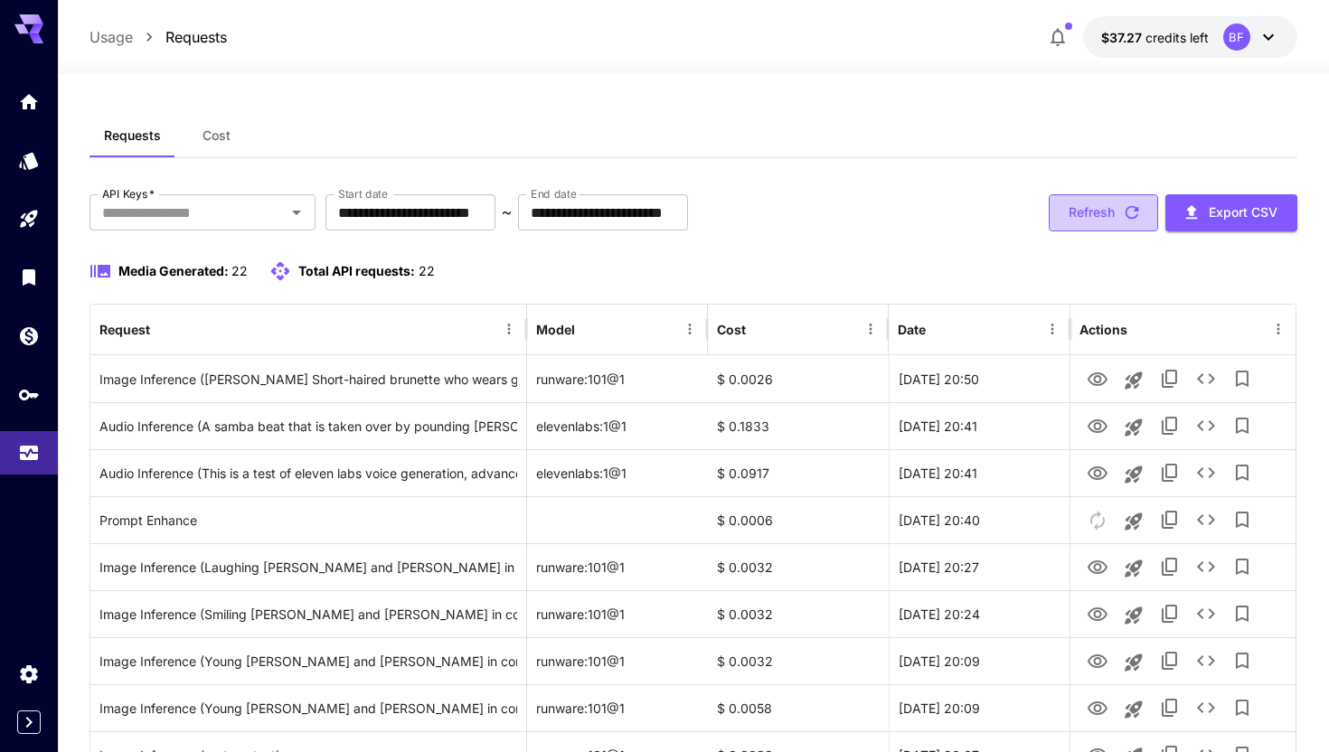
click at [1114, 213] on button "Refresh" at bounding box center [1103, 212] width 109 height 37
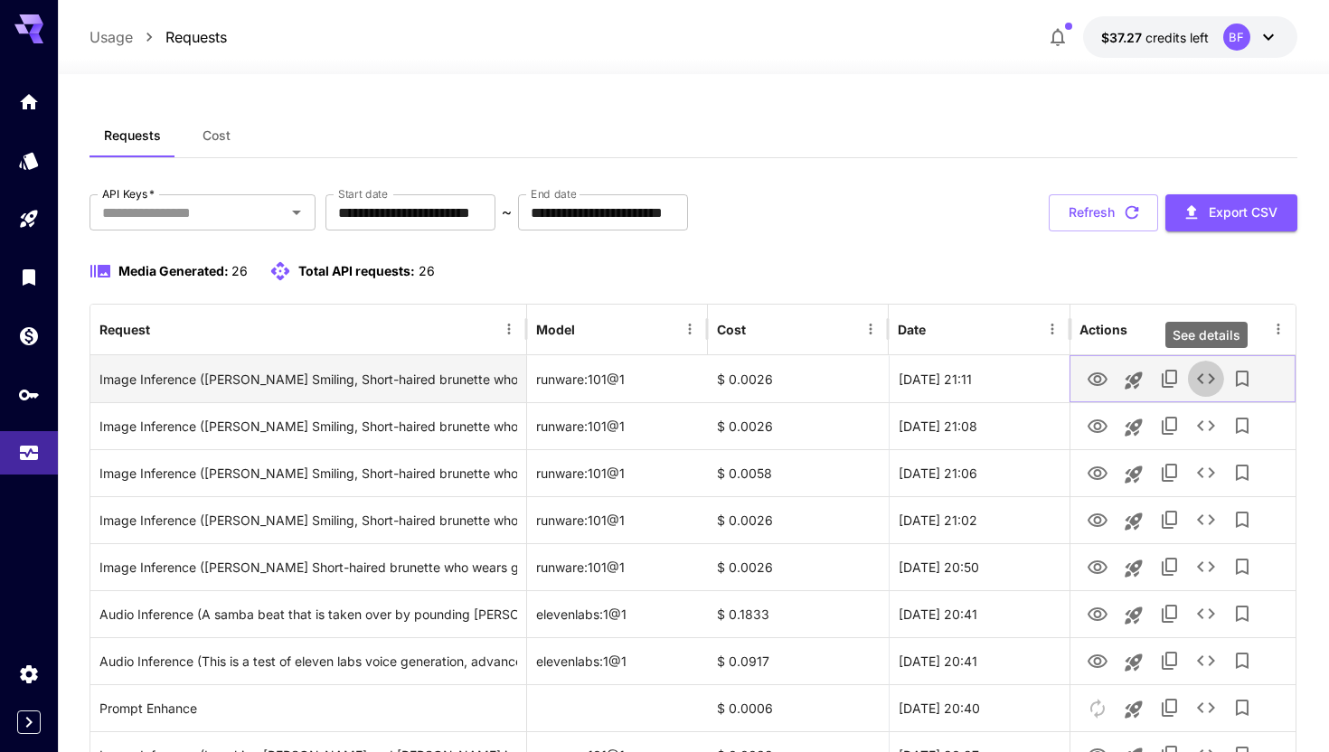
click at [1202, 376] on icon "See details" at bounding box center [1206, 379] width 22 height 22
